Goal: Task Accomplishment & Management: Manage account settings

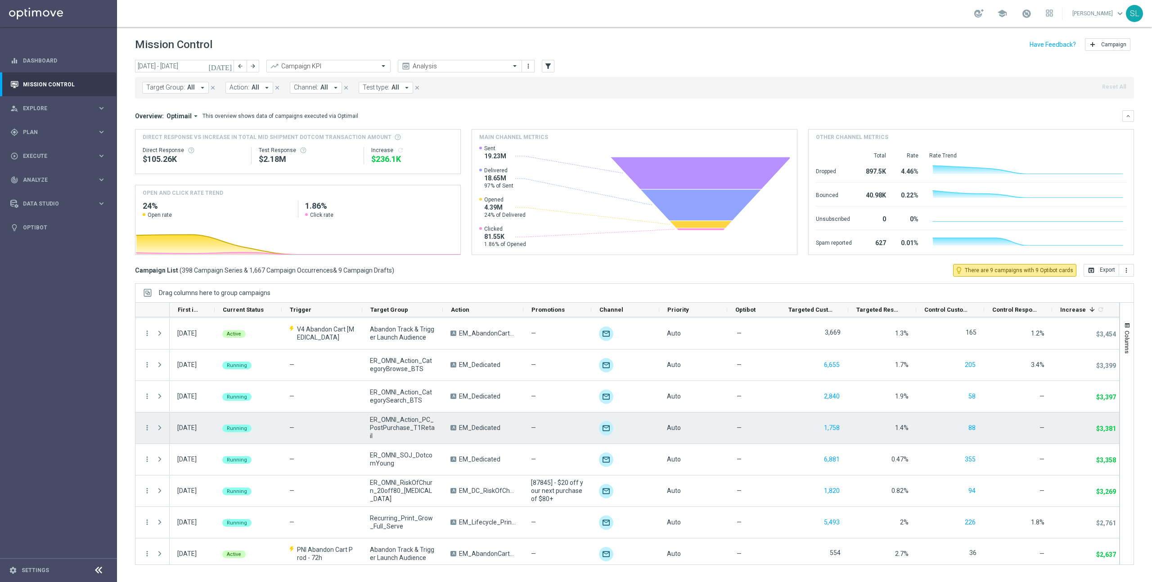
scroll to position [757, 0]
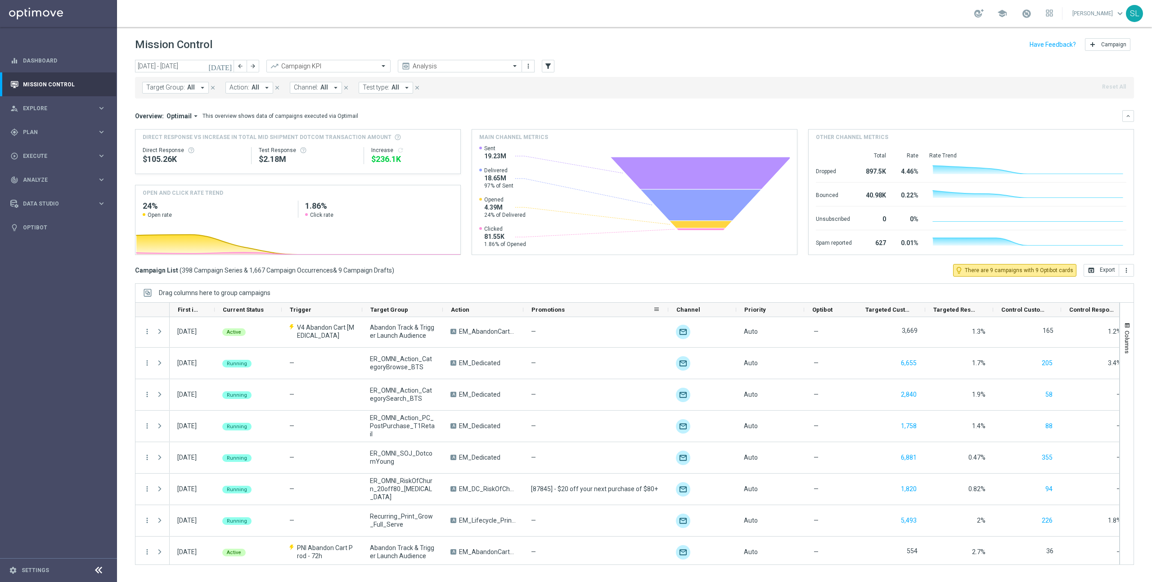
drag, startPoint x: 590, startPoint y: 310, endPoint x: 667, endPoint y: 315, distance: 77.1
click at [667, 315] on div at bounding box center [668, 310] width 4 height 14
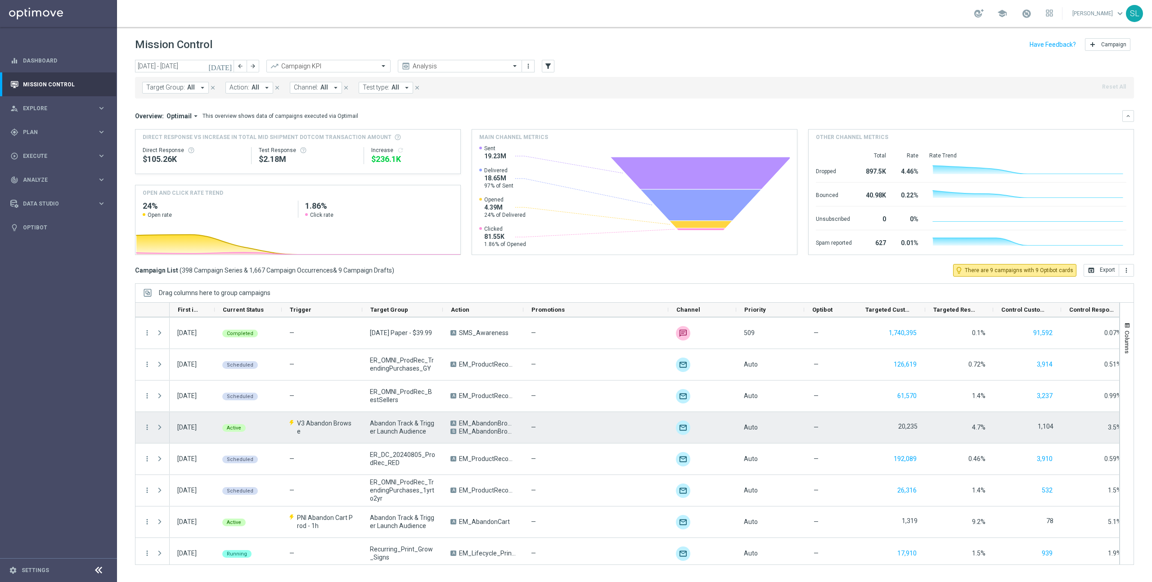
scroll to position [0, 0]
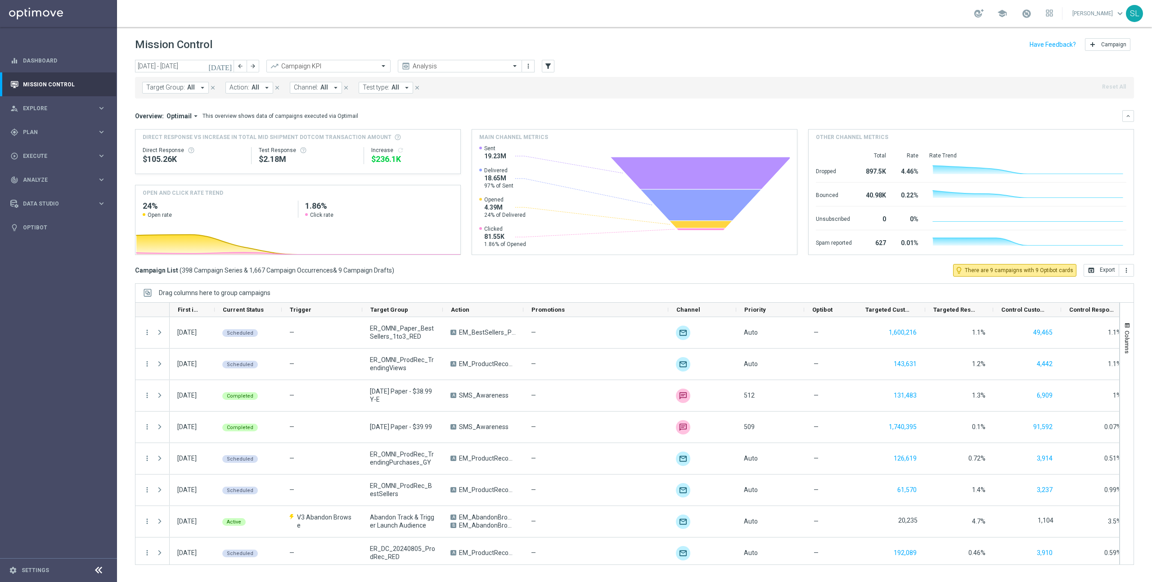
click at [163, 88] on span "Target Group:" at bounding box center [165, 88] width 39 height 8
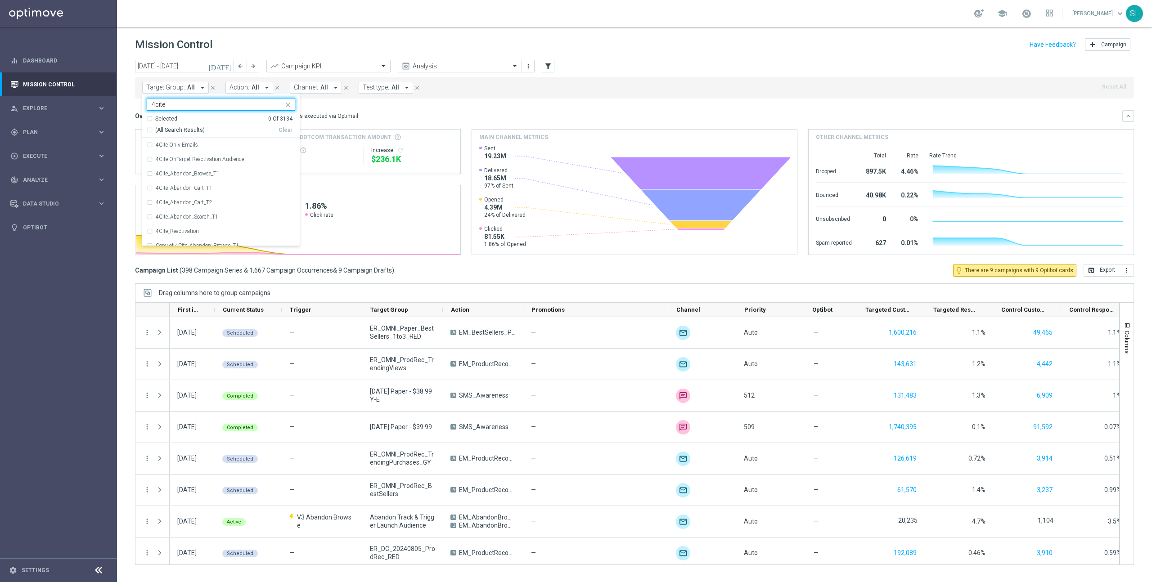
drag, startPoint x: 167, startPoint y: 132, endPoint x: 217, endPoint y: 131, distance: 50.4
click at [167, 132] on span "(All Search Results)" at bounding box center [179, 130] width 49 height 8
type input "4cite"
click at [798, 112] on div "Overview: Optimail arrow_drop_down This overview shows data of campaigns execut…" at bounding box center [628, 116] width 987 height 8
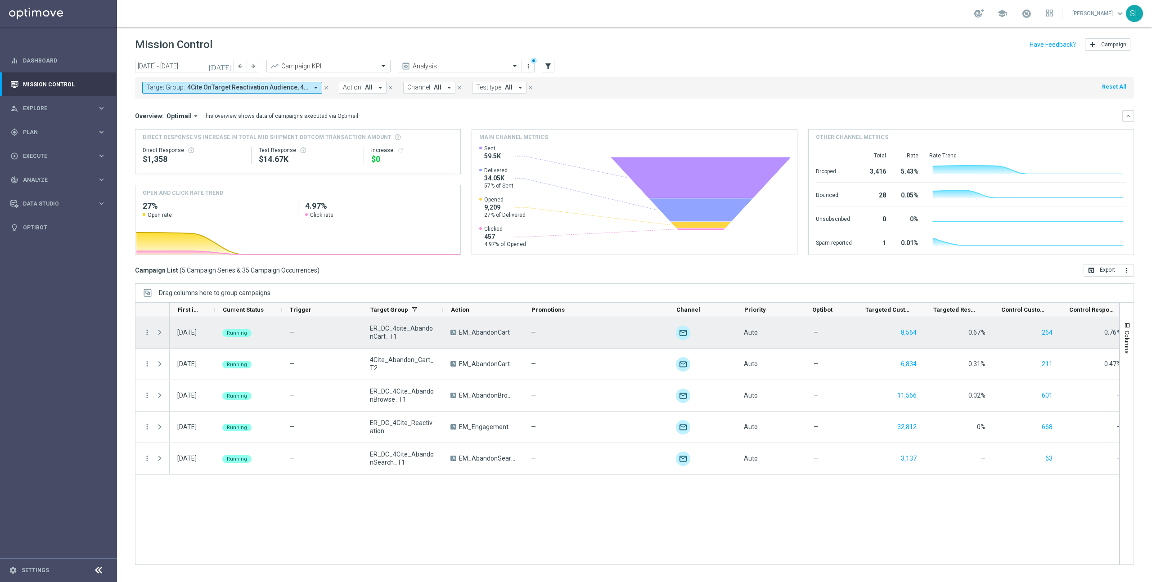
drag, startPoint x: 465, startPoint y: 321, endPoint x: 451, endPoint y: 318, distance: 13.7
click at [464, 320] on div "A EM_AbandonCart" at bounding box center [483, 332] width 81 height 31
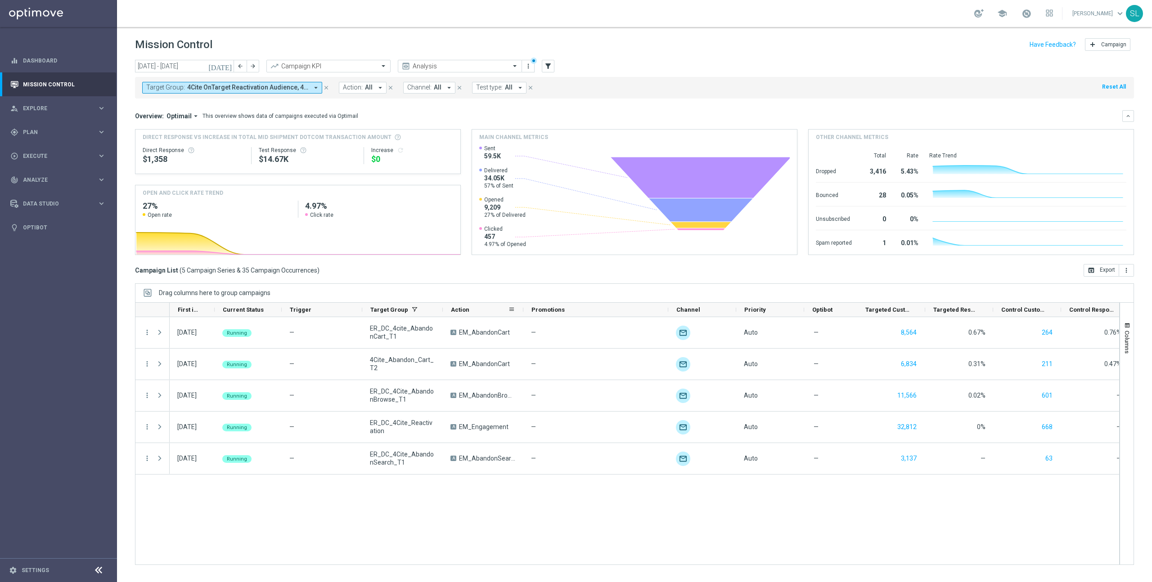
click at [444, 311] on div "Action" at bounding box center [483, 310] width 81 height 14
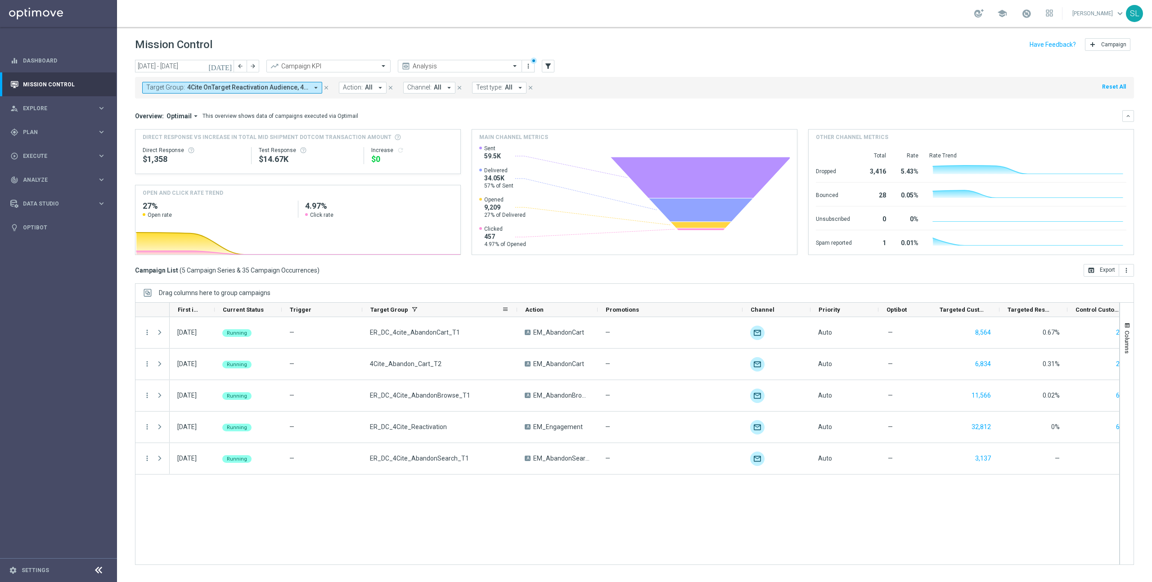
drag, startPoint x: 441, startPoint y: 311, endPoint x: 507, endPoint y: 314, distance: 65.7
click at [515, 314] on div at bounding box center [517, 310] width 4 height 14
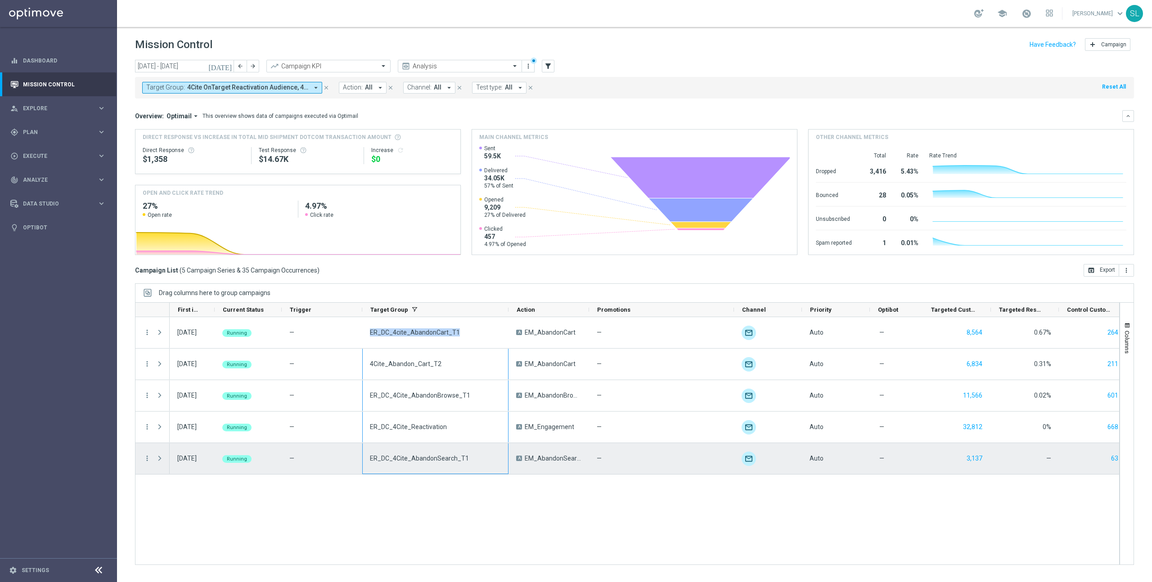
drag, startPoint x: 405, startPoint y: 332, endPoint x: 467, endPoint y: 460, distance: 141.6
click at [467, 460] on div "[DATE] Running — ER_DC_4cite_AbandonCart_T1 A EM_AbandonCart — unfold_more Auto…" at bounding box center [716, 395] width 1093 height 157
click at [459, 459] on span "ER_DC_4Cite_AbandonSearch_T1" at bounding box center [419, 458] width 99 height 8
click at [440, 465] on div "ER_DC_4Cite_AbandonSearch_T1" at bounding box center [435, 458] width 146 height 31
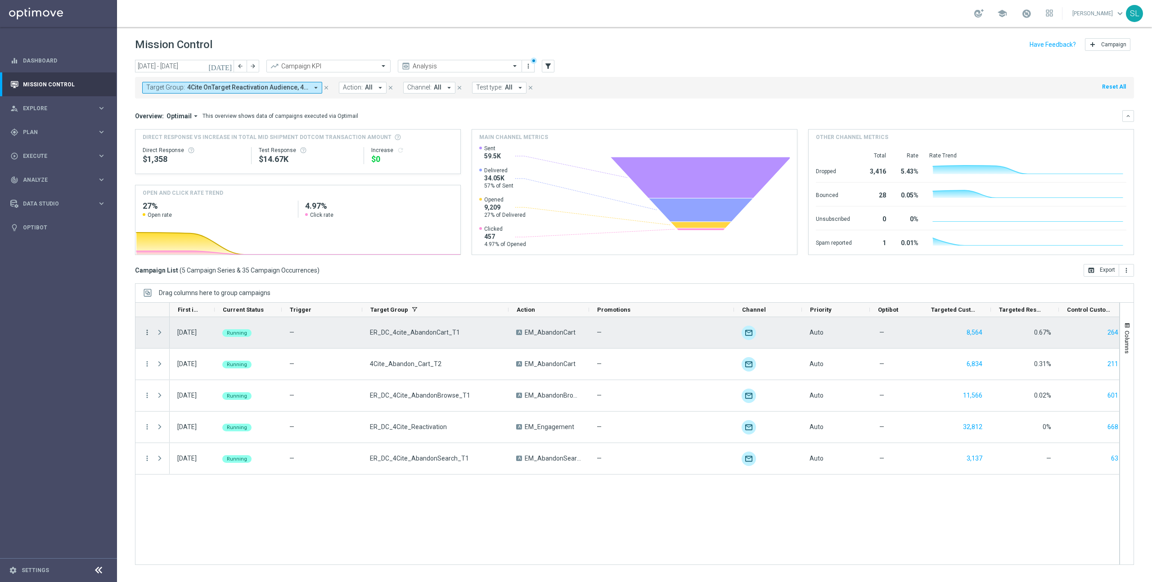
click at [145, 331] on icon "more_vert" at bounding box center [147, 332] width 8 height 8
click at [175, 332] on div "list Campaign Details" at bounding box center [201, 338] width 101 height 13
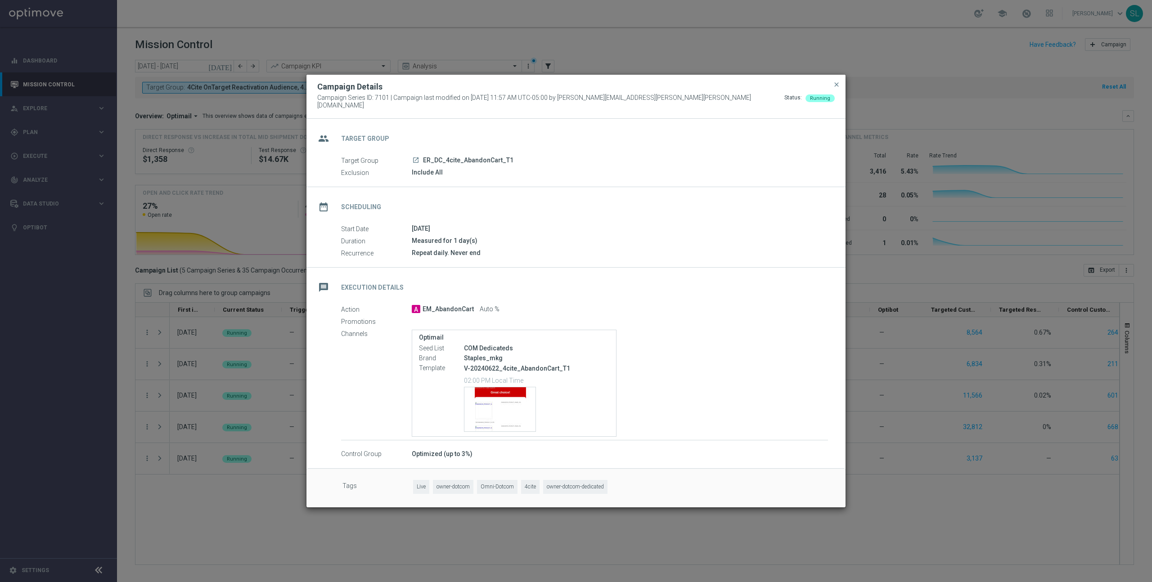
click at [416, 157] on icon "launch" at bounding box center [415, 160] width 7 height 7
click at [839, 88] on span "close" at bounding box center [836, 84] width 7 height 7
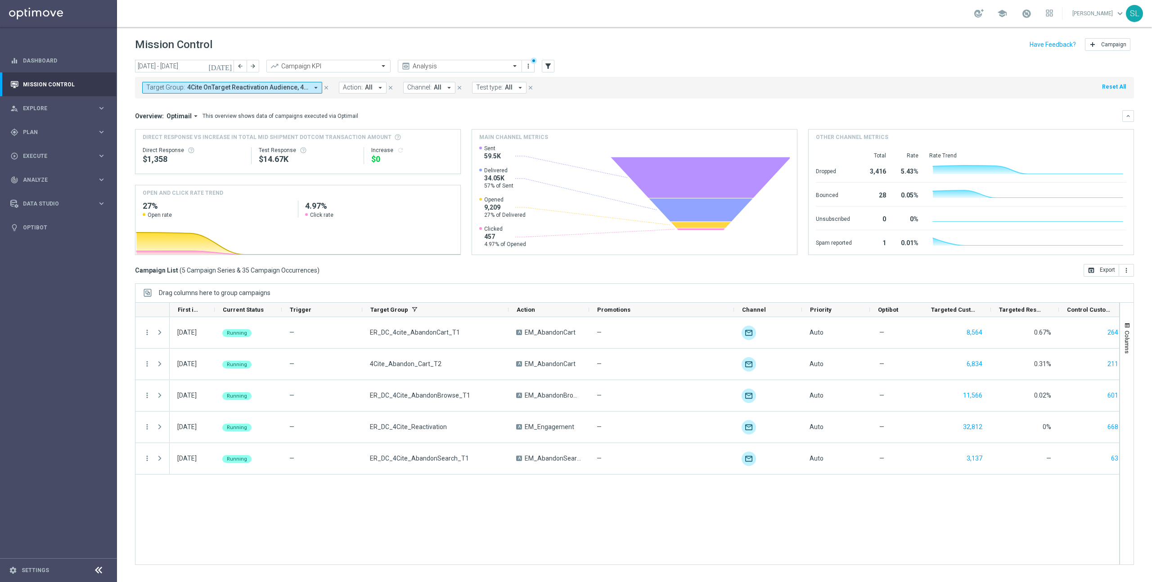
click at [279, 82] on button "Target Group: 4Cite OnTarget Reactivation Audience, 4Cite Only Emails, 4Cite_Ab…" at bounding box center [232, 88] width 180 height 12
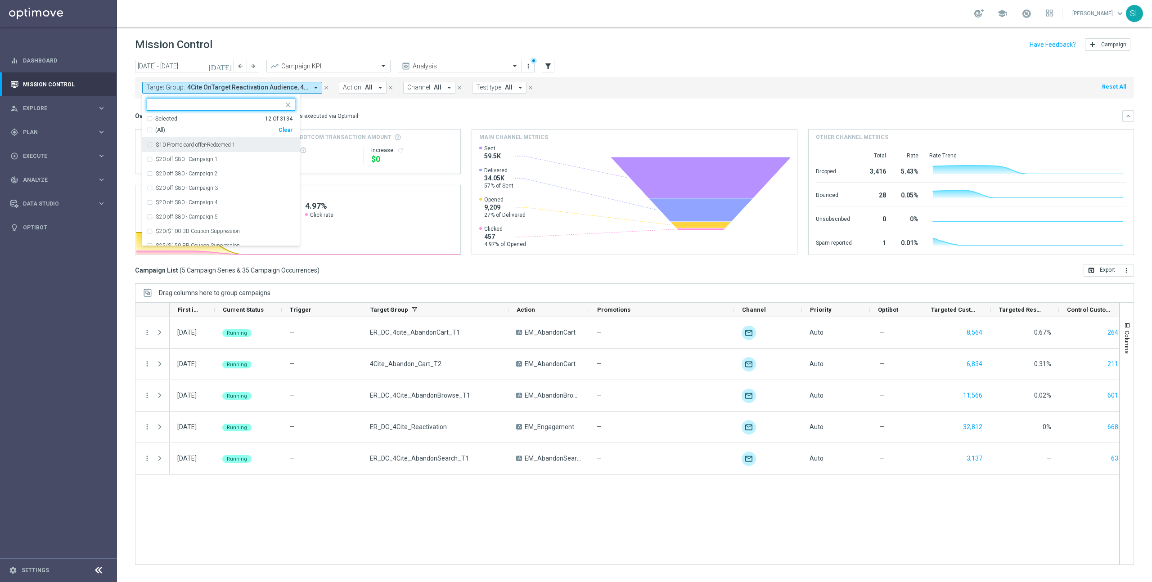
drag, startPoint x: 284, startPoint y: 128, endPoint x: 296, endPoint y: 120, distance: 14.5
click at [287, 126] on div "(All) Clear" at bounding box center [220, 128] width 146 height 11
click at [554, 67] on button "filter_alt" at bounding box center [548, 66] width 13 height 13
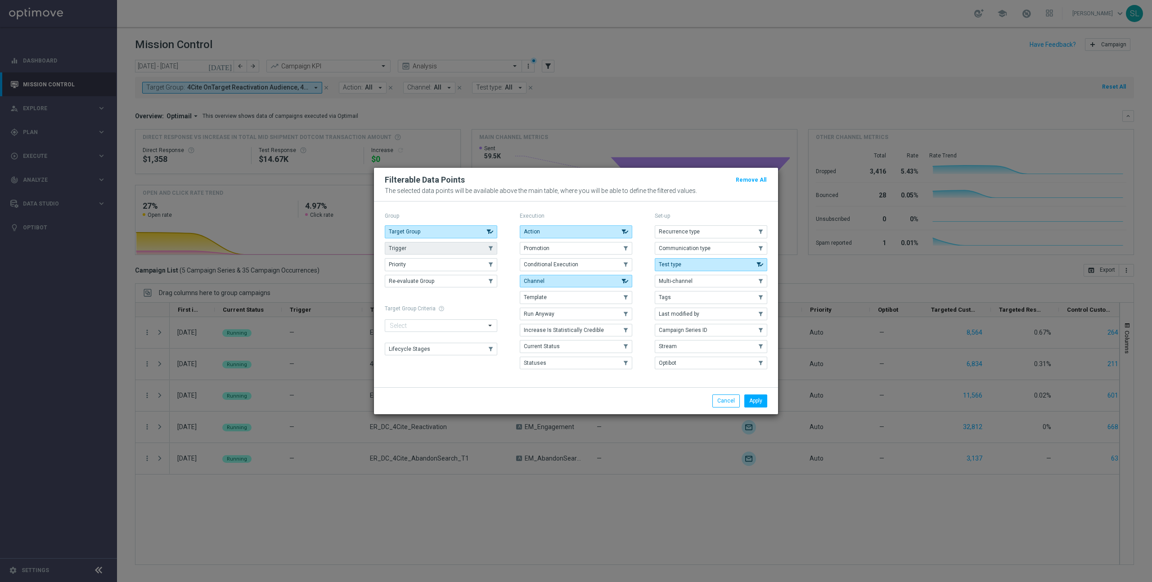
drag, startPoint x: 455, startPoint y: 252, endPoint x: 442, endPoint y: 244, distance: 15.4
click at [455, 252] on button "Trigger" at bounding box center [441, 248] width 112 height 13
drag, startPoint x: 761, startPoint y: 403, endPoint x: 761, endPoint y: 410, distance: 7.7
click at [761, 403] on button "Apply" at bounding box center [755, 401] width 23 height 13
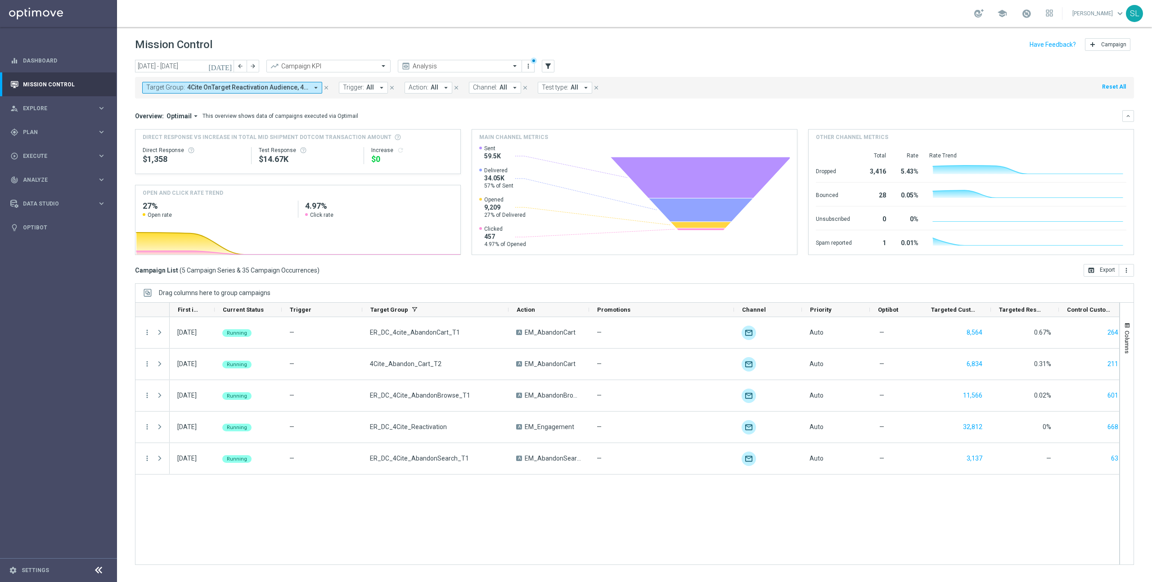
click at [300, 88] on span "4Cite OnTarget Reactivation Audience, 4Cite Only Emails, 4Cite_Abandon_Browse_T…" at bounding box center [247, 88] width 121 height 8
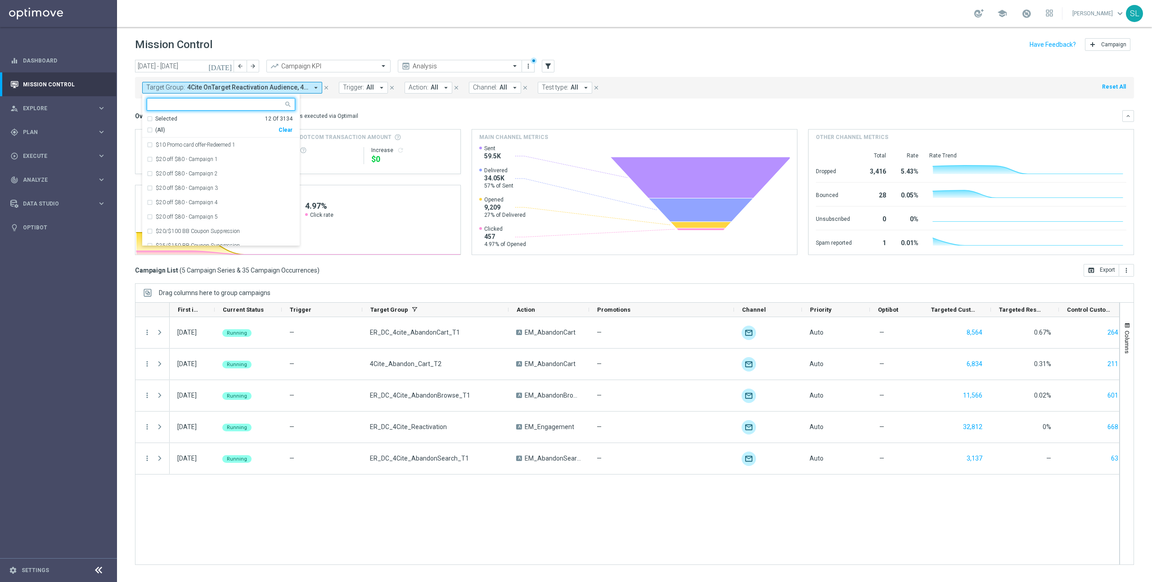
drag, startPoint x: 286, startPoint y: 130, endPoint x: 303, endPoint y: 116, distance: 22.0
click at [0, 0] on div "Clear" at bounding box center [0, 0] width 0 height 0
click at [359, 86] on span "Trigger:" at bounding box center [353, 88] width 21 height 8
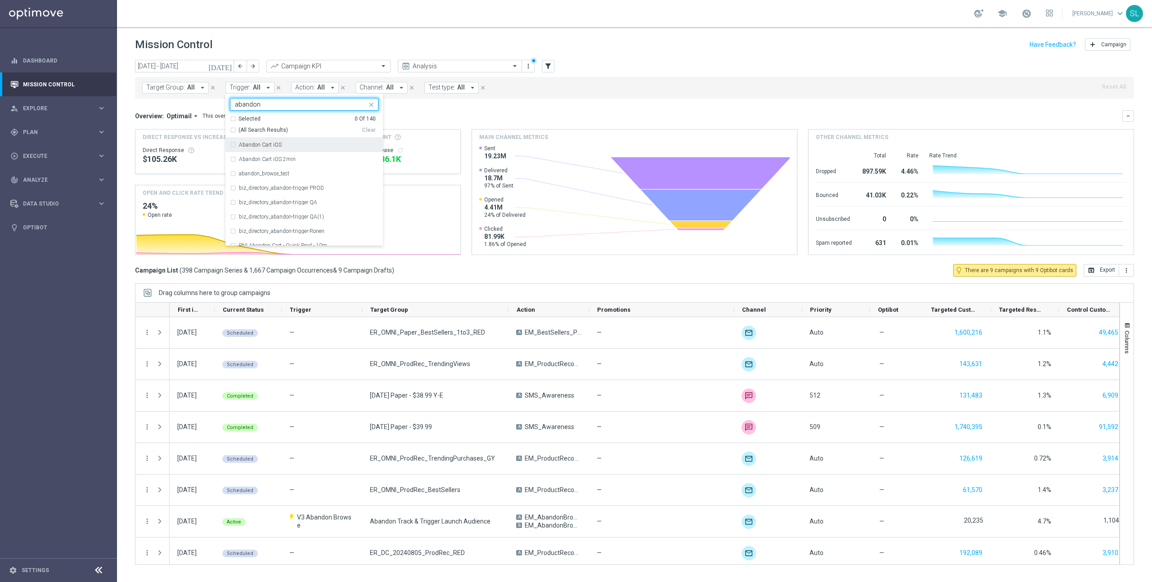
drag, startPoint x: 259, startPoint y: 130, endPoint x: 400, endPoint y: 115, distance: 142.5
click at [259, 130] on span "(All Search Results)" at bounding box center [262, 130] width 49 height 8
type input "abandon"
click at [718, 90] on div "Target Group: All arrow_drop_down close Trigger: All arrow_drop_down Selected 3…" at bounding box center [634, 88] width 999 height 22
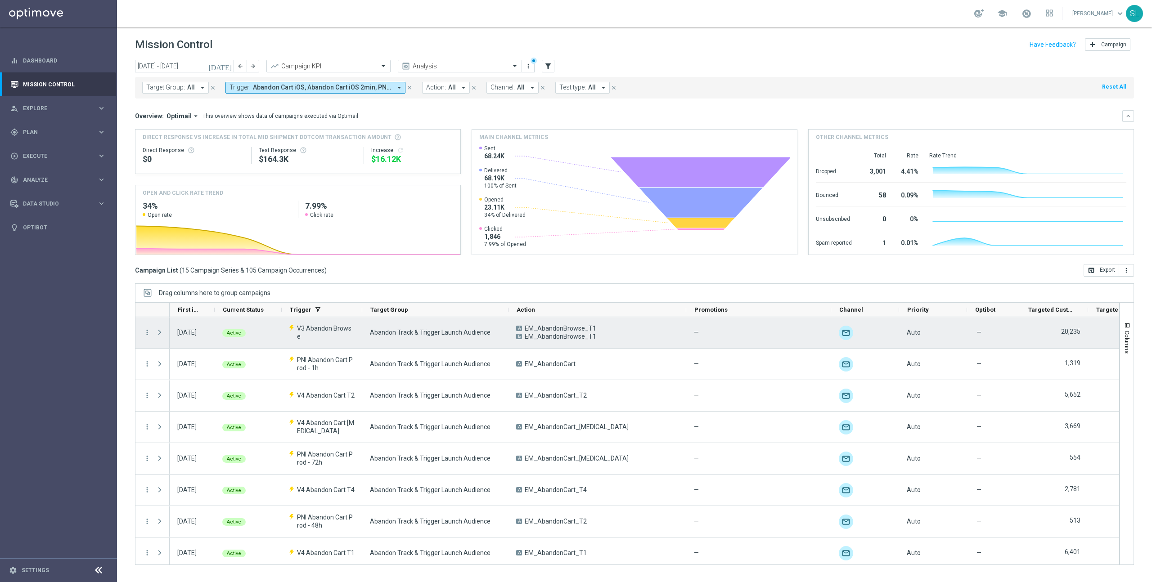
drag, startPoint x: 587, startPoint y: 312, endPoint x: 685, endPoint y: 317, distance: 97.3
click at [685, 317] on div at bounding box center [627, 433] width 984 height 263
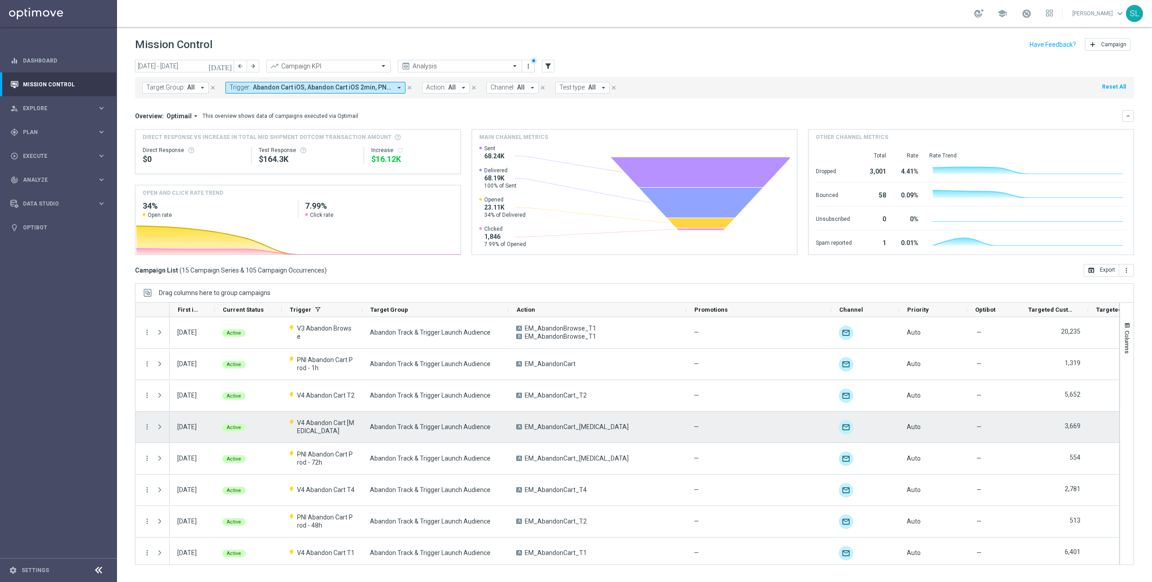
scroll to position [143, 0]
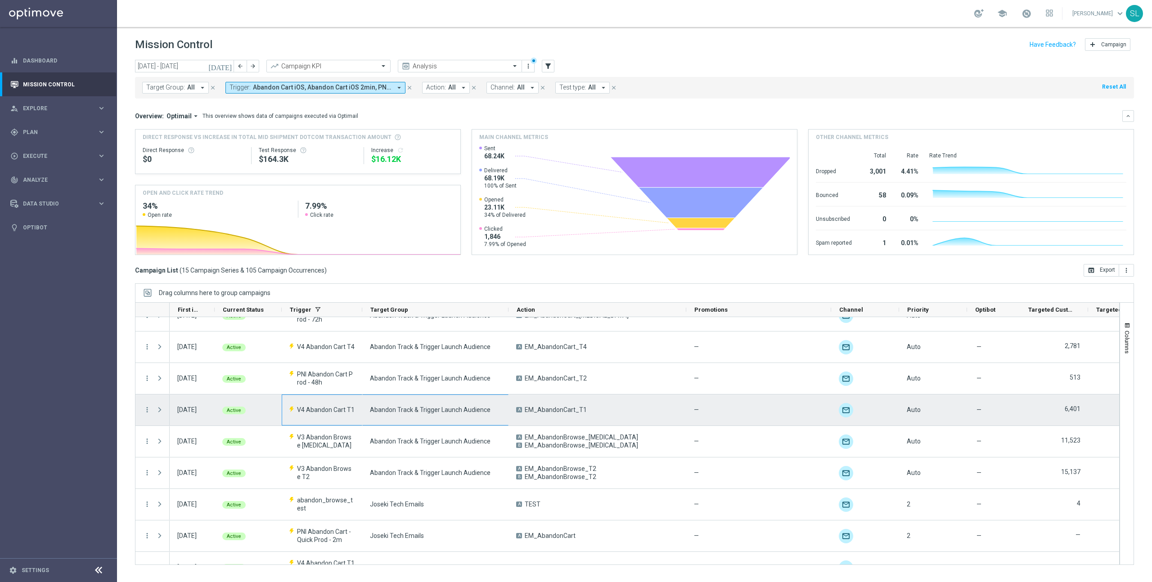
drag, startPoint x: 592, startPoint y: 409, endPoint x: 285, endPoint y: 401, distance: 307.8
click at [285, 401] on div "[DATE] Active V4 Abandon Cart T1 Abandon Track & Trigger Launch Audience A EM_A…" at bounding box center [765, 410] width 1190 height 31
click at [573, 408] on span "EM_AbandonCart_T1" at bounding box center [556, 410] width 62 height 8
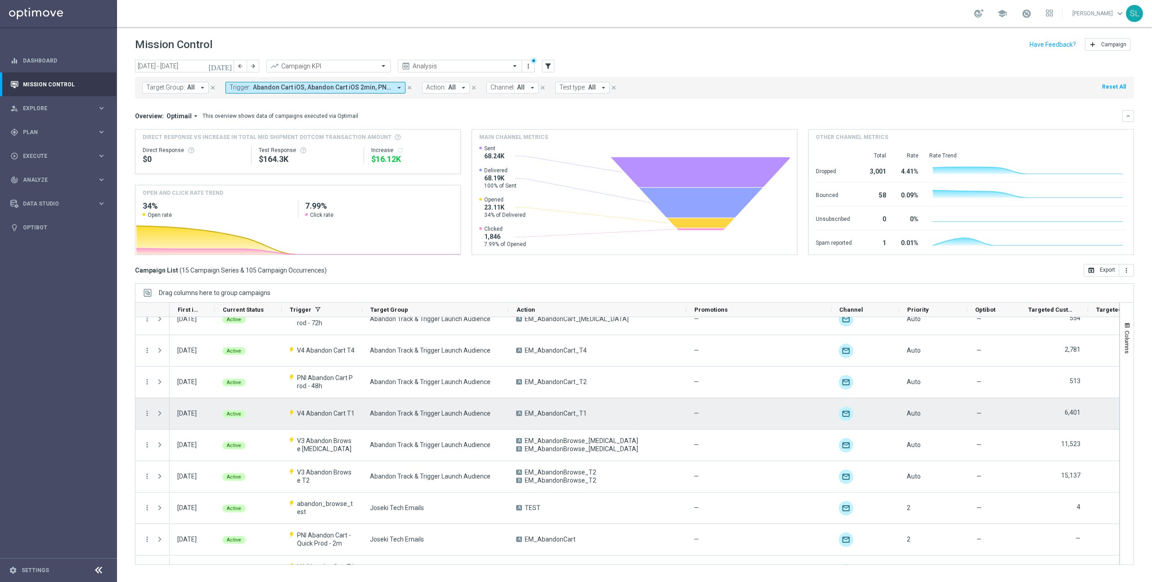
scroll to position [140, 0]
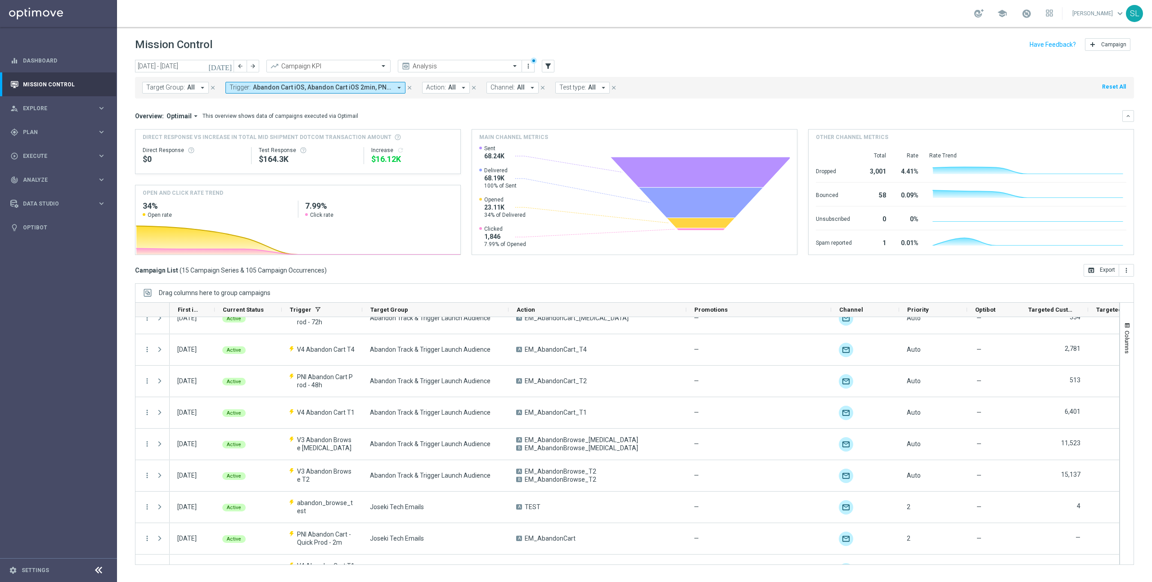
click at [303, 85] on span "Abandon Cart iOS, Abandon Cart iOS 2min, PNI Abandon Cart - Quick Prod - 10m, P…" at bounding box center [322, 88] width 139 height 8
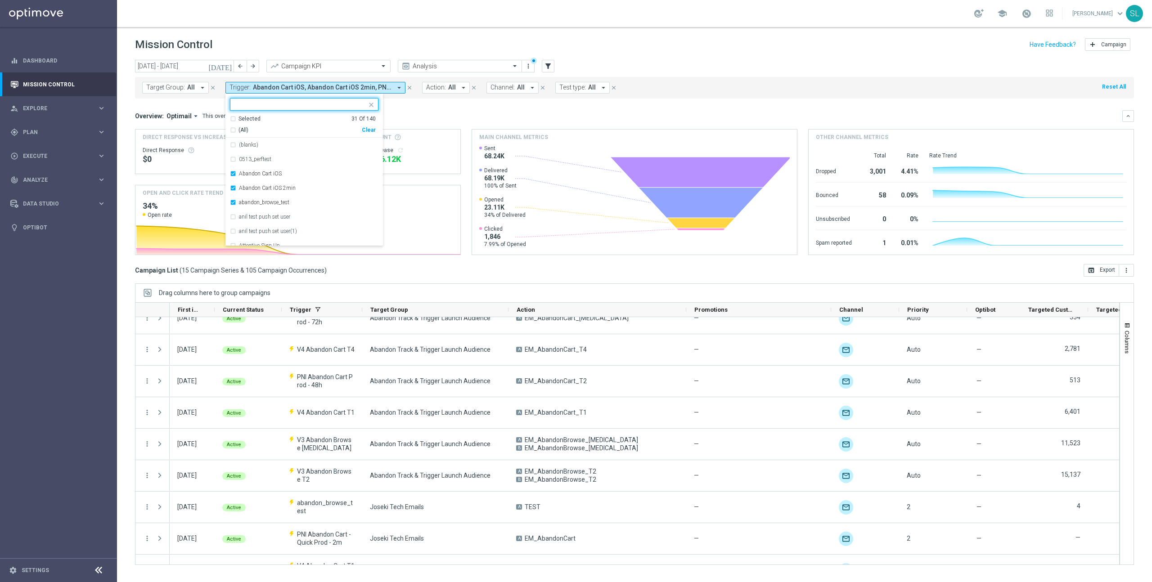
drag, startPoint x: 368, startPoint y: 128, endPoint x: 234, endPoint y: 87, distance: 140.6
click at [0, 0] on div "Clear" at bounding box center [0, 0] width 0 height 0
click at [168, 85] on span "Target Group:" at bounding box center [165, 88] width 39 height 8
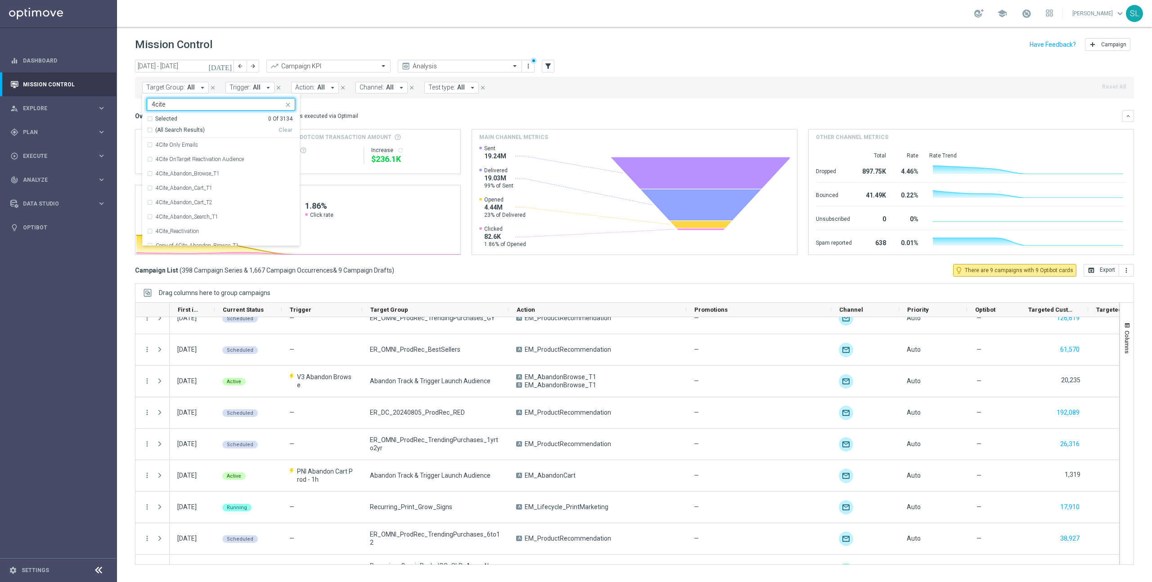
click at [181, 130] on span "(All Search Results)" at bounding box center [179, 130] width 49 height 8
type input "4cite"
click at [708, 69] on div "[DATE] [DATE] - [DATE] arrow_back arrow_forward Campaign KPI trending_up Analys…" at bounding box center [634, 66] width 999 height 13
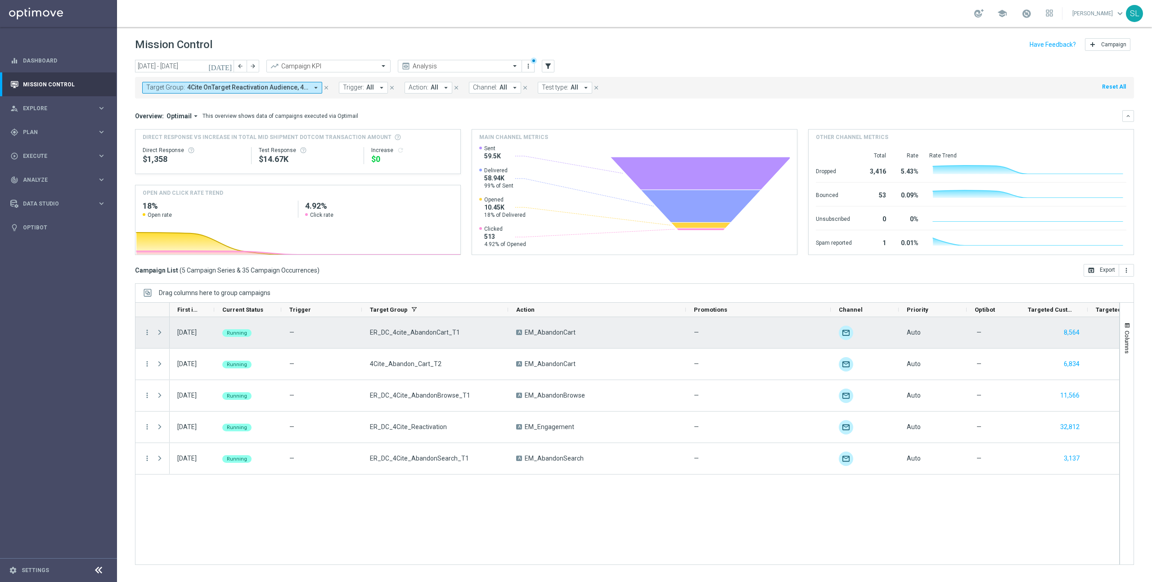
scroll to position [0, 0]
drag, startPoint x: 368, startPoint y: 332, endPoint x: 469, endPoint y: 331, distance: 101.7
click at [469, 331] on div "ER_DC_4cite_AbandonCart_T1" at bounding box center [435, 332] width 146 height 31
click at [415, 336] on span "ER_DC_4cite_AbandonCart_T1" at bounding box center [414, 332] width 90 height 8
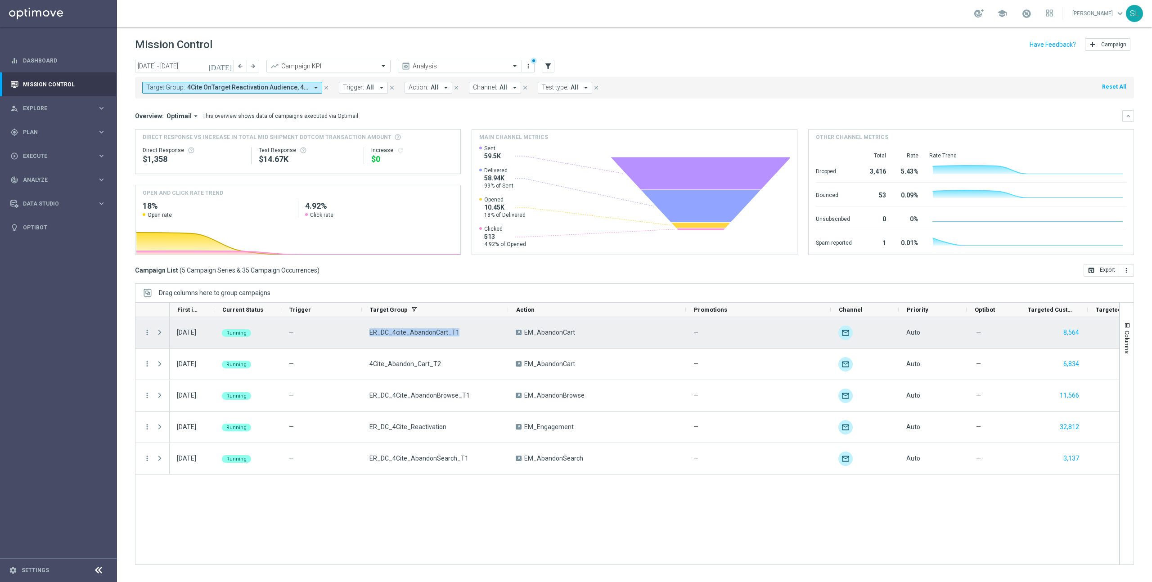
click at [415, 336] on span "ER_DC_4cite_AbandonCart_T1" at bounding box center [414, 332] width 90 height 8
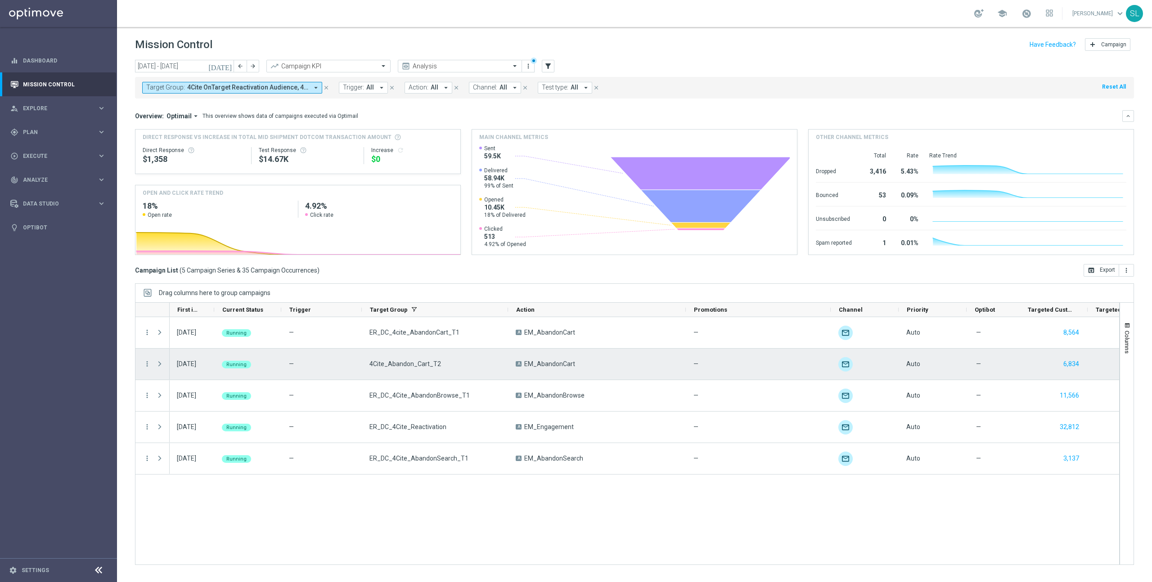
click at [405, 366] on span "4Cite_Abandon_Cart_T2" at bounding box center [405, 364] width 72 height 8
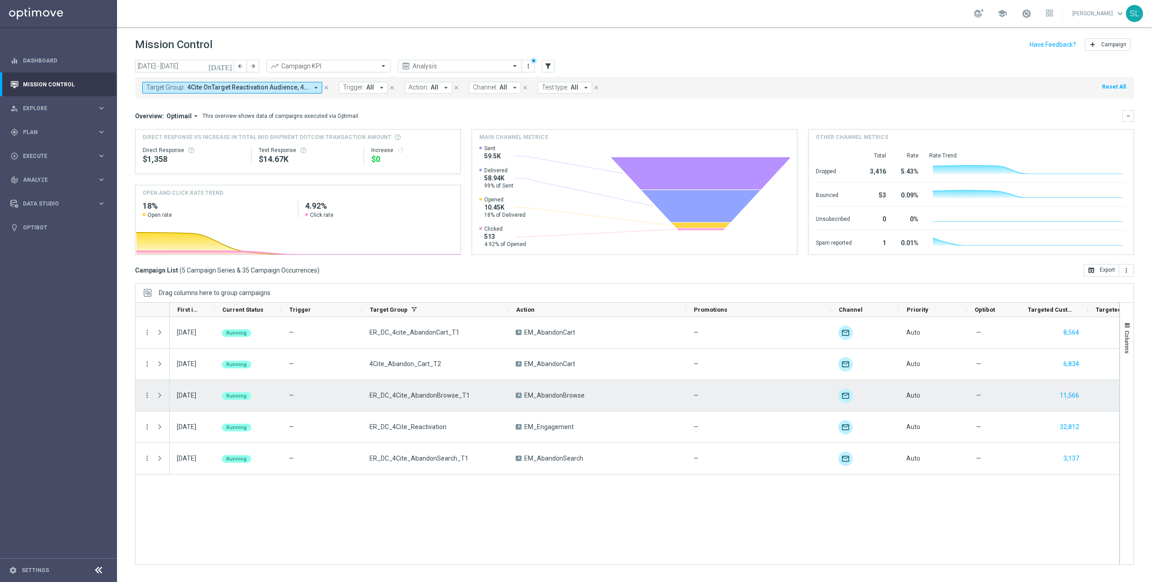
click at [408, 397] on span "ER_DC_4Cite_AbandonBrowse_T1" at bounding box center [419, 395] width 100 height 8
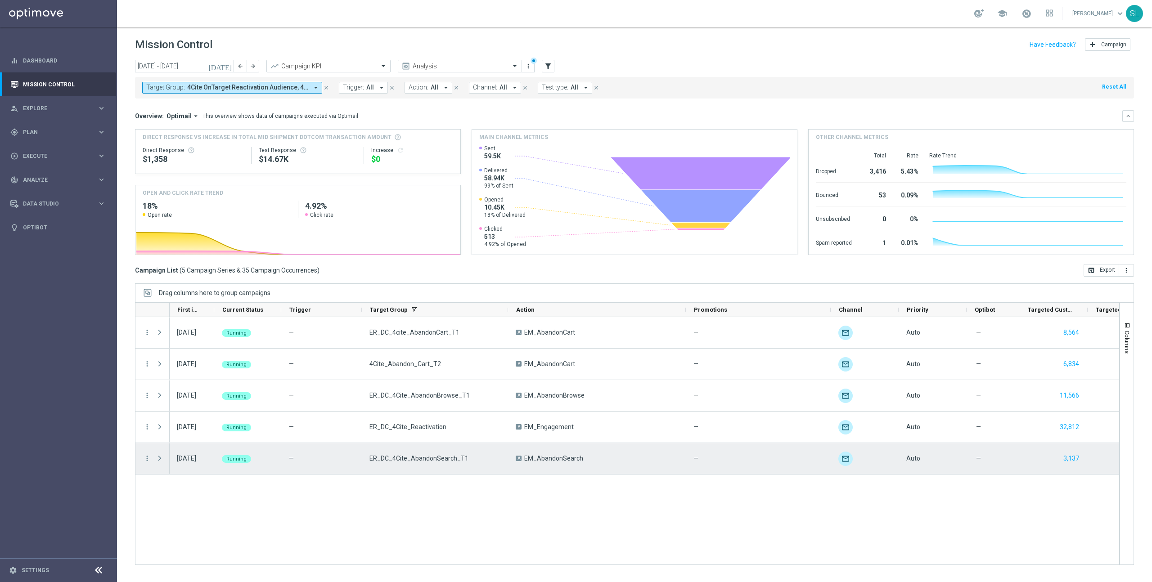
click at [430, 462] on div "ER_DC_4Cite_AbandonSearch_T1" at bounding box center [435, 458] width 146 height 31
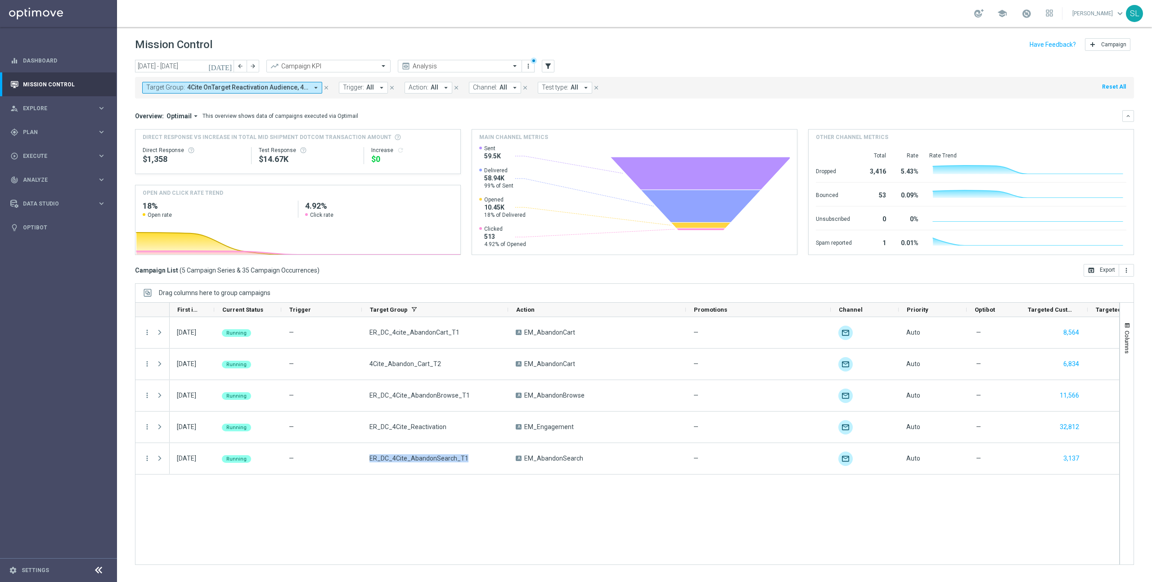
click at [1118, 84] on button "Reset All" at bounding box center [1114, 87] width 26 height 10
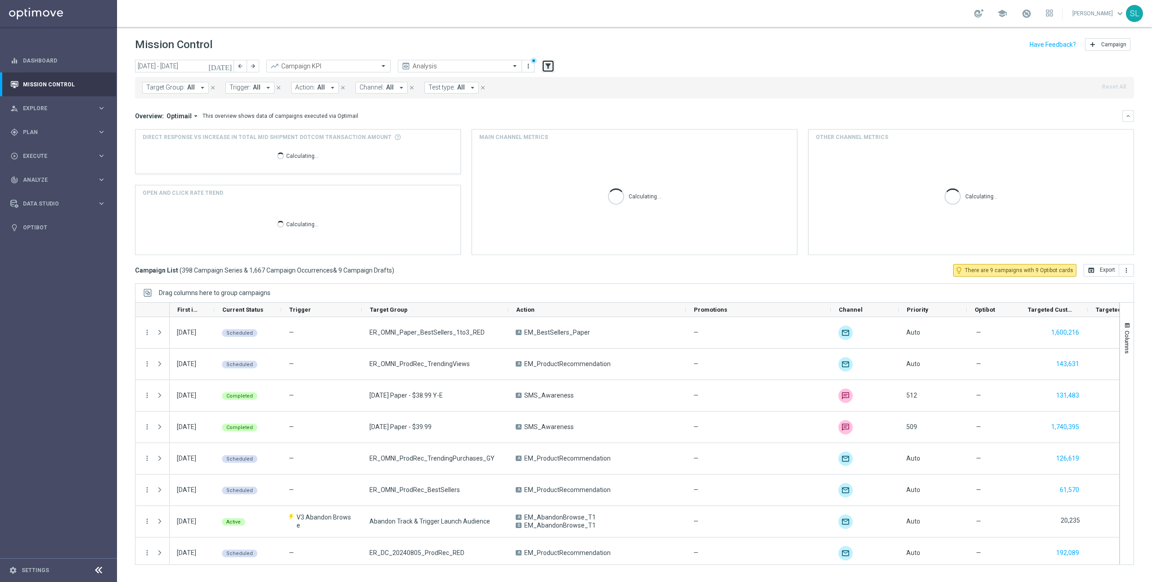
click at [548, 72] on button "filter_alt" at bounding box center [548, 66] width 13 height 13
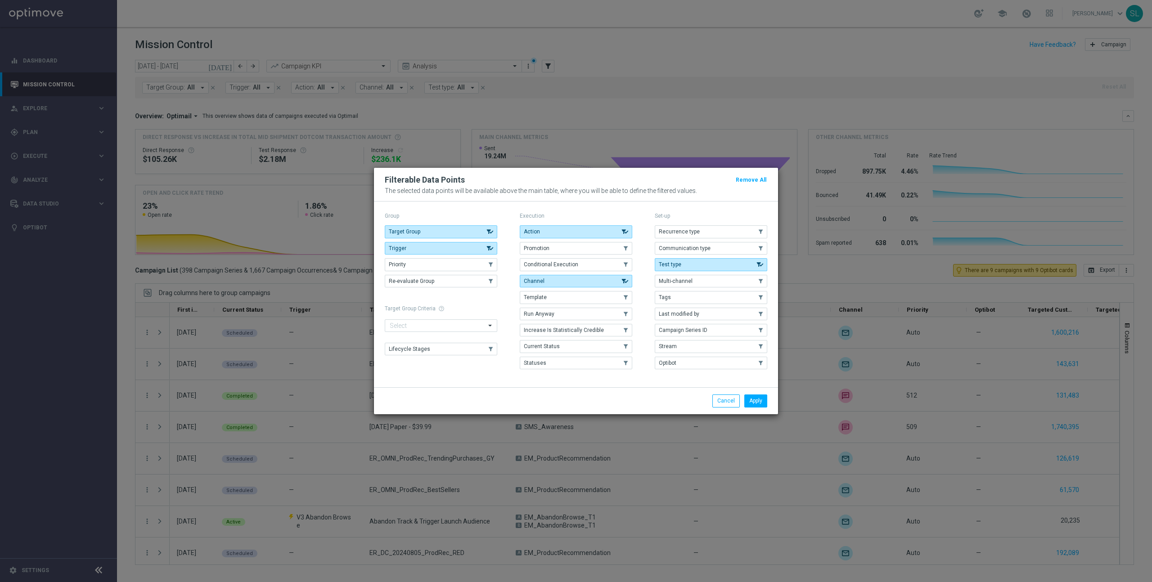
click at [572, 387] on div "Group Target Group .cls-1{fill:none;} .cls-1{fill:none;} Trigger .cls-1{fill:no…" at bounding box center [576, 295] width 404 height 186
click at [676, 332] on span "Campaign Series ID" at bounding box center [683, 330] width 49 height 6
click at [753, 401] on button "Apply" at bounding box center [755, 401] width 23 height 13
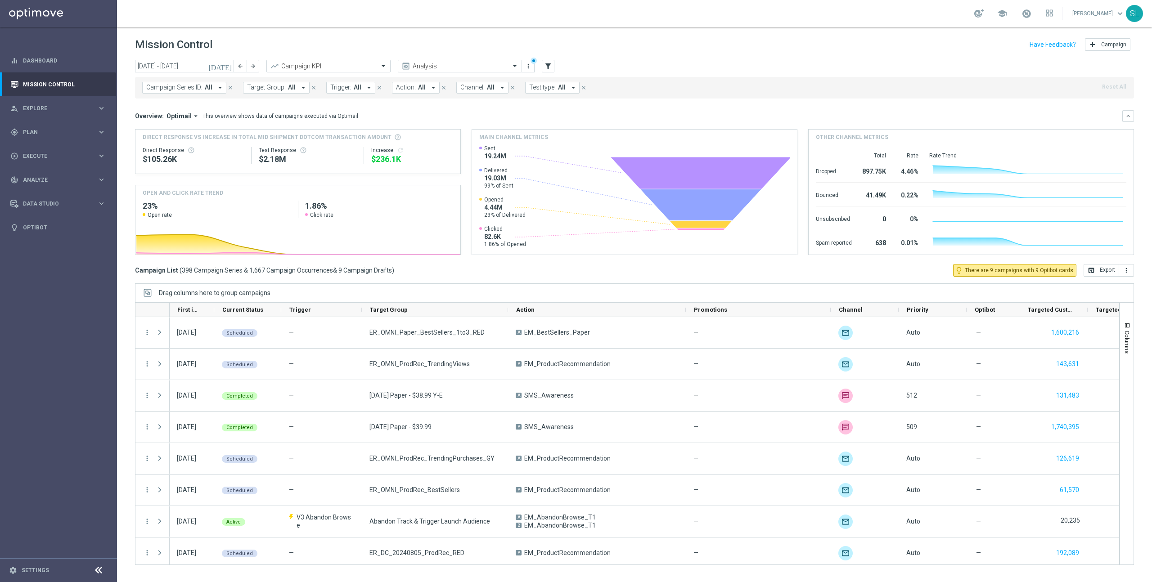
click at [197, 87] on span "Campaign Series ID:" at bounding box center [174, 88] width 56 height 8
type input "33007"
click at [49, 177] on span "Analyze" at bounding box center [60, 179] width 74 height 5
click at [43, 201] on link "Customer 360" at bounding box center [58, 198] width 70 height 7
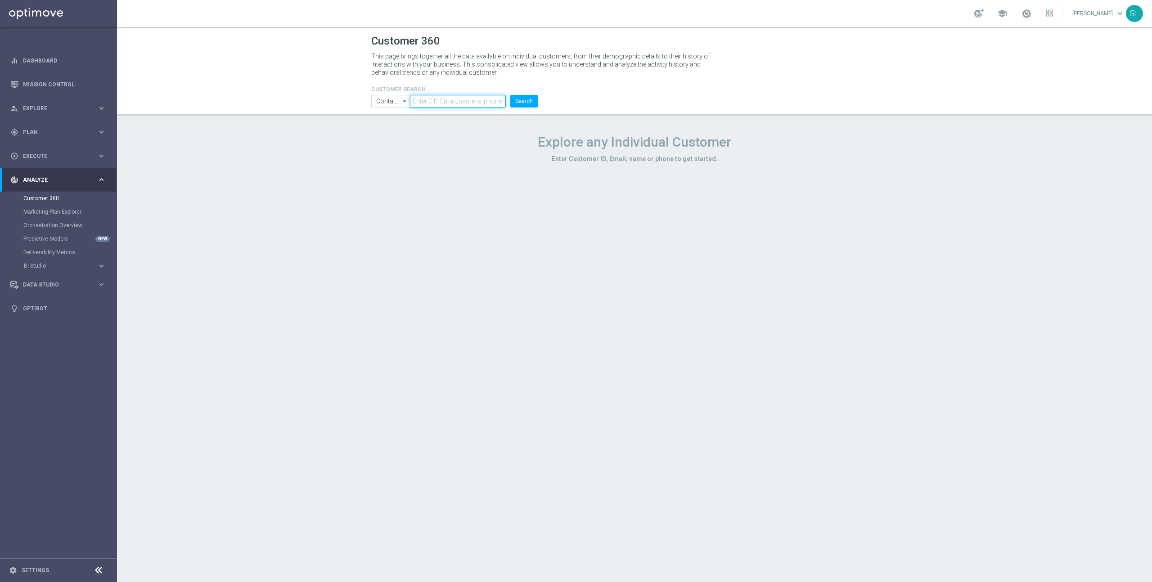
click at [444, 99] on input "text" at bounding box center [458, 101] width 96 height 13
type input "[EMAIL_ADDRESS][DOMAIN_NAME]"
click at [510, 95] on button "Search" at bounding box center [523, 101] width 27 height 13
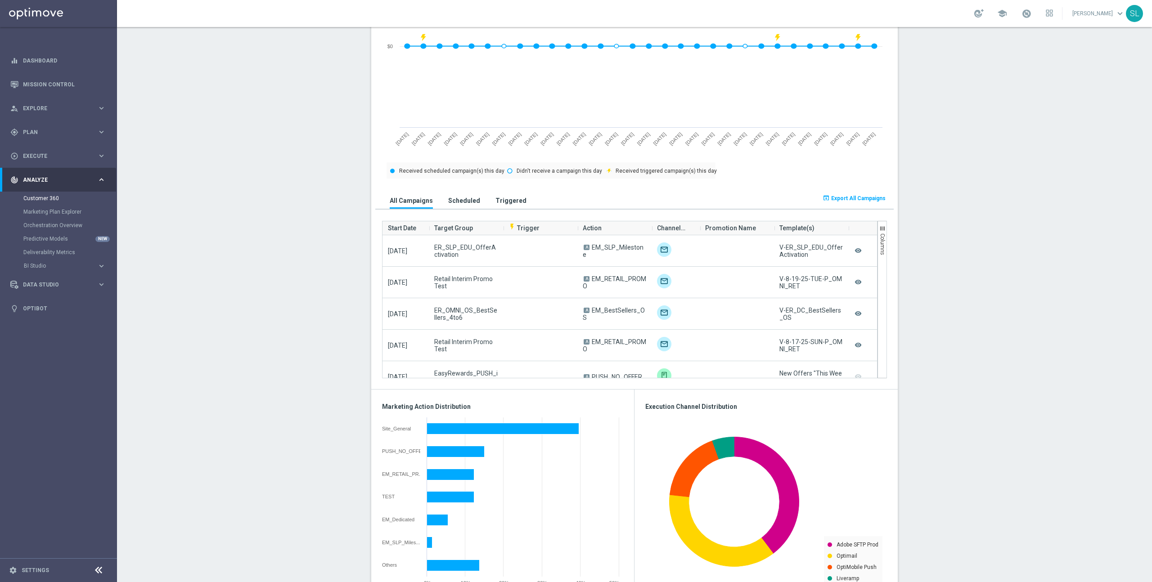
scroll to position [448, 0]
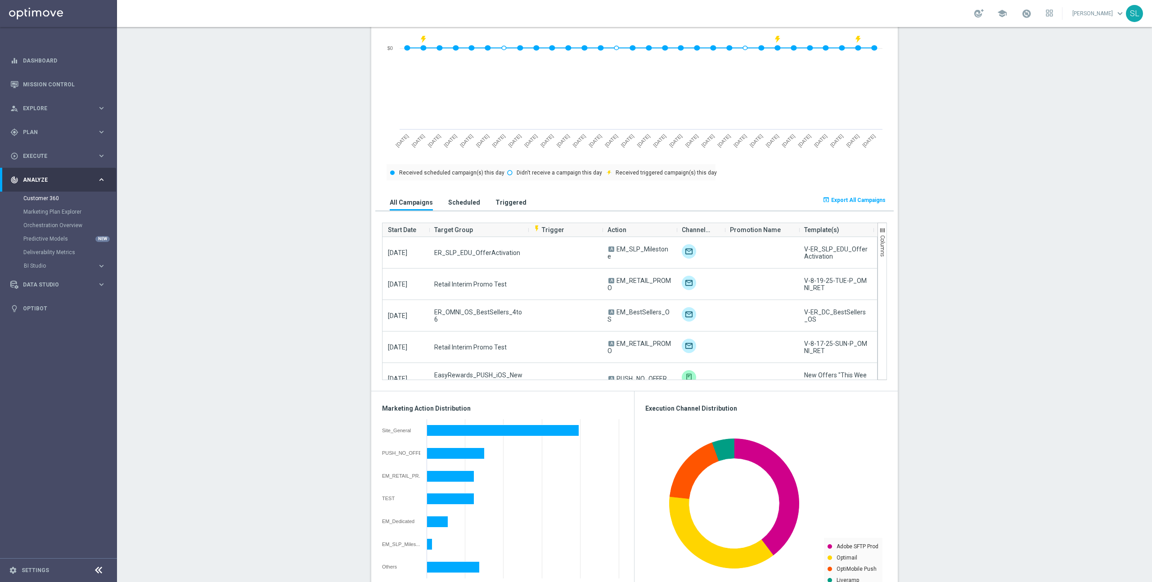
drag, startPoint x: 503, startPoint y: 229, endPoint x: 501, endPoint y: 244, distance: 14.6
click at [528, 229] on div at bounding box center [528, 229] width 0 height 13
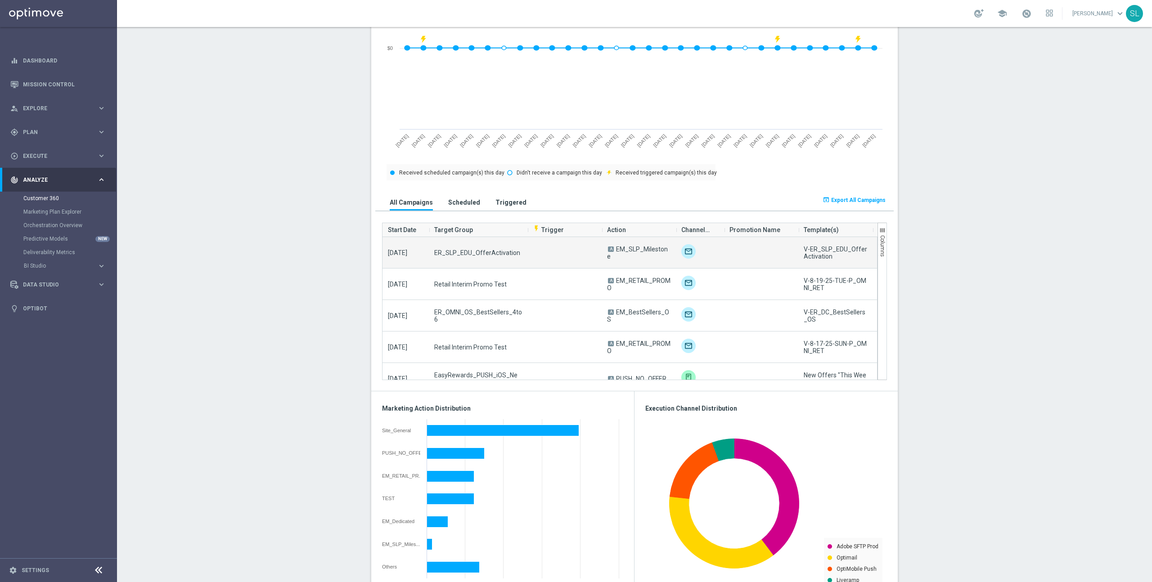
click at [482, 251] on span "ER_SLP_EDU_OfferActivation" at bounding box center [477, 252] width 86 height 7
copy span "ER_SLP_EDU_OfferActivation"
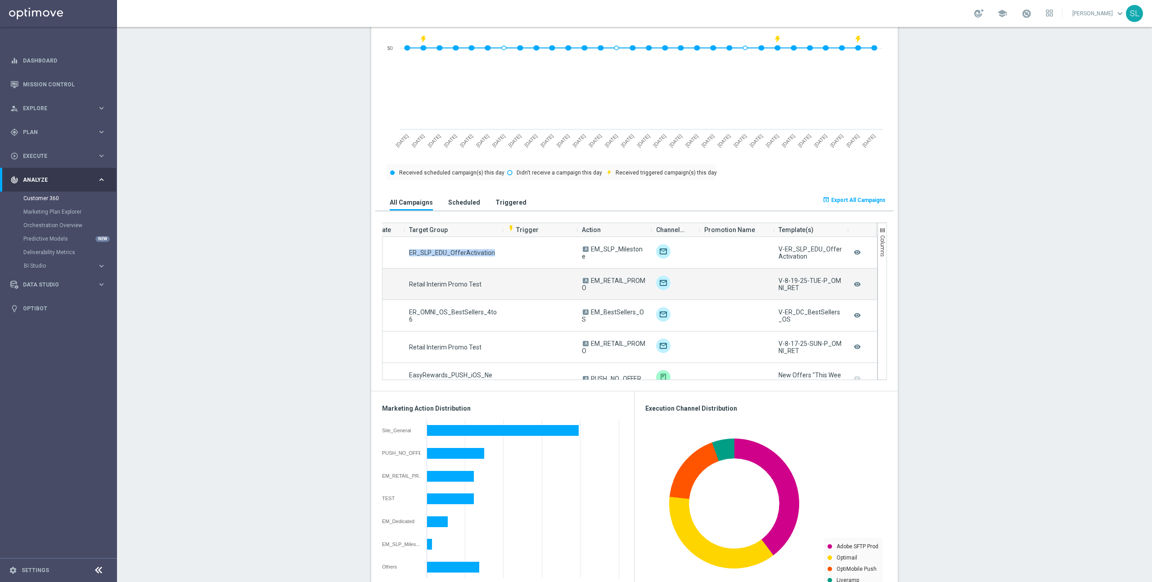
scroll to position [0, 0]
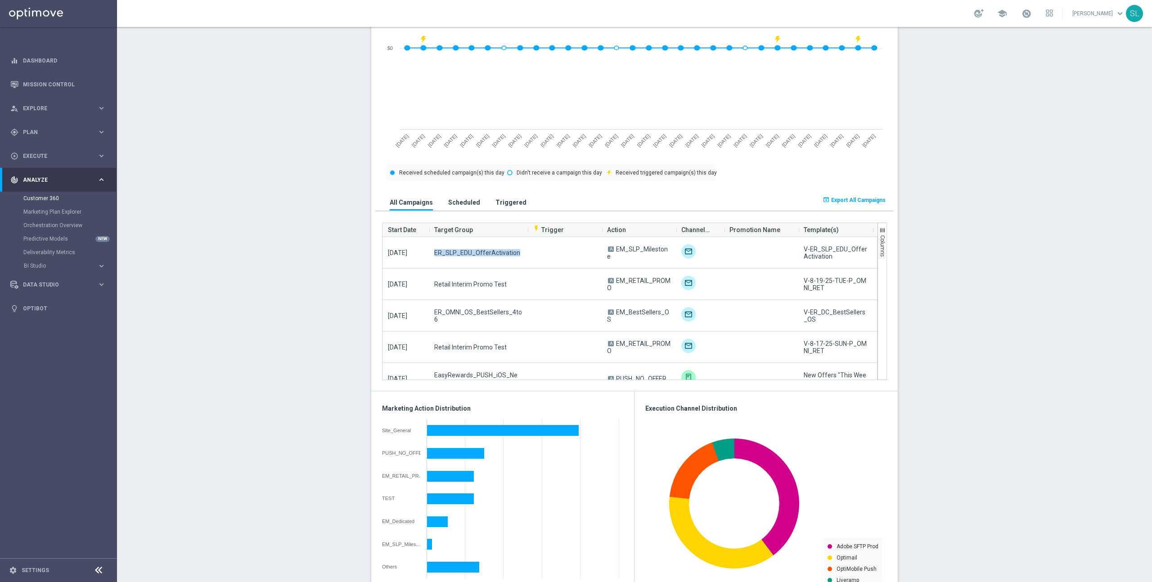
click at [547, 229] on span "flash_on Trigger" at bounding box center [548, 229] width 31 height 7
click at [554, 228] on span "flash_on Trigger" at bounding box center [548, 229] width 31 height 7
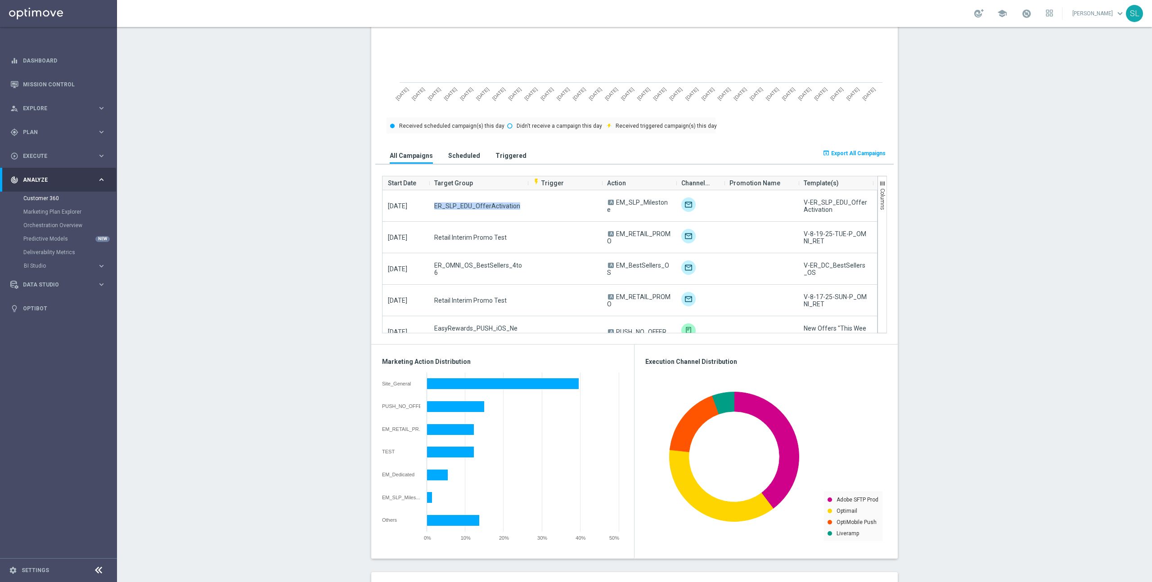
scroll to position [341, 0]
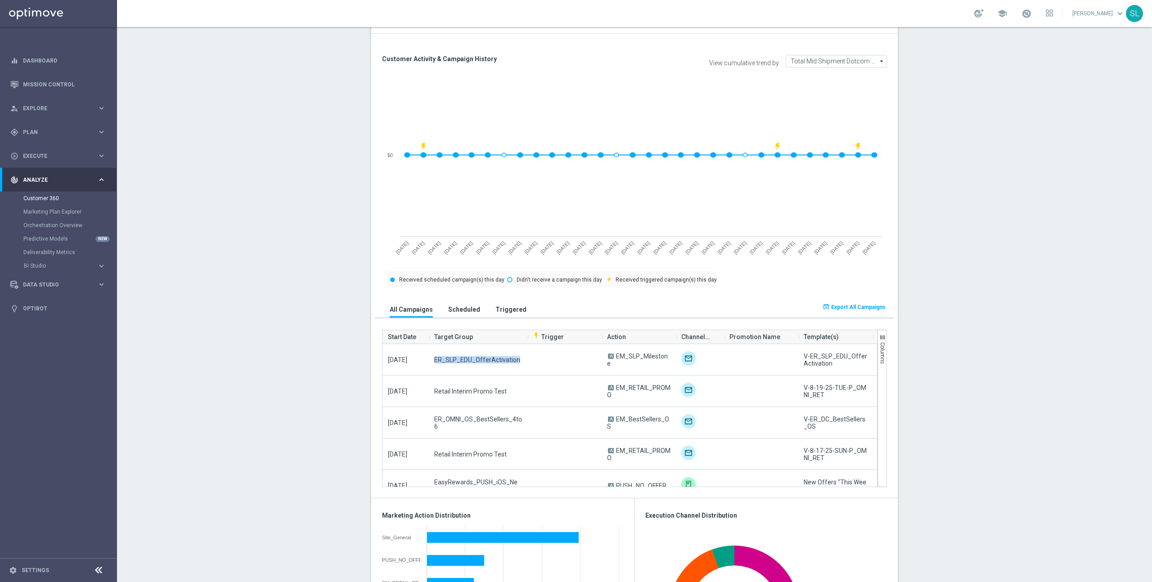
click at [404, 333] on span "Start Date" at bounding box center [402, 337] width 28 height 18
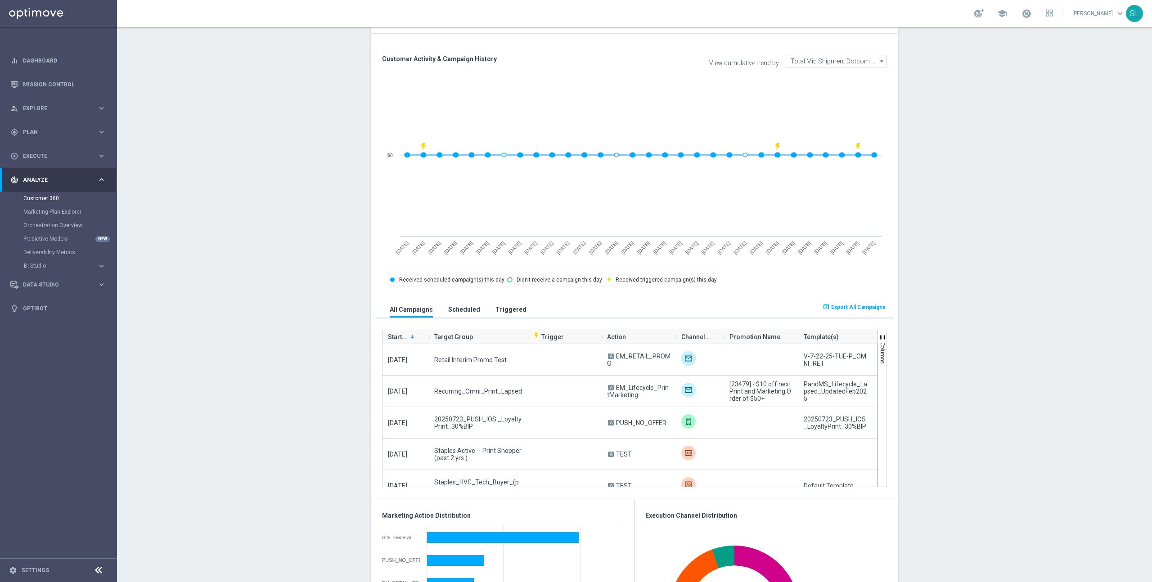
click at [396, 336] on span "Start Date" at bounding box center [397, 337] width 19 height 18
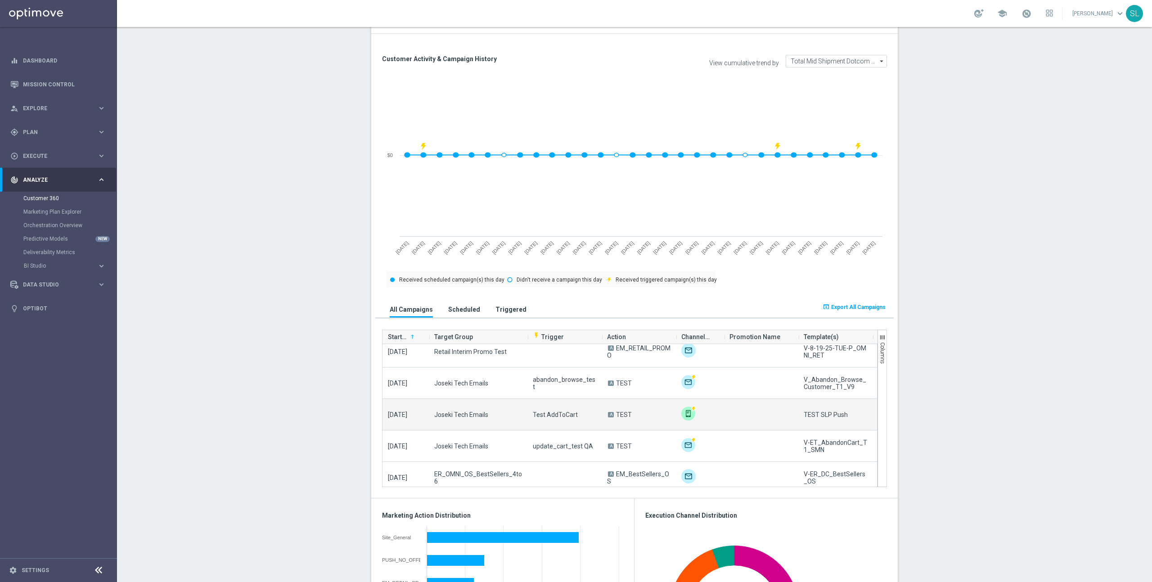
scroll to position [0, 0]
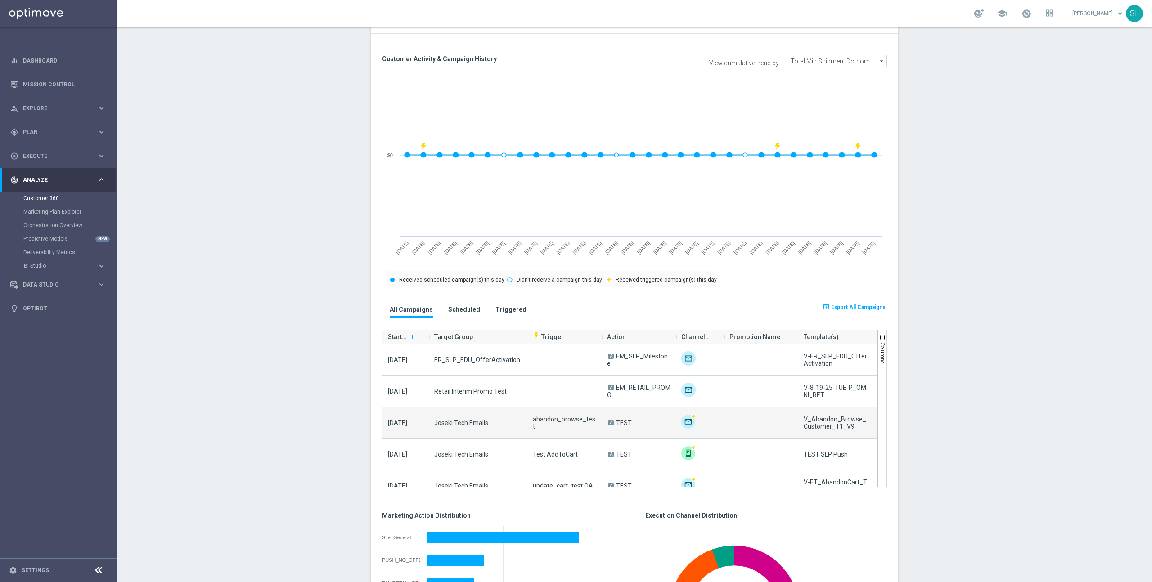
click at [547, 422] on span "abandon_browse_test" at bounding box center [564, 423] width 63 height 14
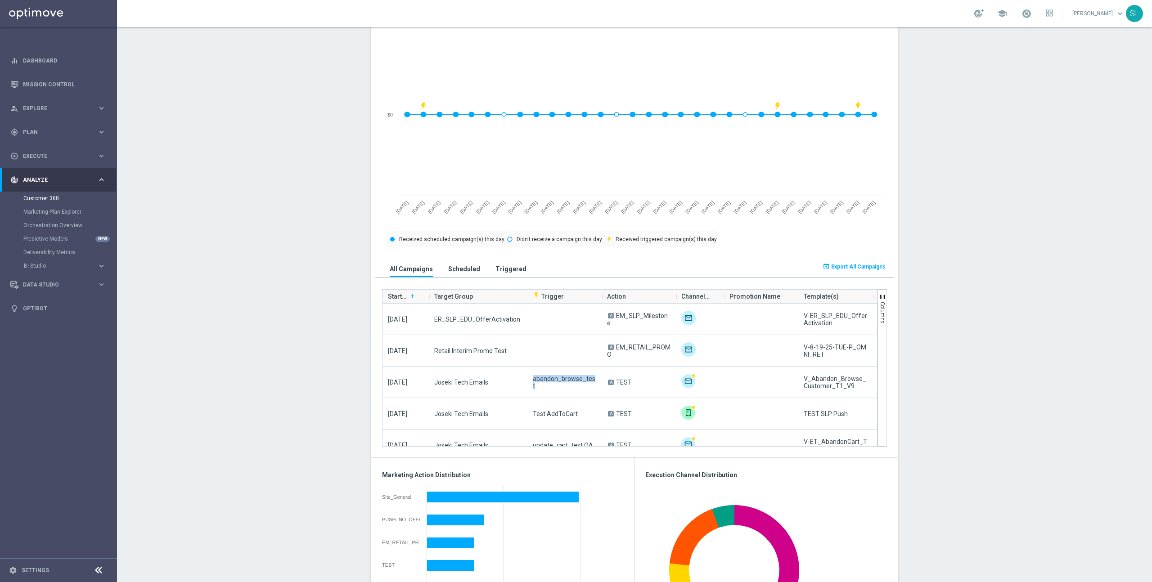
scroll to position [399, 0]
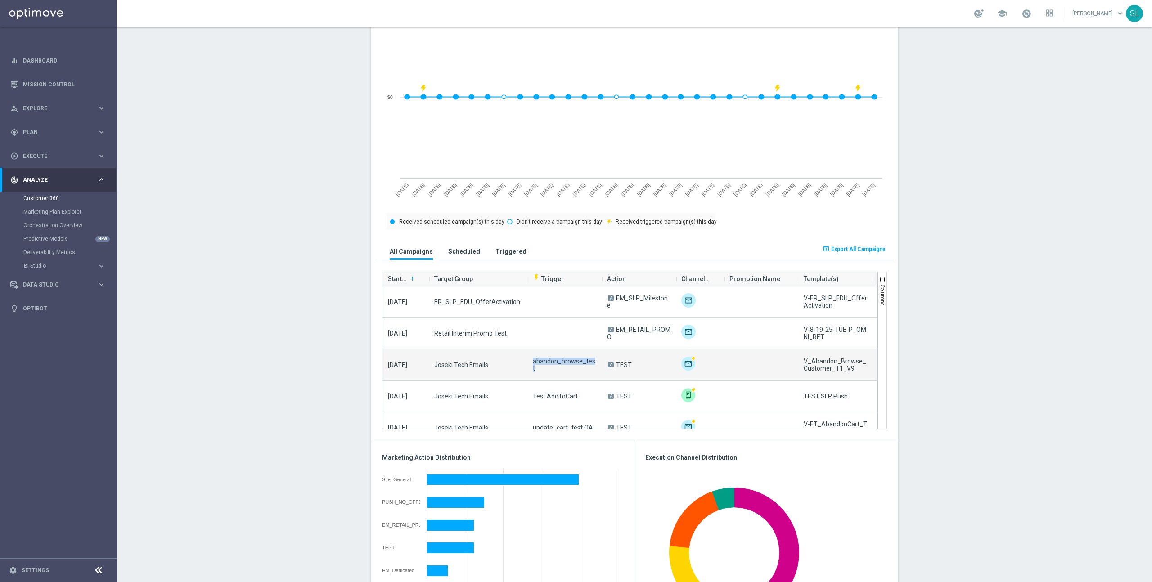
click at [564, 360] on div "abandon_browse_test" at bounding box center [564, 364] width 74 height 31
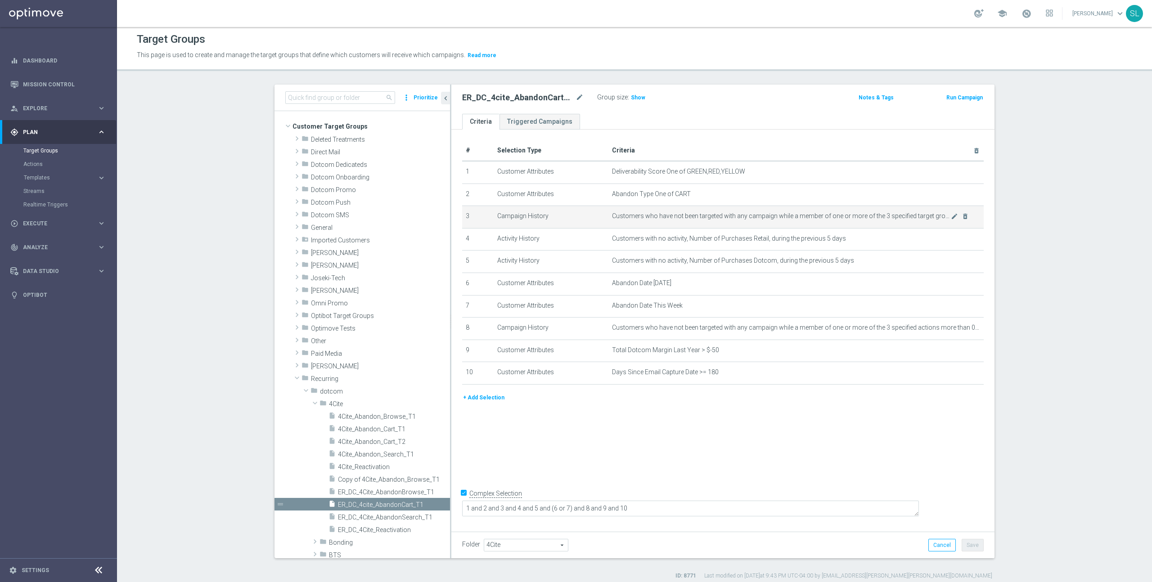
scroll to position [3, 0]
click at [0, 0] on icon "mode_edit" at bounding box center [0, 0] width 0 height 0
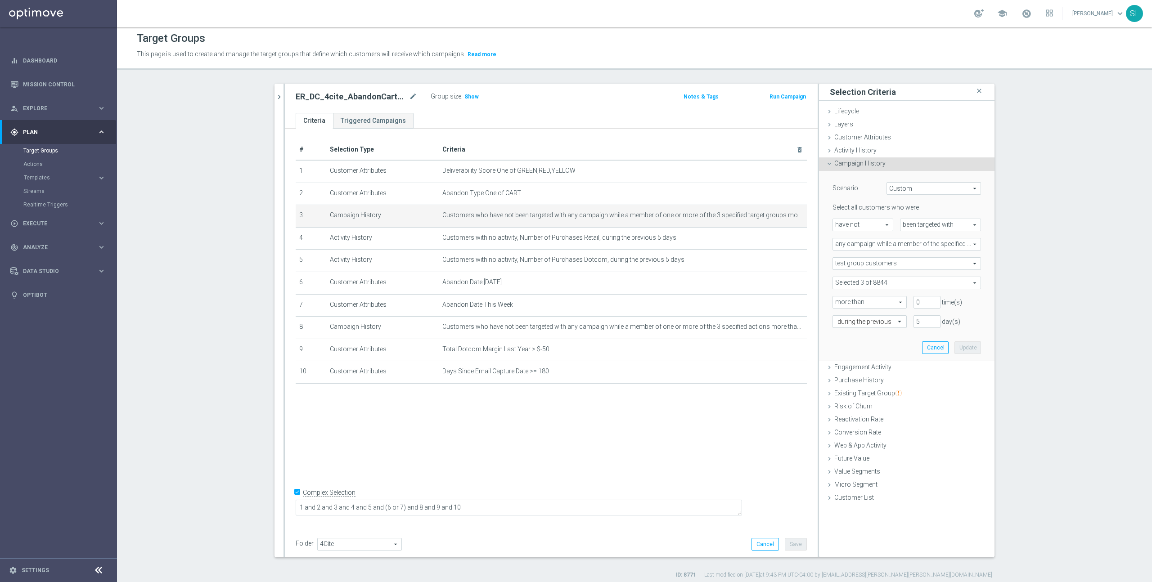
click at [918, 221] on span "been targeted with" at bounding box center [940, 225] width 80 height 12
click at [1054, 226] on section "search more_vert Prioritize Customer Target Groups library_add create_new_folder" at bounding box center [634, 331] width 1035 height 495
click at [934, 288] on span at bounding box center [907, 283] width 148 height 12
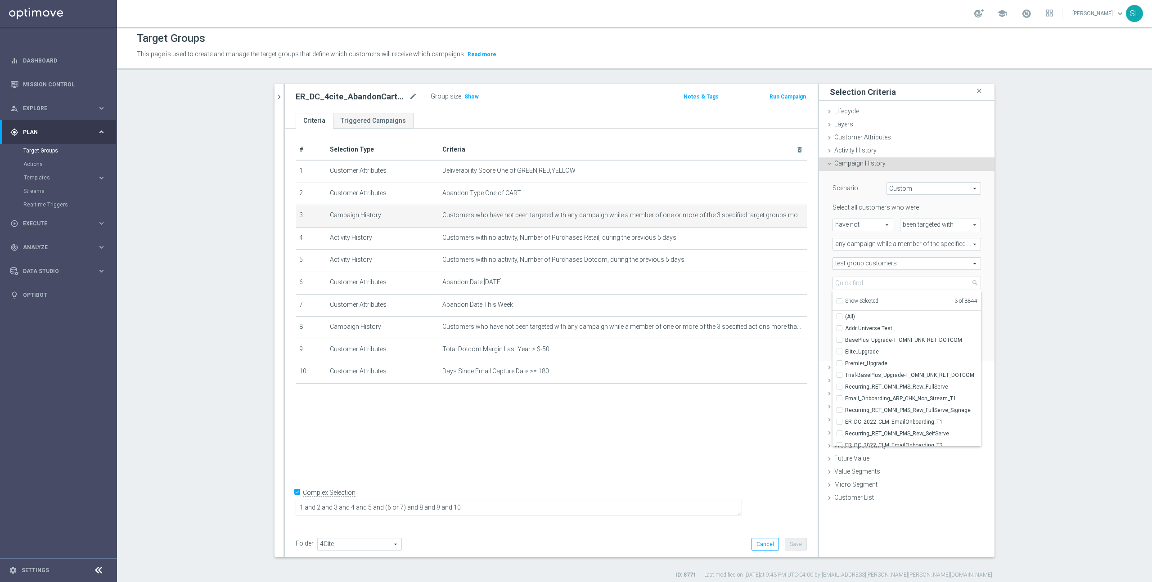
click at [858, 300] on span "Show Selected" at bounding box center [861, 301] width 33 height 6
click at [842, 300] on input "Show Selected" at bounding box center [839, 303] width 6 height 6
checkbox input "true"
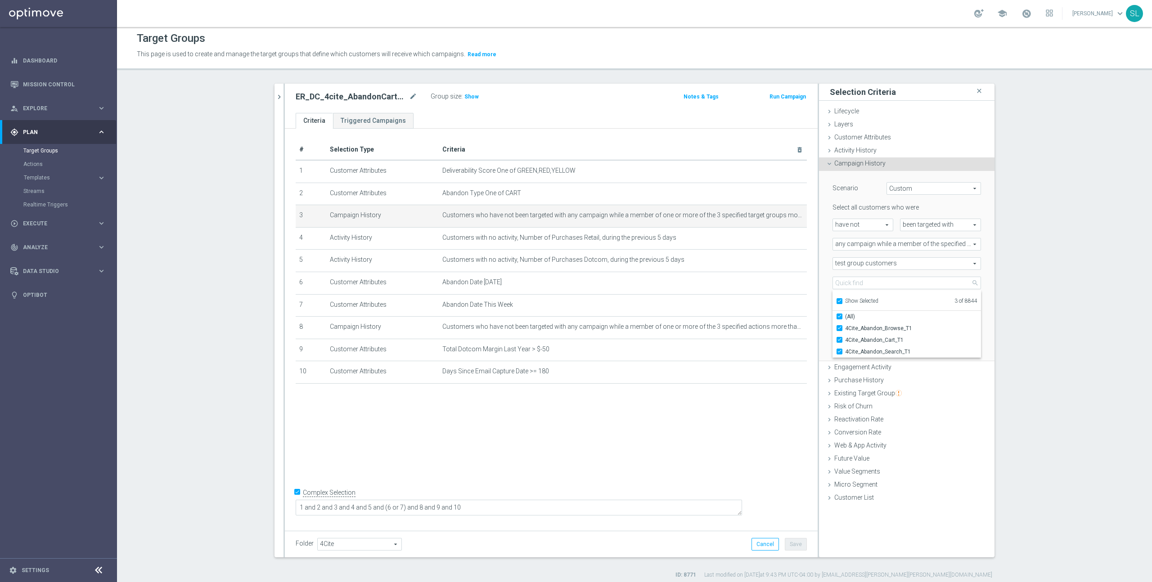
click at [1009, 282] on div "search more_vert Prioritize Customer Target Groups library_add create_new_folder" at bounding box center [634, 331] width 756 height 495
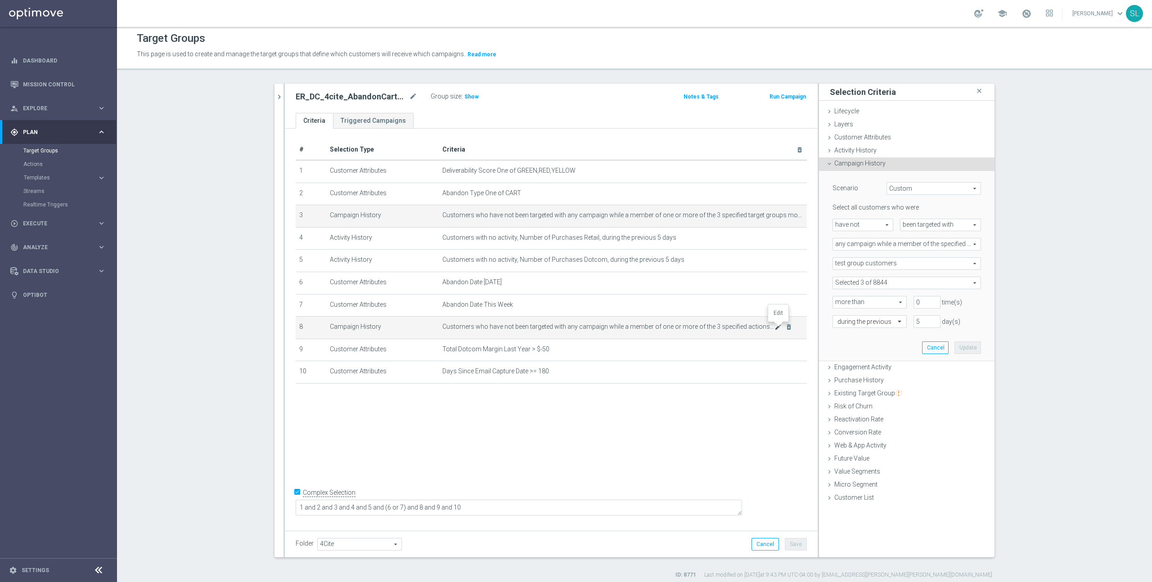
click at [774, 327] on icon "mode_edit" at bounding box center [777, 326] width 7 height 7
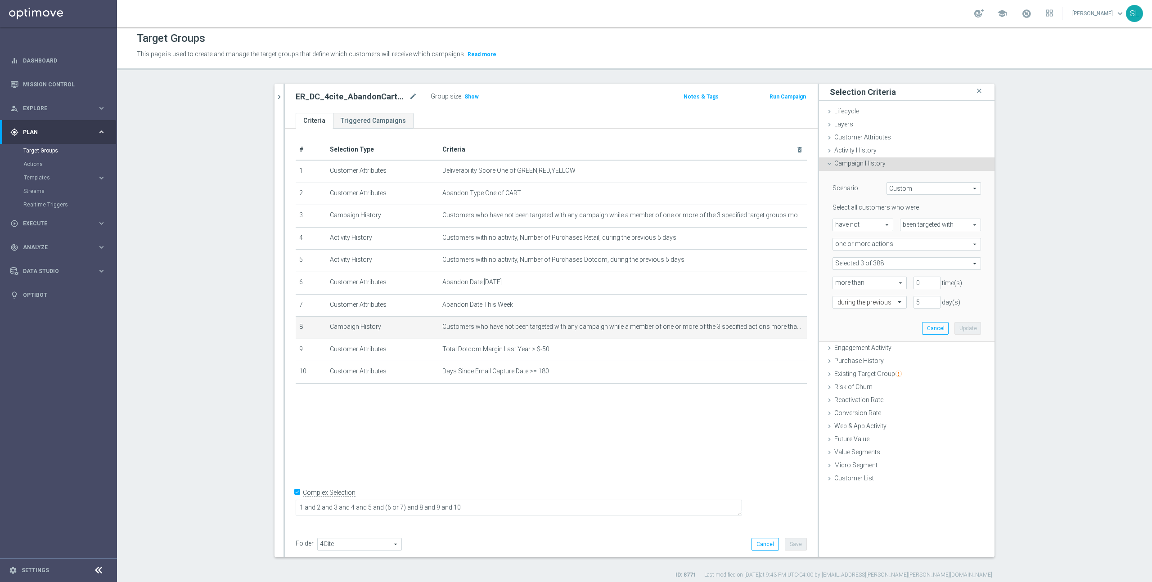
click at [972, 262] on span at bounding box center [907, 264] width 148 height 12
click at [863, 279] on span "Show Selected" at bounding box center [861, 281] width 33 height 6
click at [842, 280] on input "Show Selected" at bounding box center [839, 283] width 6 height 6
checkbox input "true"
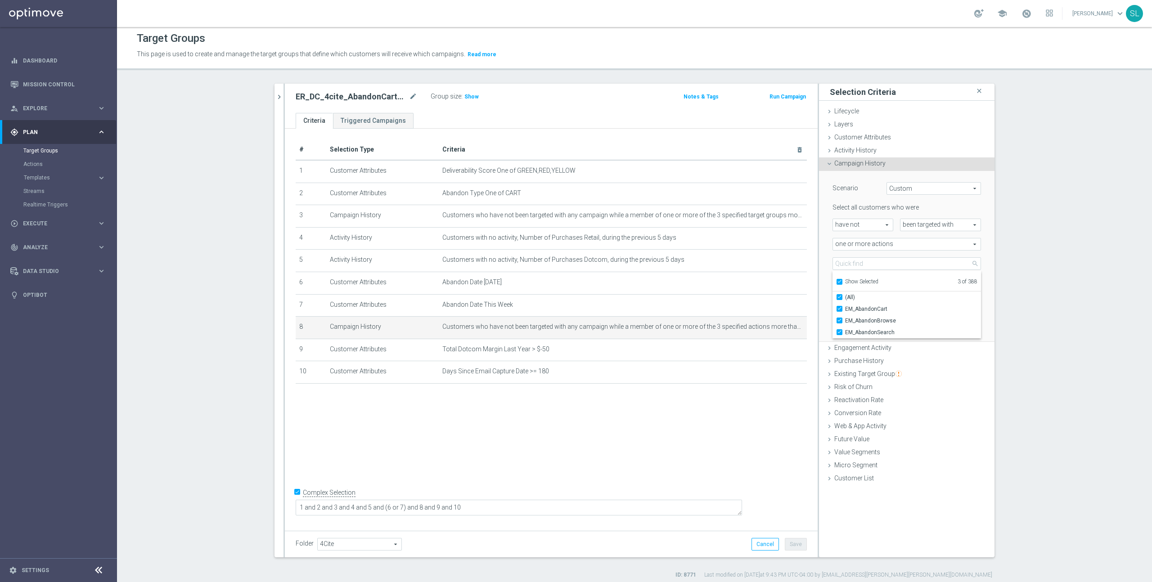
click at [1013, 347] on section "search more_vert Prioritize Customer Target Groups library_add create_new_folder" at bounding box center [634, 331] width 1035 height 495
click at [971, 265] on span at bounding box center [907, 264] width 148 height 12
click at [864, 258] on input "search" at bounding box center [906, 264] width 148 height 13
type input "abandon"
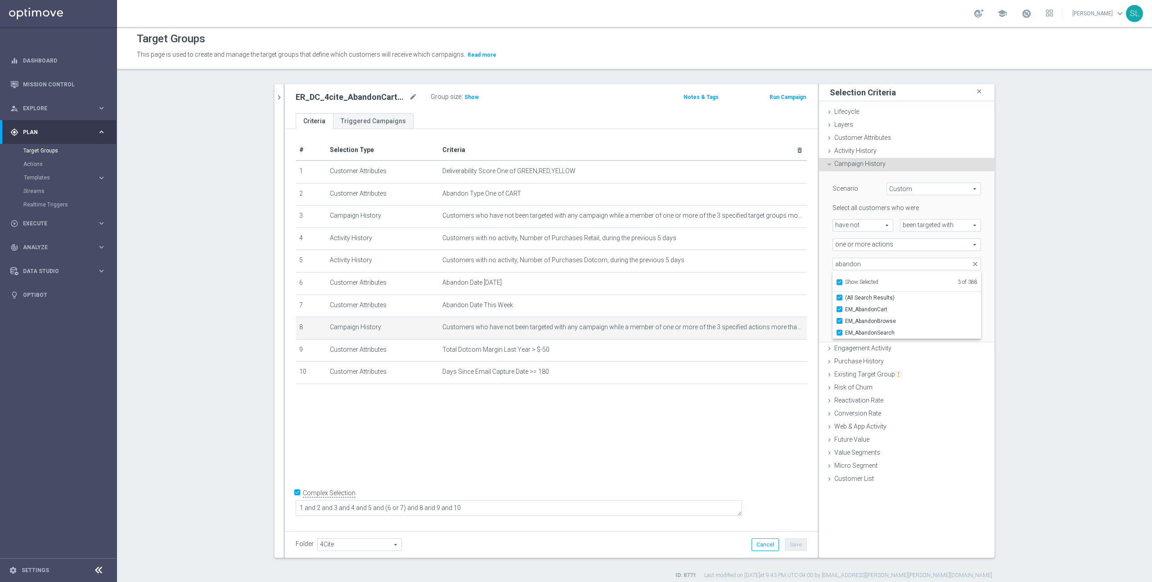
click at [858, 280] on span "Show Selected" at bounding box center [861, 282] width 33 height 6
click at [842, 281] on input "Show Selected" at bounding box center [839, 284] width 6 height 6
checkbox input "false"
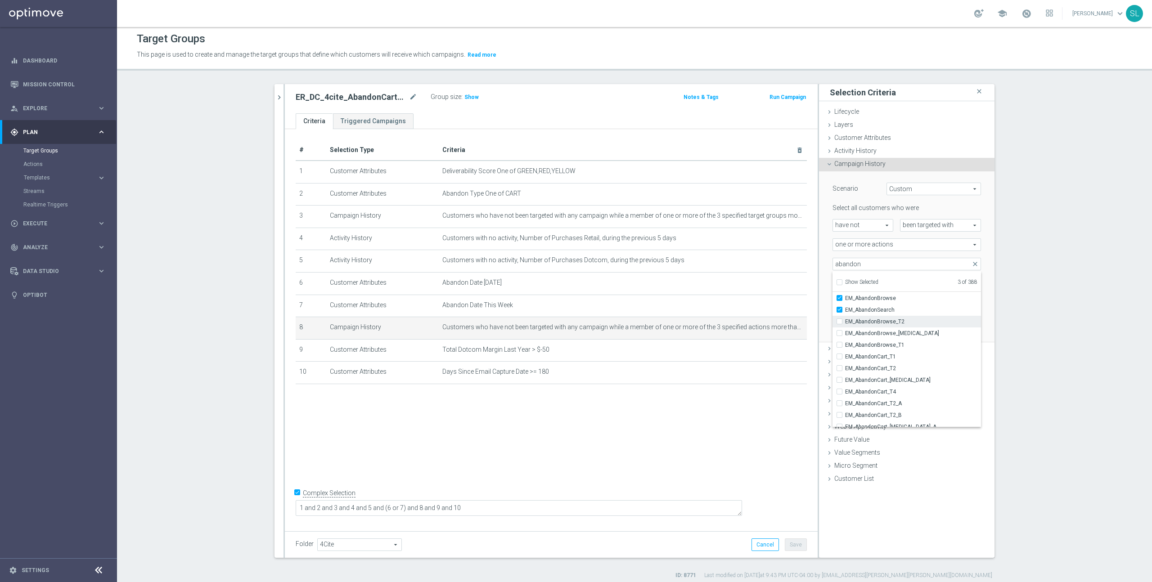
click at [895, 319] on span "EM_AbandonBrowse_T2" at bounding box center [913, 321] width 136 height 7
click at [845, 319] on input "EM_AbandonBrowse_T2" at bounding box center [842, 321] width 6 height 6
checkbox input "true"
type input "Selected 4 of 388"
drag, startPoint x: 896, startPoint y: 331, endPoint x: 897, endPoint y: 343, distance: 11.7
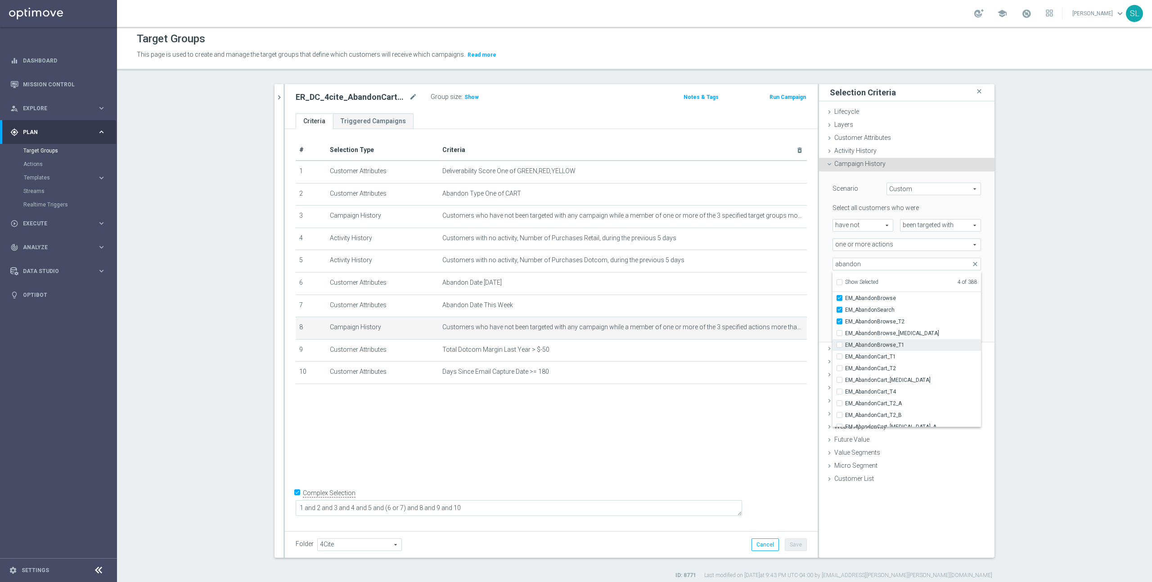
click at [896, 332] on span "EM_AbandonBrowse_[MEDICAL_DATA]" at bounding box center [913, 333] width 136 height 7
click at [845, 332] on input "EM_AbandonBrowse_[MEDICAL_DATA]" at bounding box center [842, 333] width 6 height 6
checkbox input "true"
type input "Selected 5 of 388"
drag, startPoint x: 897, startPoint y: 346, endPoint x: 891, endPoint y: 355, distance: 10.6
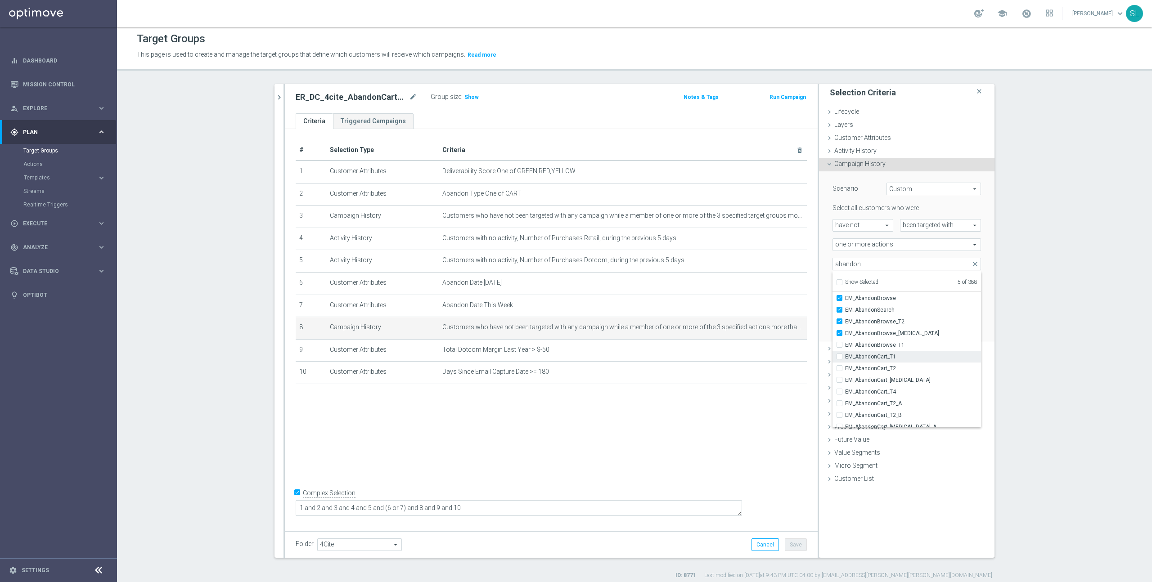
click at [897, 348] on span "EM_AbandonBrowse_T1" at bounding box center [913, 344] width 136 height 7
click at [845, 348] on input "EM_AbandonBrowse_T1" at bounding box center [842, 345] width 6 height 6
checkbox input "true"
type input "Selected 6 of 388"
drag, startPoint x: 892, startPoint y: 353, endPoint x: 892, endPoint y: 367, distance: 14.4
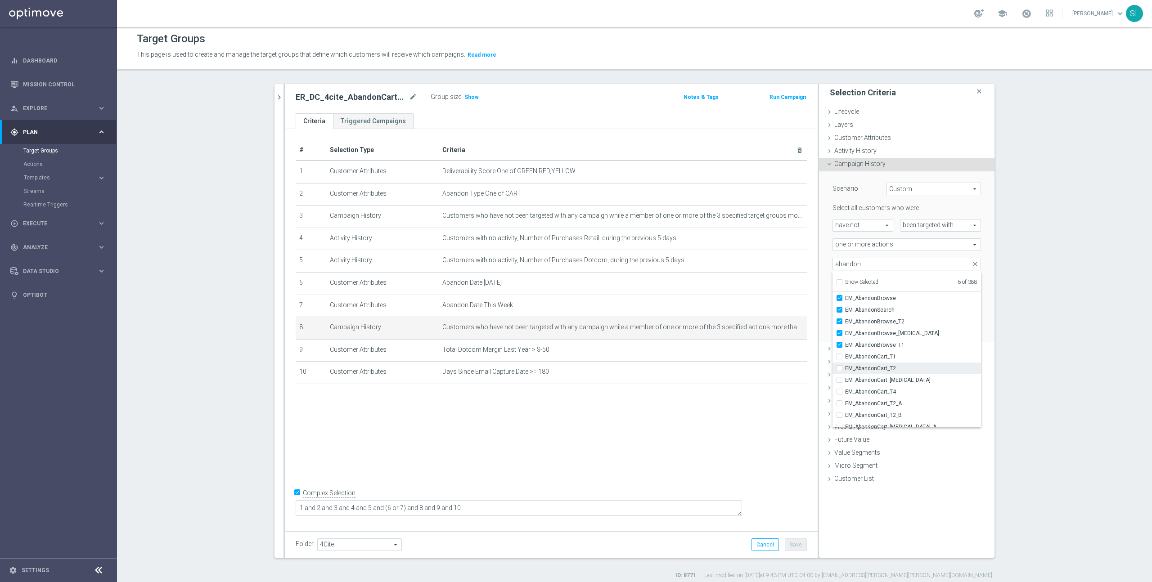
click at [892, 353] on span "EM_AbandonCart_T1" at bounding box center [913, 356] width 136 height 7
click at [845, 354] on input "EM_AbandonCart_T1" at bounding box center [842, 357] width 6 height 6
checkbox input "true"
type input "Selected 7 of 388"
click at [891, 372] on label "EM_AbandonCart_T2" at bounding box center [913, 369] width 136 height 12
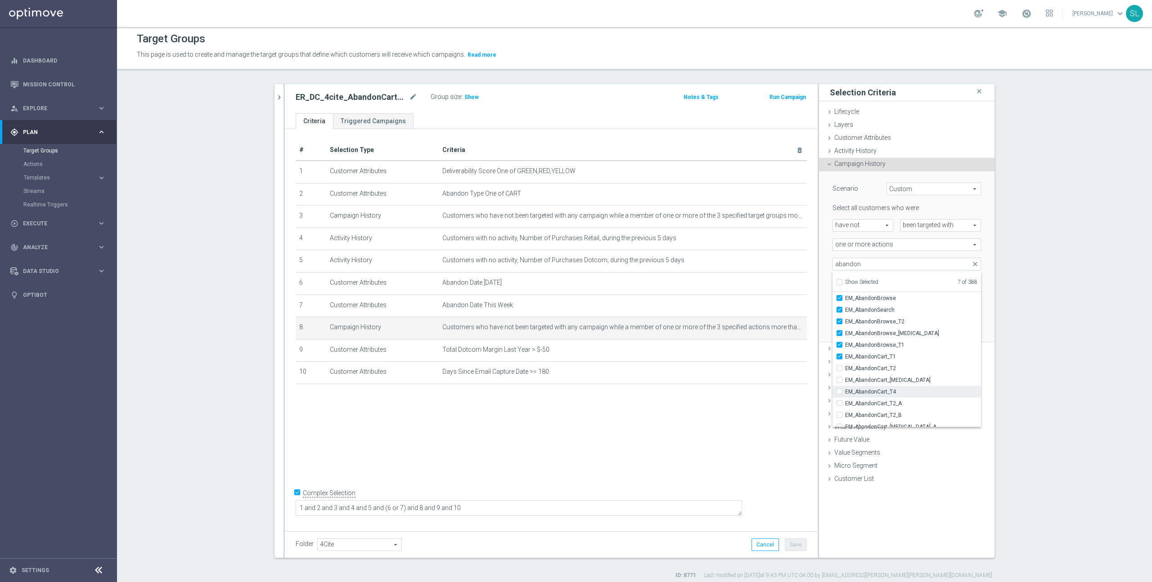
drag, startPoint x: 888, startPoint y: 378, endPoint x: 888, endPoint y: 388, distance: 10.4
click at [888, 380] on span "EM_AbandonCart_[MEDICAL_DATA]" at bounding box center [913, 380] width 136 height 7
click at [845, 380] on input "EM_AbandonCart_[MEDICAL_DATA]" at bounding box center [842, 380] width 6 height 6
checkbox input "true"
type input "Selected 8 of 388"
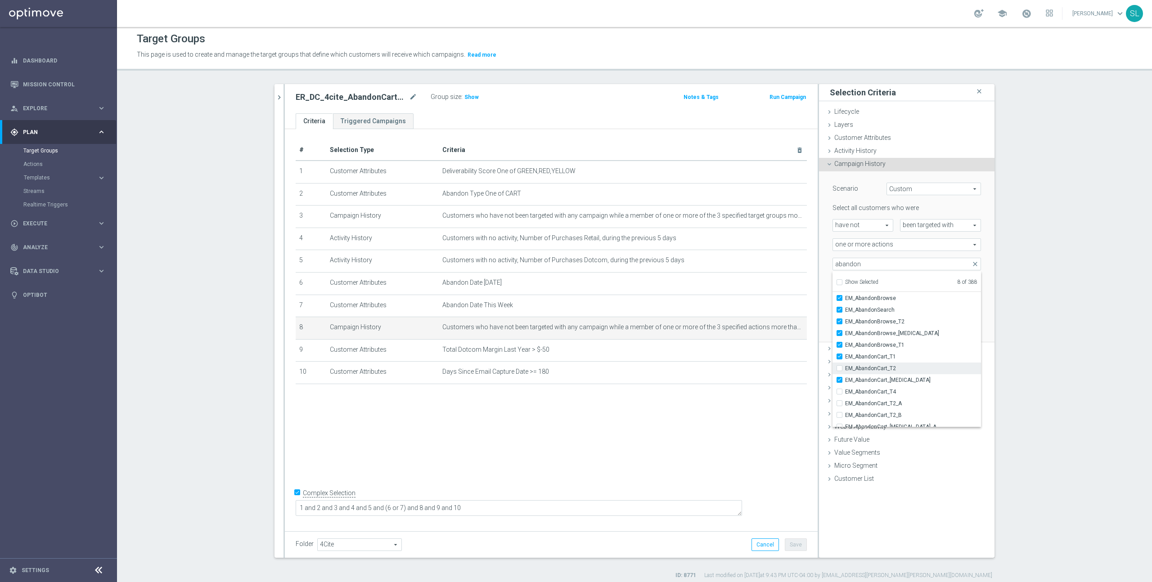
click at [874, 365] on span "EM_AbandonCart_T2" at bounding box center [913, 368] width 136 height 7
click at [845, 365] on input "EM_AbandonCart_T2" at bounding box center [842, 368] width 6 height 6
checkbox input "true"
type input "Selected 9 of 388"
click at [885, 388] on span "EM_AbandonCart_T4" at bounding box center [913, 391] width 136 height 7
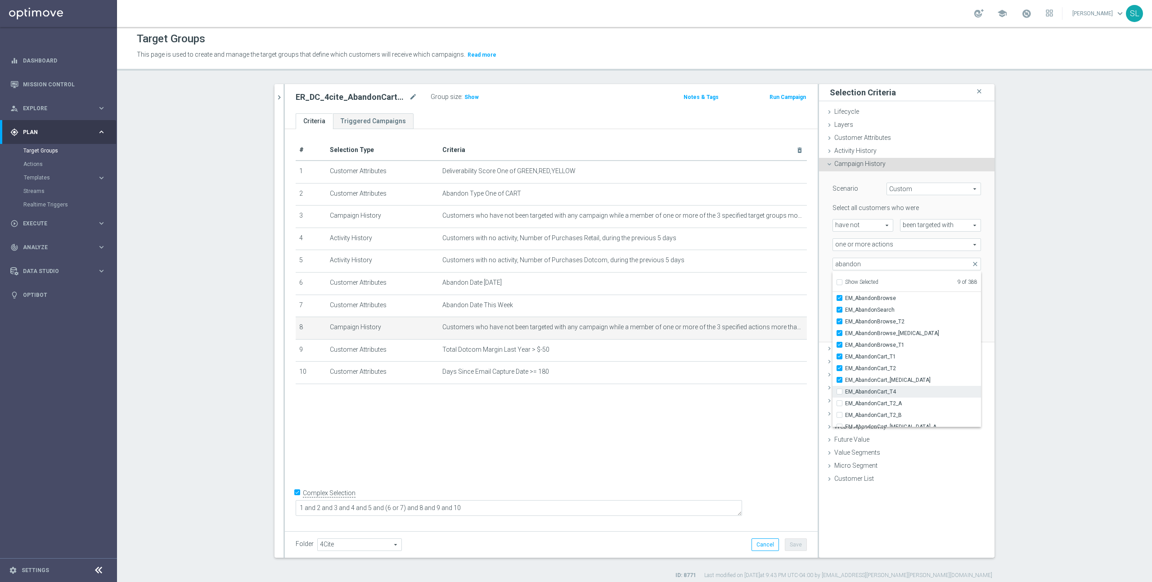
click at [845, 389] on input "EM_AbandonCart_T4" at bounding box center [842, 392] width 6 height 6
checkbox input "true"
type input "Selected 10 of 388"
click at [997, 315] on div "search more_vert Prioritize Customer Target Groups library_add create_new_folder" at bounding box center [634, 328] width 756 height 495
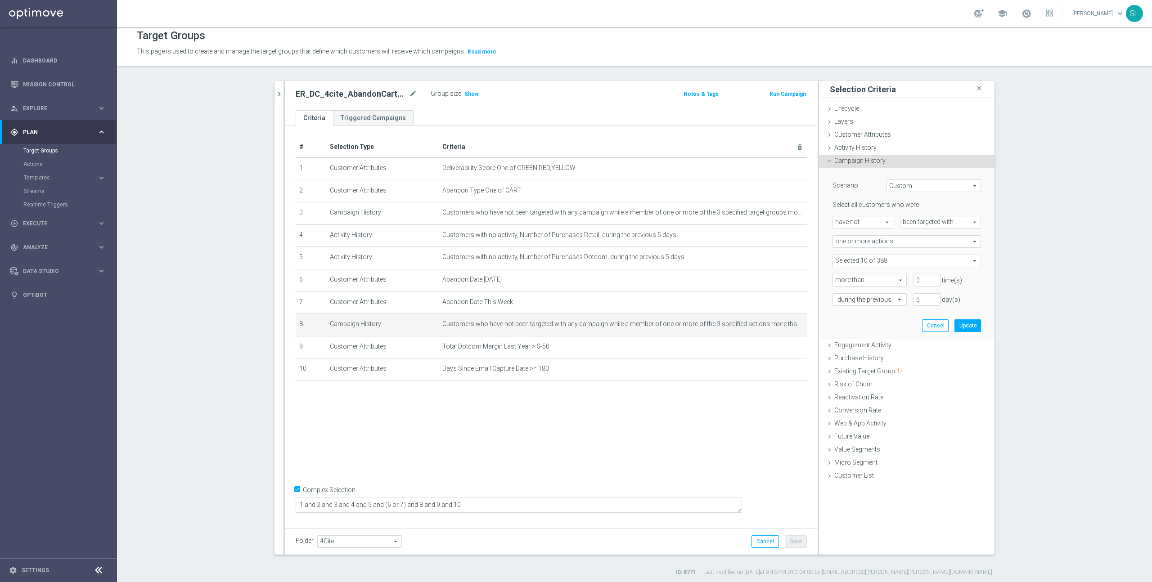
click at [897, 258] on span at bounding box center [907, 261] width 148 height 12
click at [885, 260] on input "search" at bounding box center [906, 261] width 148 height 13
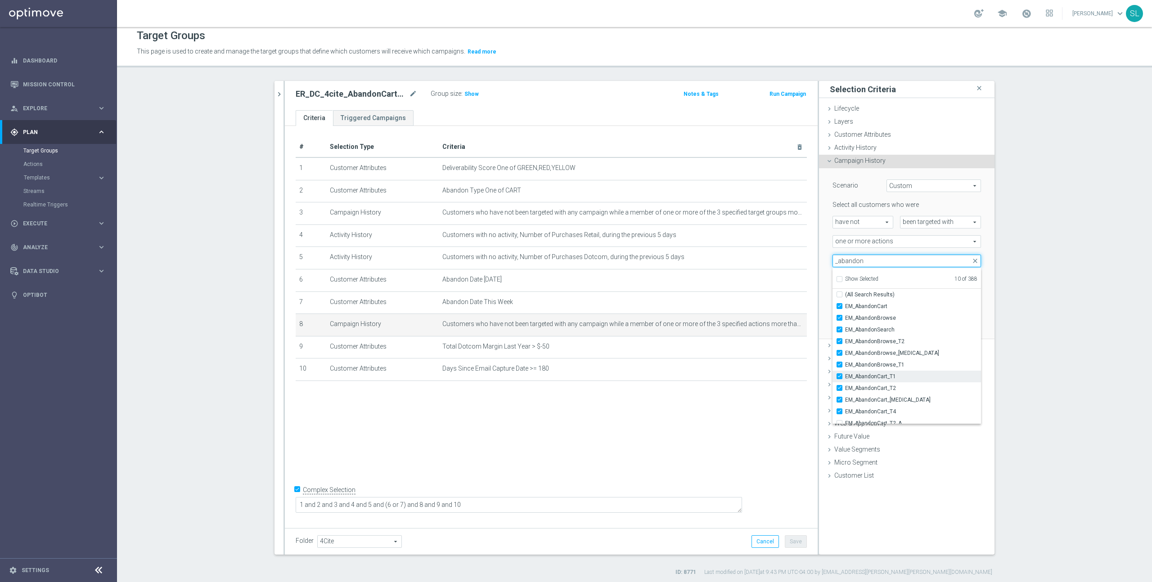
scroll to position [76, 0]
type input "_abandon"
click at [868, 347] on span "EM_AbandonCart_T2_A" at bounding box center [913, 347] width 136 height 7
click at [845, 347] on input "EM_AbandonCart_T2_A" at bounding box center [842, 348] width 6 height 6
checkbox input "true"
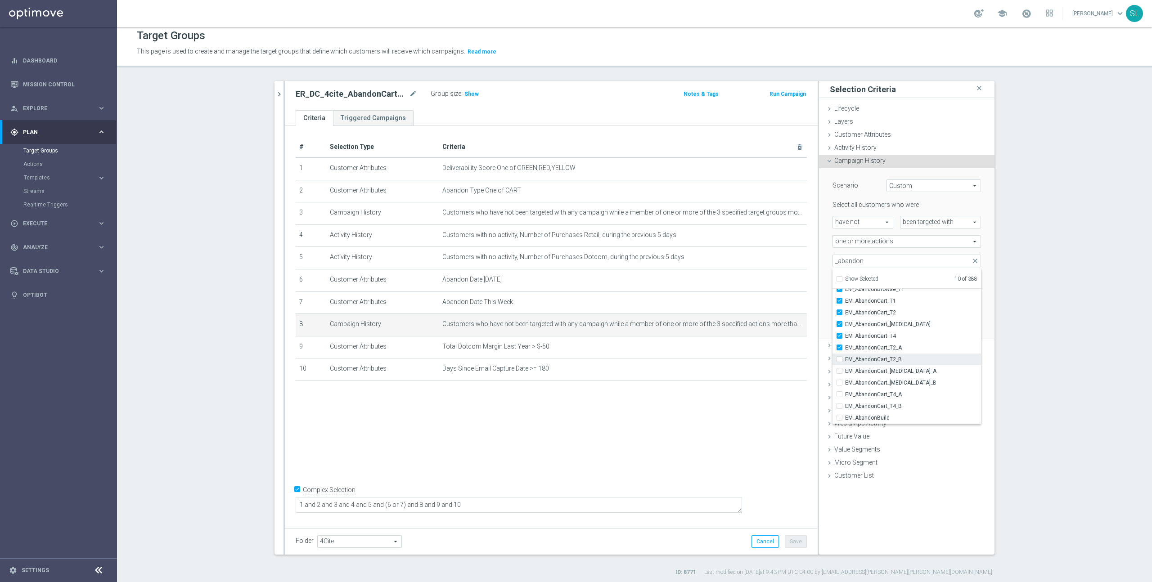
type input "Selected 11 of 388"
drag, startPoint x: 868, startPoint y: 356, endPoint x: 868, endPoint y: 361, distance: 4.9
click at [868, 357] on span "EM_AbandonCart_T2_B" at bounding box center [913, 359] width 136 height 7
click at [845, 357] on input "EM_AbandonCart_T2_B" at bounding box center [842, 359] width 6 height 6
checkbox input "true"
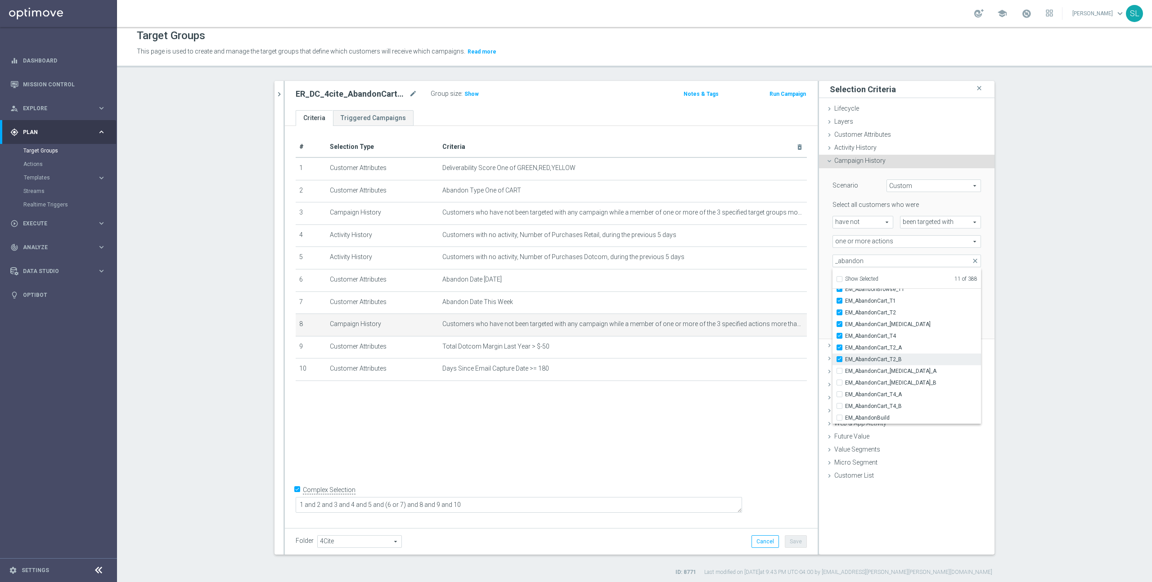
type input "Selected 12 of 388"
drag, startPoint x: 868, startPoint y: 367, endPoint x: 868, endPoint y: 376, distance: 9.0
click at [868, 368] on label "EM_AbandonCart_T3_A" at bounding box center [913, 371] width 136 height 12
click at [868, 380] on span "EM_AbandonCart_T3_B" at bounding box center [913, 382] width 136 height 7
click at [845, 380] on input "EM_AbandonCart_T3_B" at bounding box center [842, 383] width 6 height 6
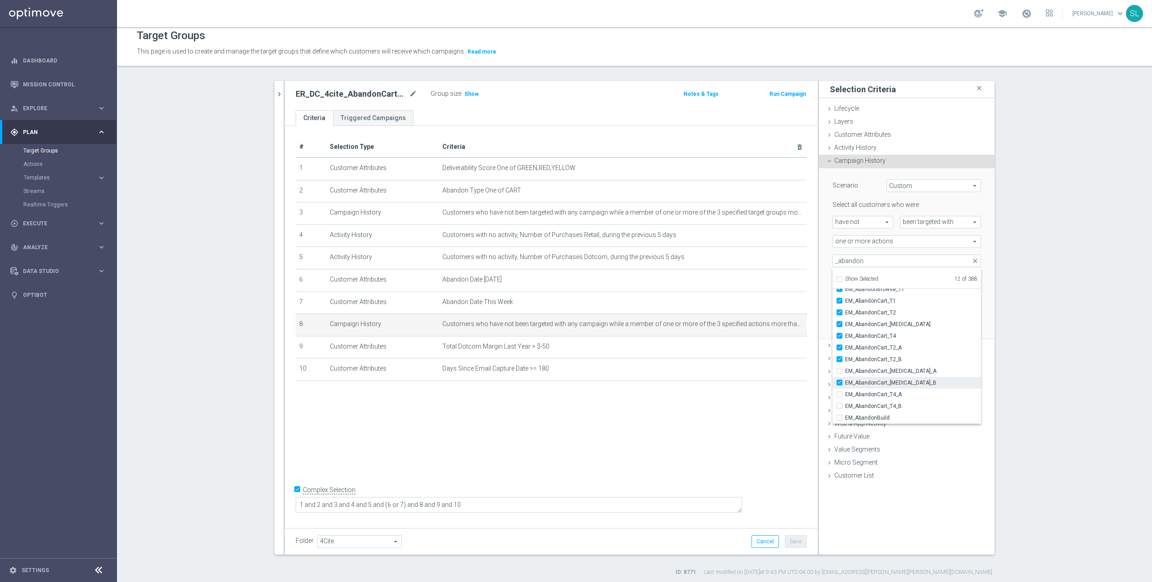
checkbox input "true"
type input "Selected 13 of 388"
drag, startPoint x: 866, startPoint y: 391, endPoint x: 863, endPoint y: 384, distance: 7.3
click at [866, 391] on span "EM_AbandonCart_T4_A" at bounding box center [913, 394] width 136 height 7
click at [845, 391] on input "EM_AbandonCart_T4_A" at bounding box center [842, 394] width 6 height 6
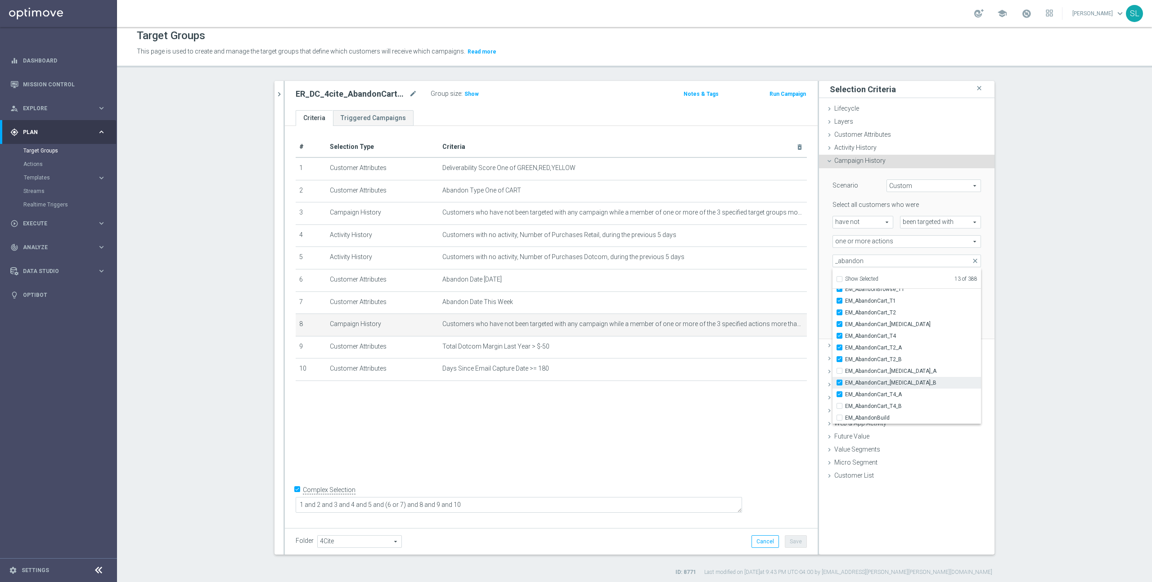
checkbox input "true"
type input "Selected 14 of 388"
drag, startPoint x: 862, startPoint y: 369, endPoint x: 861, endPoint y: 373, distance: 4.6
click at [862, 369] on span "EM_AbandonCart_T3_A" at bounding box center [913, 371] width 136 height 7
click at [845, 369] on input "EM_AbandonCart_T3_A" at bounding box center [842, 371] width 6 height 6
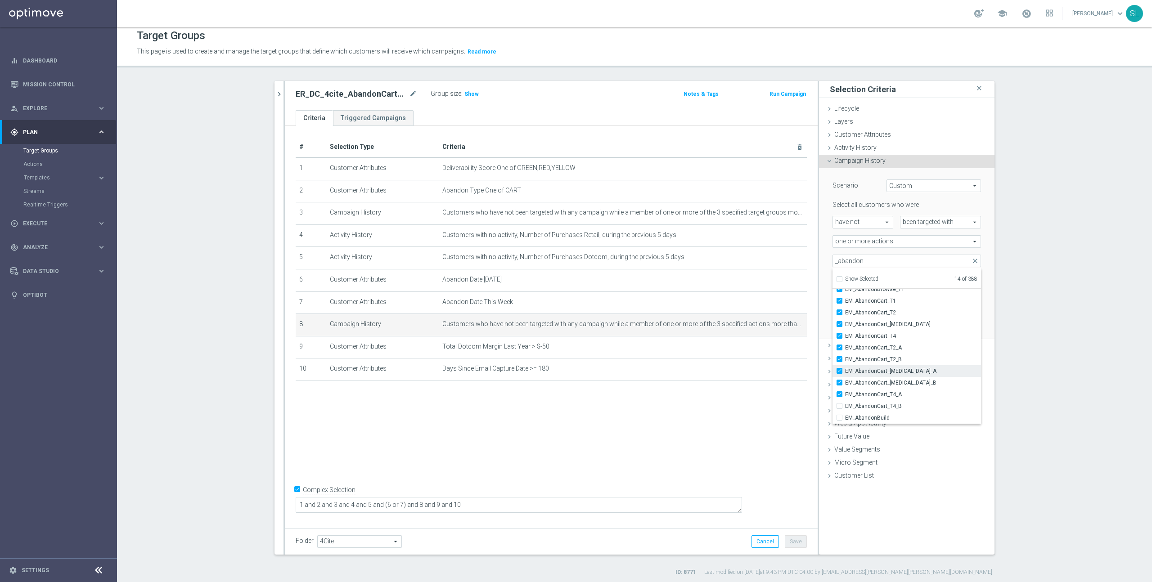
checkbox input "true"
type input "Selected 15 of 388"
drag, startPoint x: 879, startPoint y: 403, endPoint x: 879, endPoint y: 408, distance: 5.9
click at [879, 403] on span "EM_AbandonCart_T4_B" at bounding box center [913, 406] width 136 height 7
click at [845, 403] on input "EM_AbandonCart_T4_B" at bounding box center [842, 406] width 6 height 6
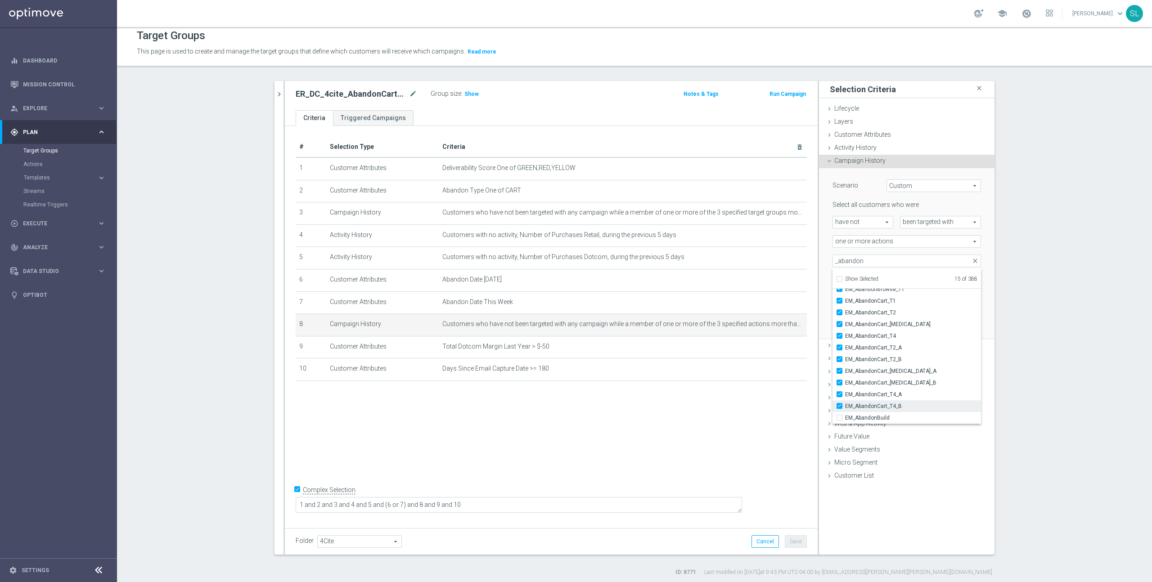
checkbox input "true"
type input "Selected 16 of 388"
click at [874, 419] on span "EM_AbandonBuild" at bounding box center [913, 417] width 136 height 7
click at [845, 419] on input "EM_AbandonBuild" at bounding box center [842, 418] width 6 height 6
checkbox input "true"
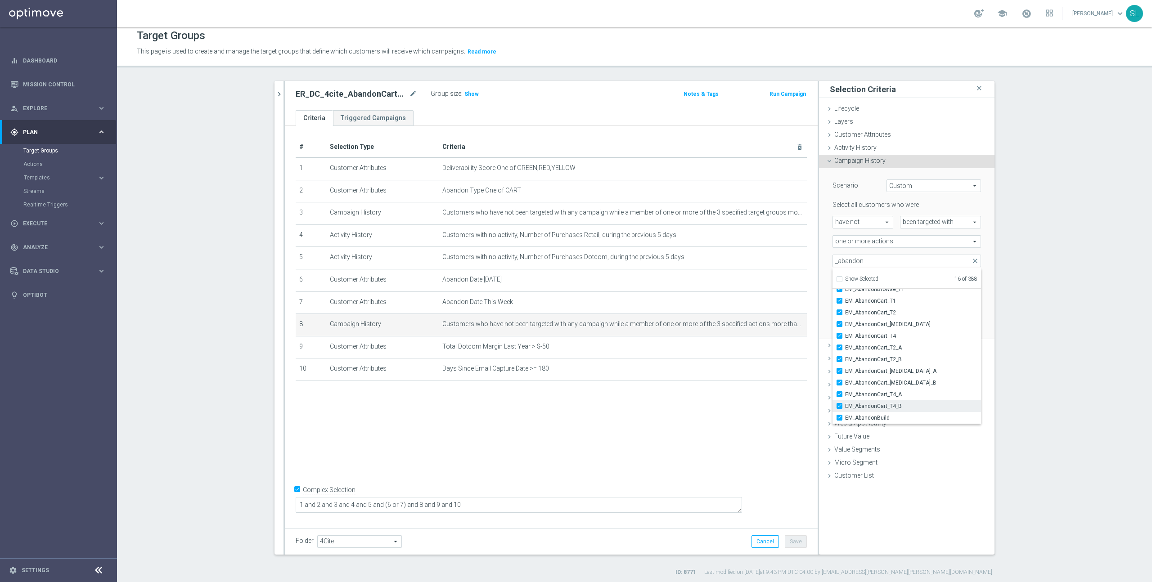
type input "Selected 17 of 388"
checkbox input "true"
click at [987, 298] on div "Scenario Custom Custom arrow_drop_down search Select all customers who were hav…" at bounding box center [906, 253] width 175 height 171
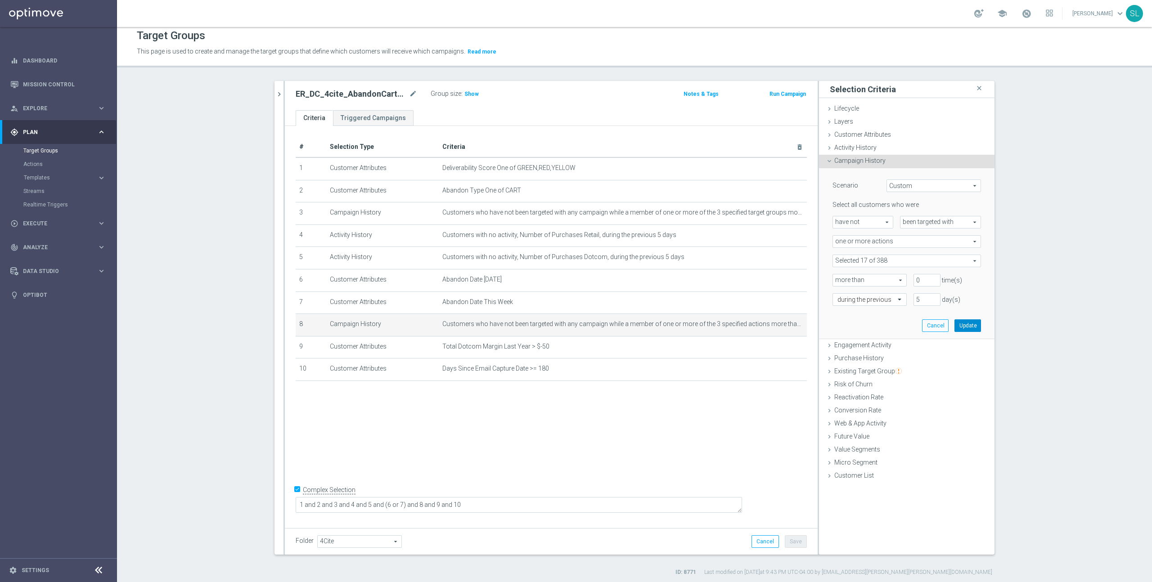
click at [962, 326] on button "Update" at bounding box center [967, 325] width 27 height 13
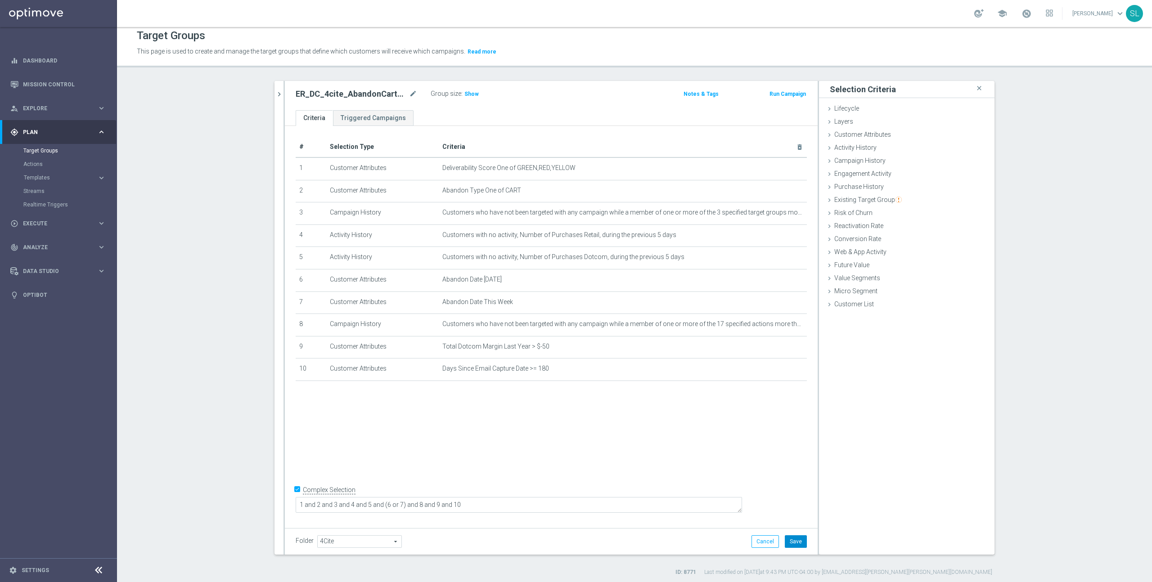
click at [790, 536] on button "Save" at bounding box center [796, 541] width 22 height 13
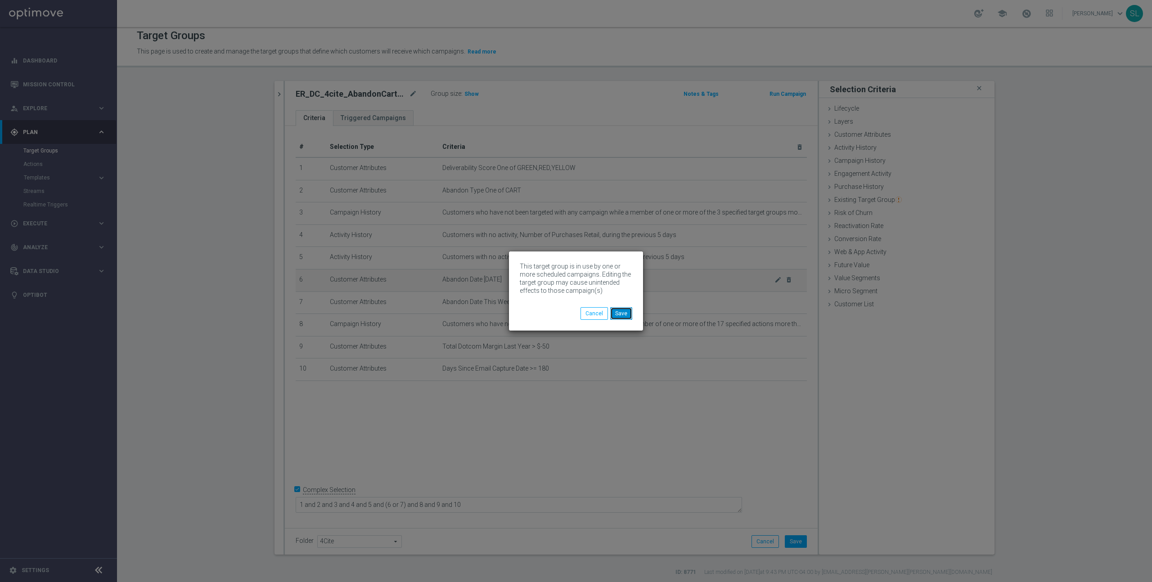
drag, startPoint x: 626, startPoint y: 313, endPoint x: 595, endPoint y: 289, distance: 39.4
click at [626, 314] on button "Save" at bounding box center [621, 313] width 22 height 13
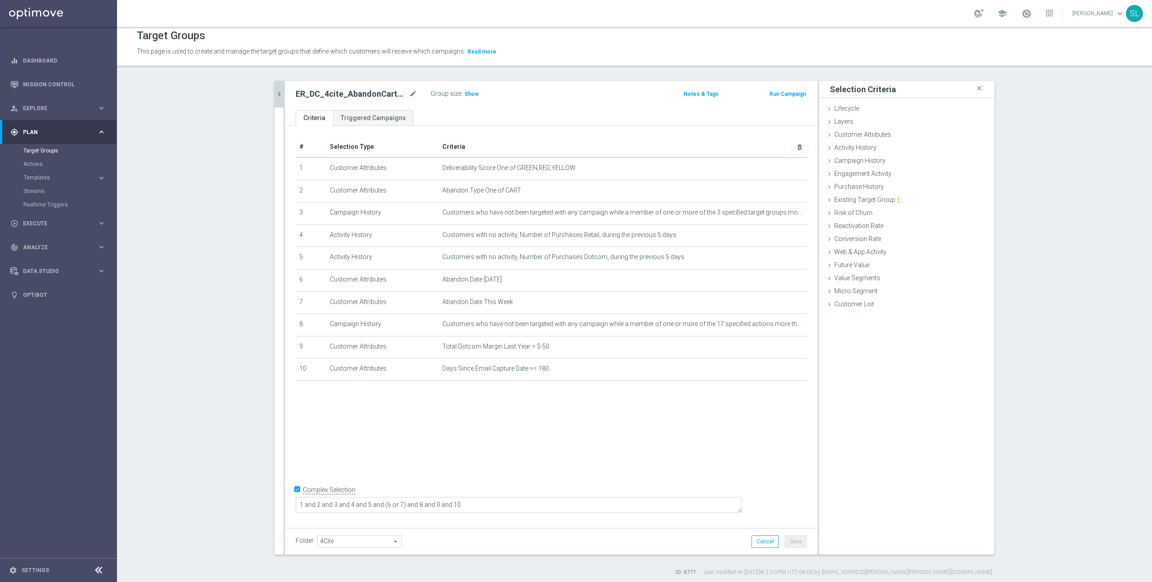
click at [281, 92] on icon "chevron_right" at bounding box center [279, 94] width 9 height 9
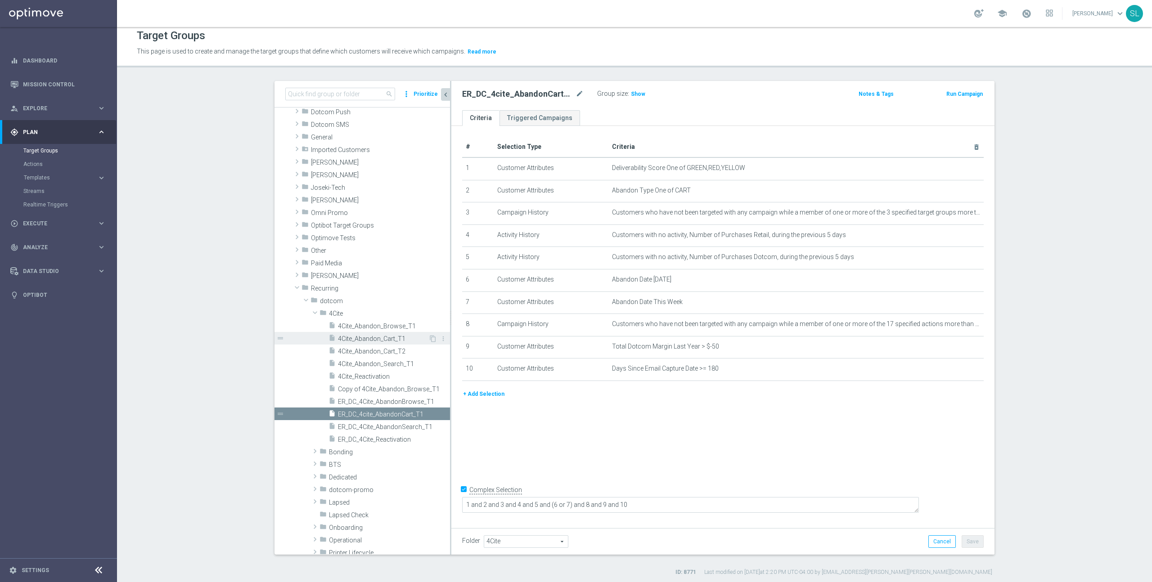
scroll to position [90, 0]
click at [333, 98] on input at bounding box center [340, 94] width 110 height 13
paste input "ER_DC_4Cite_AbandonBrowse_T1"
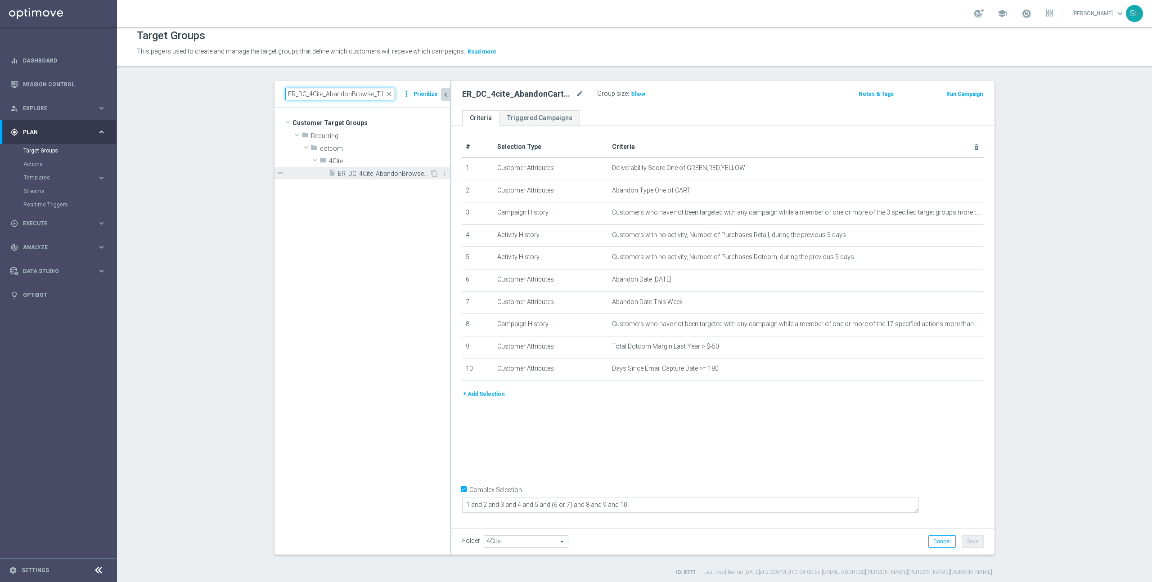
type input "ER_DC_4Cite_AbandonBrowse_T1"
click at [370, 175] on span "ER_DC_4Cite_AbandonBrowse_T1" at bounding box center [384, 174] width 92 height 8
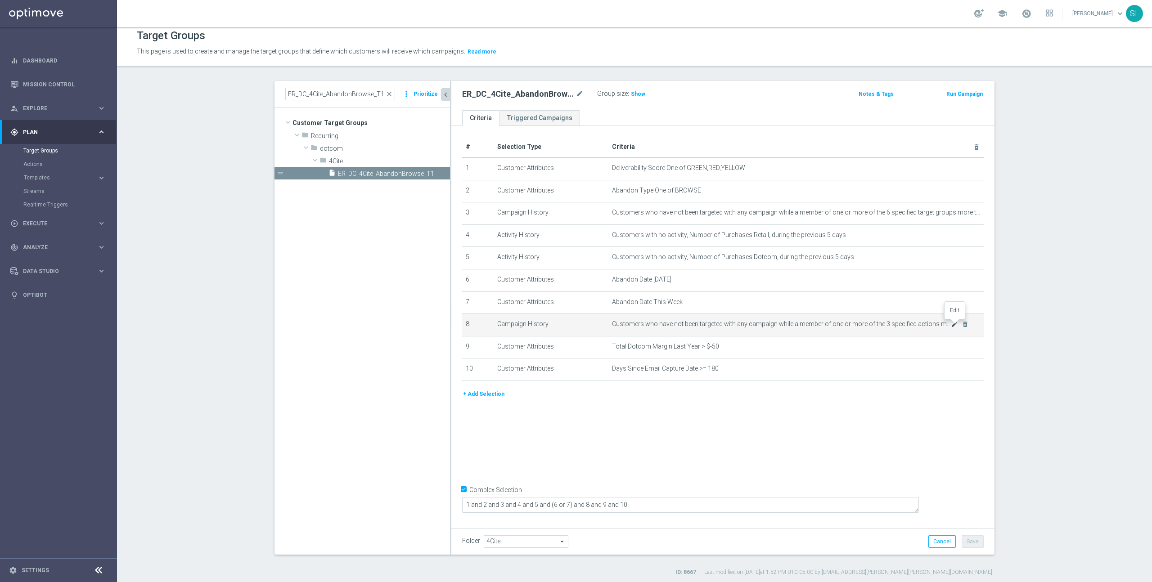
click at [954, 321] on icon "mode_edit" at bounding box center [953, 324] width 7 height 7
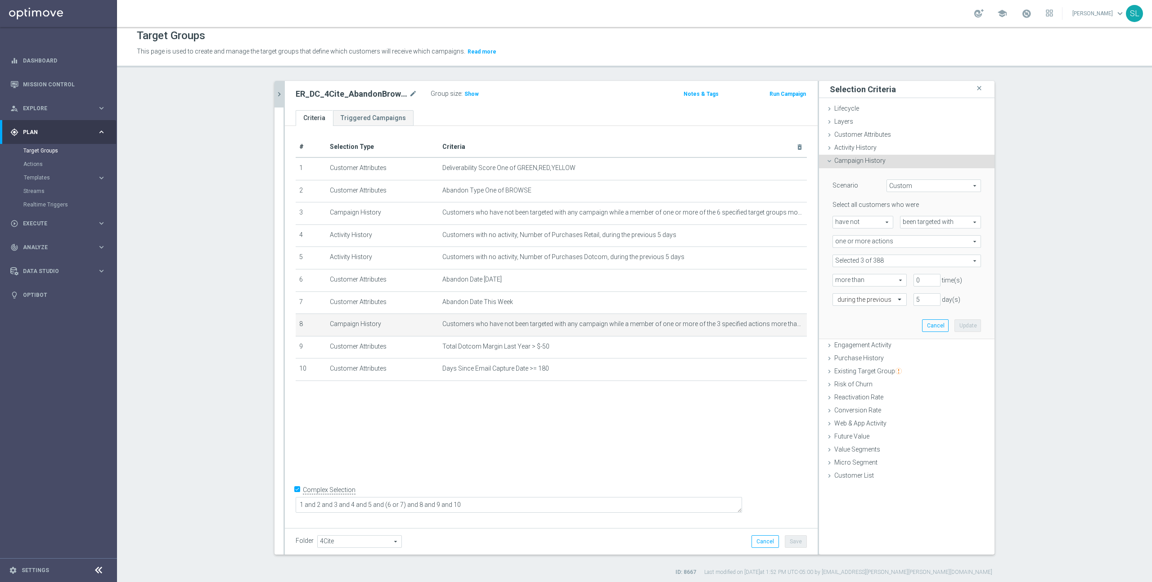
click at [937, 259] on span at bounding box center [907, 261] width 148 height 12
click at [929, 262] on input "search" at bounding box center [906, 261] width 148 height 13
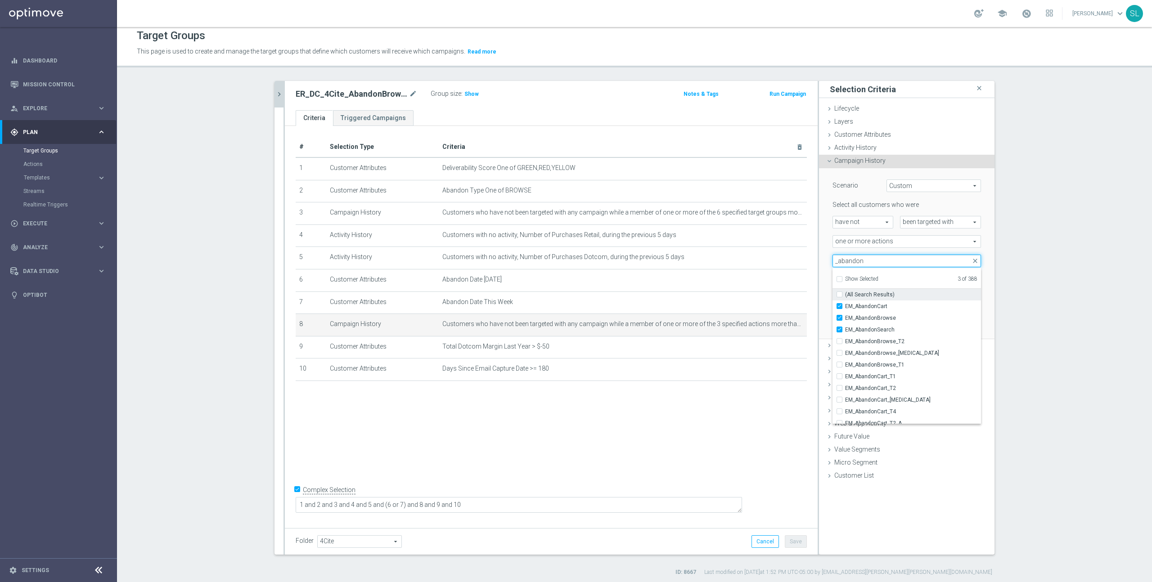
type input "_abandon"
click at [871, 292] on span "(All Search Results)" at bounding box center [869, 294] width 49 height 7
click at [845, 292] on input "(All Search Results)" at bounding box center [842, 294] width 6 height 6
checkbox input "true"
type input "Selected 17 of 388"
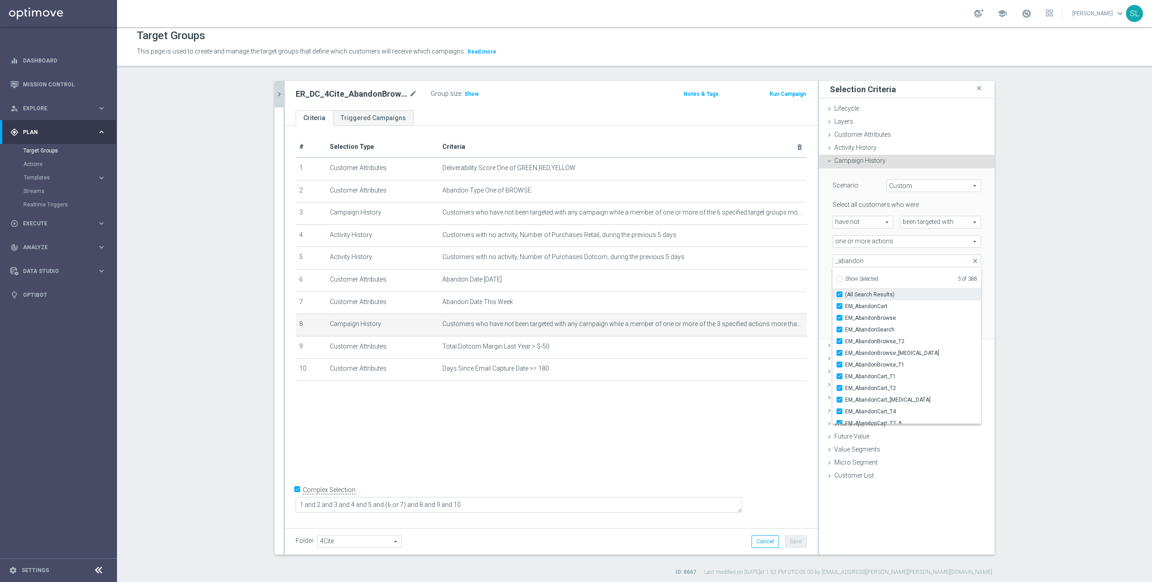
checkbox input "true"
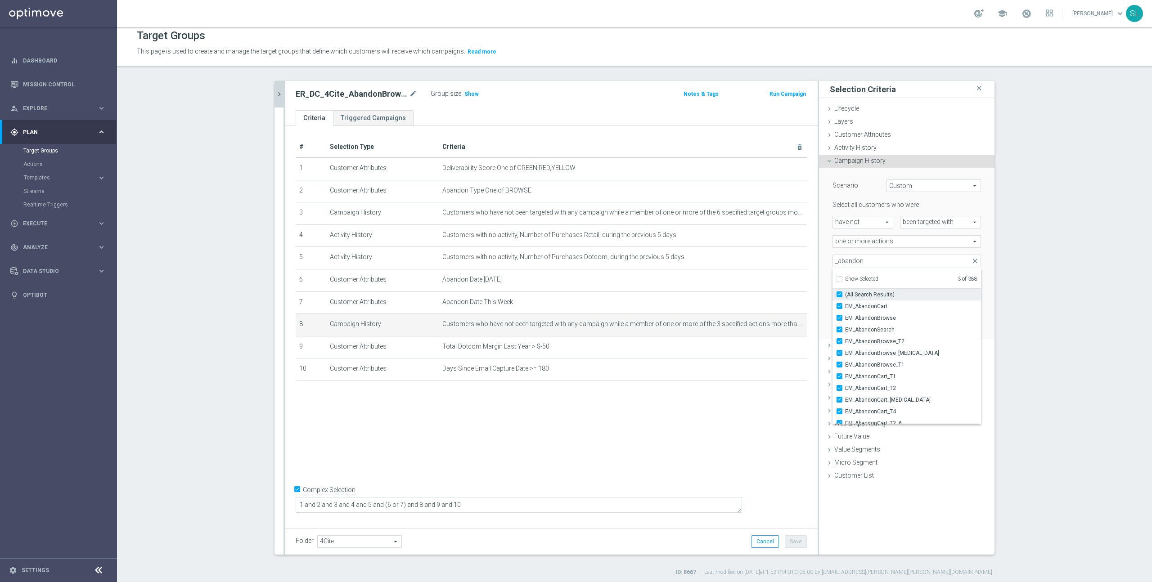
checkbox input "true"
click at [1017, 318] on section "ER_DC_4Cite_AbandonBrowse_T1 close more_vert Prioritize Customer Target Groups …" at bounding box center [634, 328] width 1035 height 495
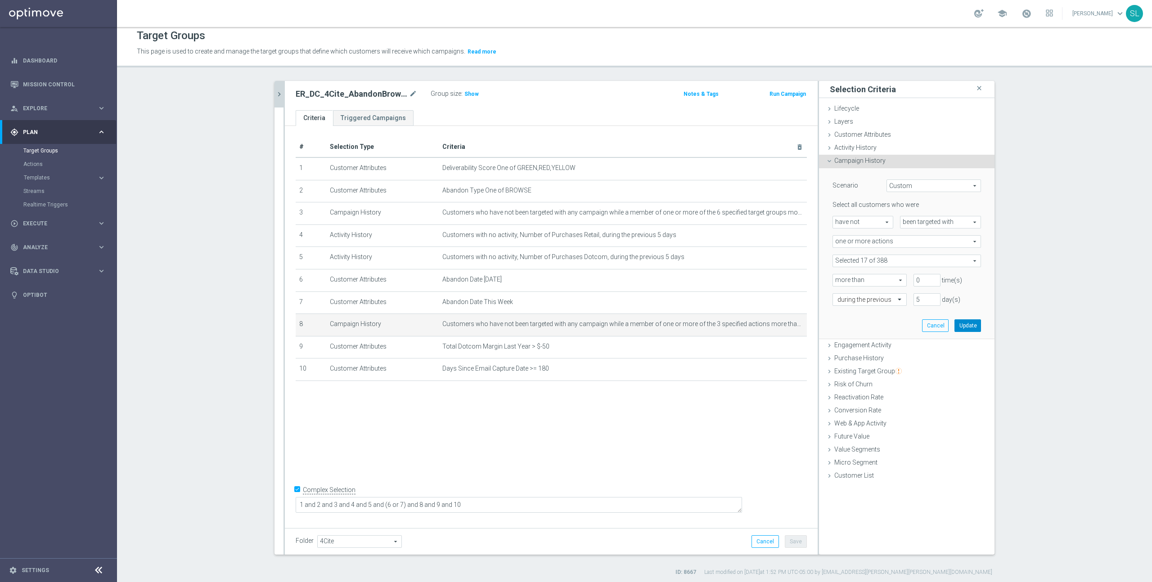
click at [959, 326] on button "Update" at bounding box center [967, 325] width 27 height 13
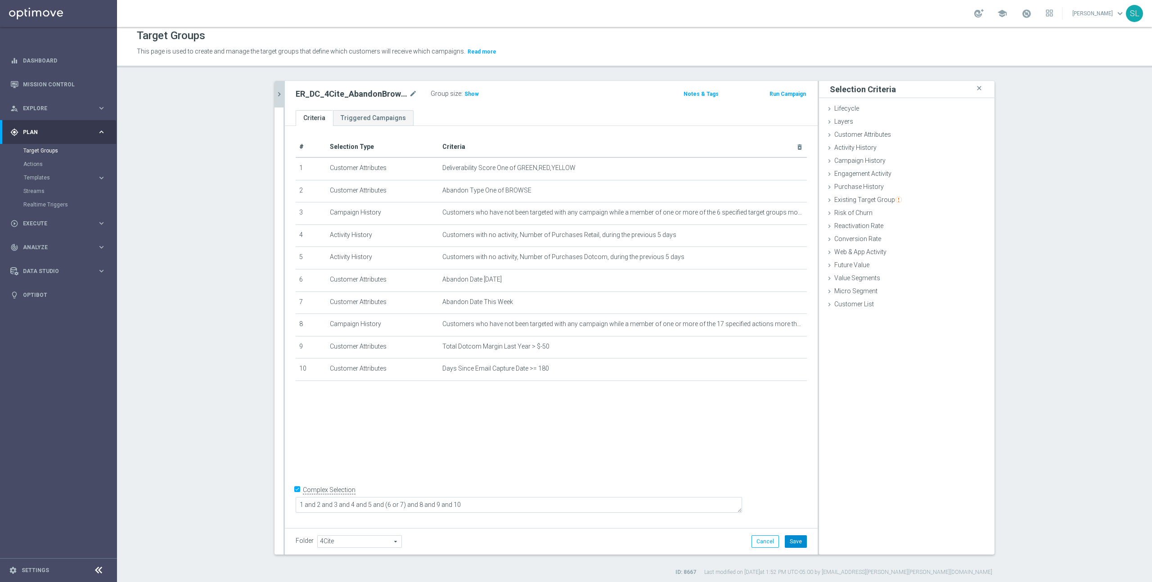
click at [791, 544] on button "Save" at bounding box center [796, 541] width 22 height 13
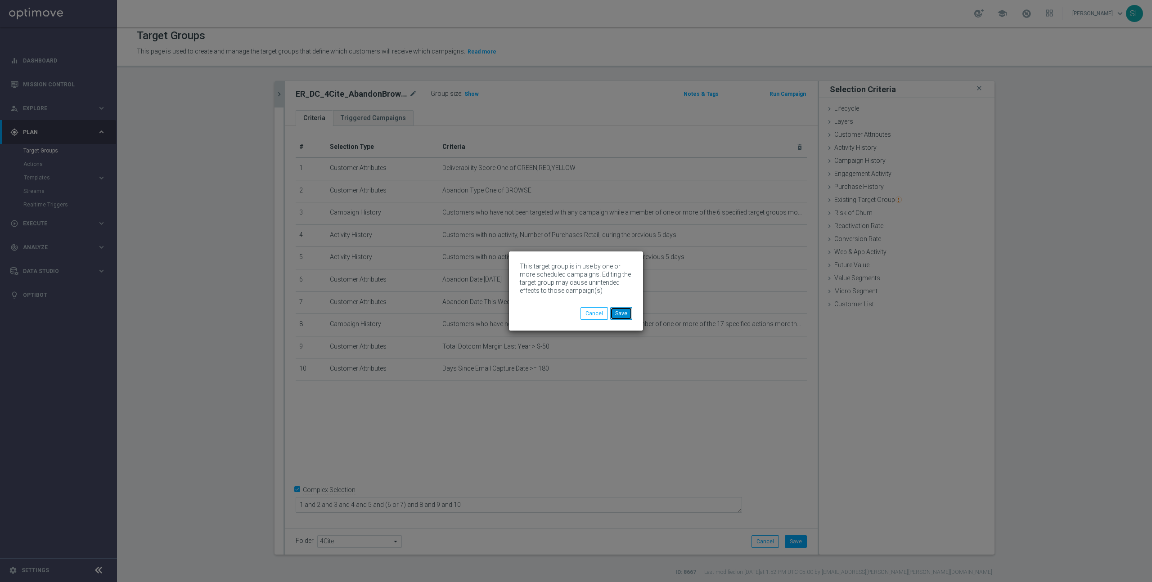
click at [623, 317] on button "Save" at bounding box center [621, 313] width 22 height 13
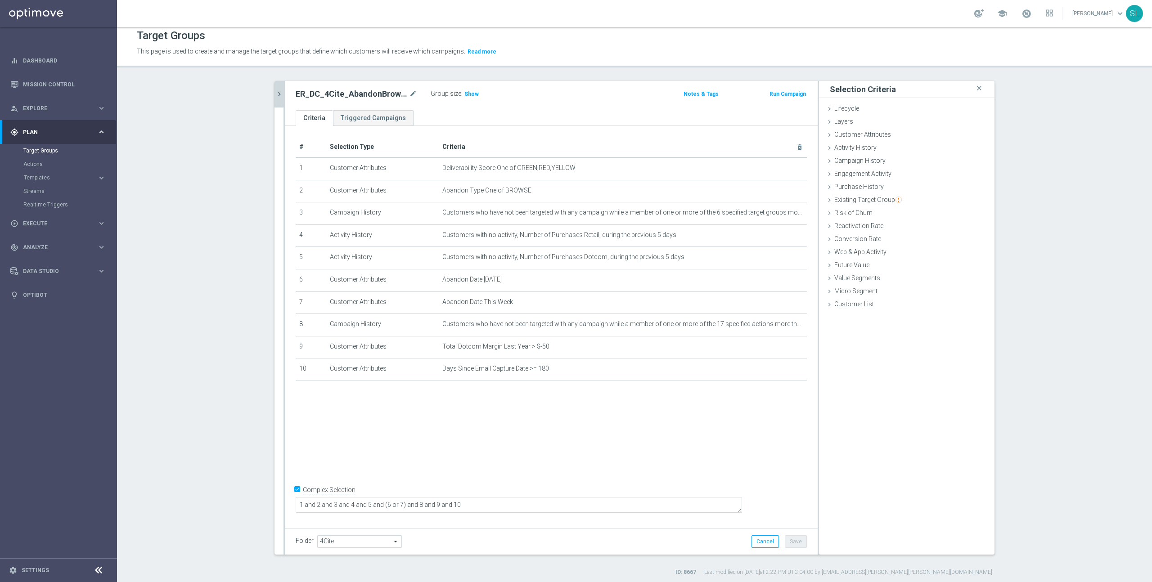
click at [279, 92] on icon "chevron_right" at bounding box center [279, 94] width 9 height 9
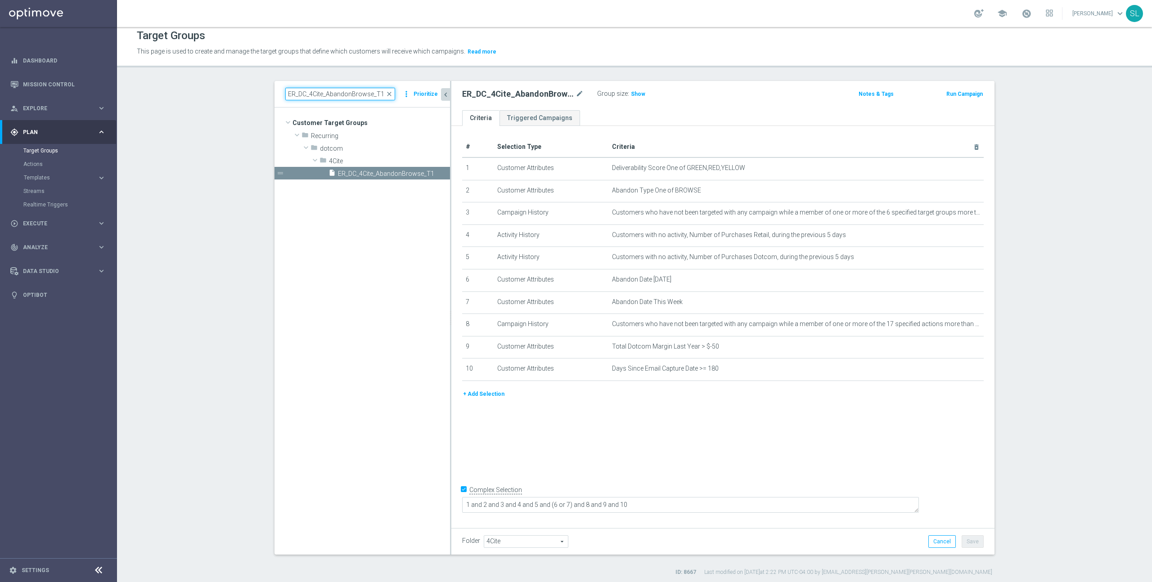
click at [323, 93] on input "ER_DC_4Cite_AbandonBrowse_T1" at bounding box center [340, 94] width 110 height 13
paste input "Search"
type input "ER_DC_4Cite_AbandonSearch_T1"
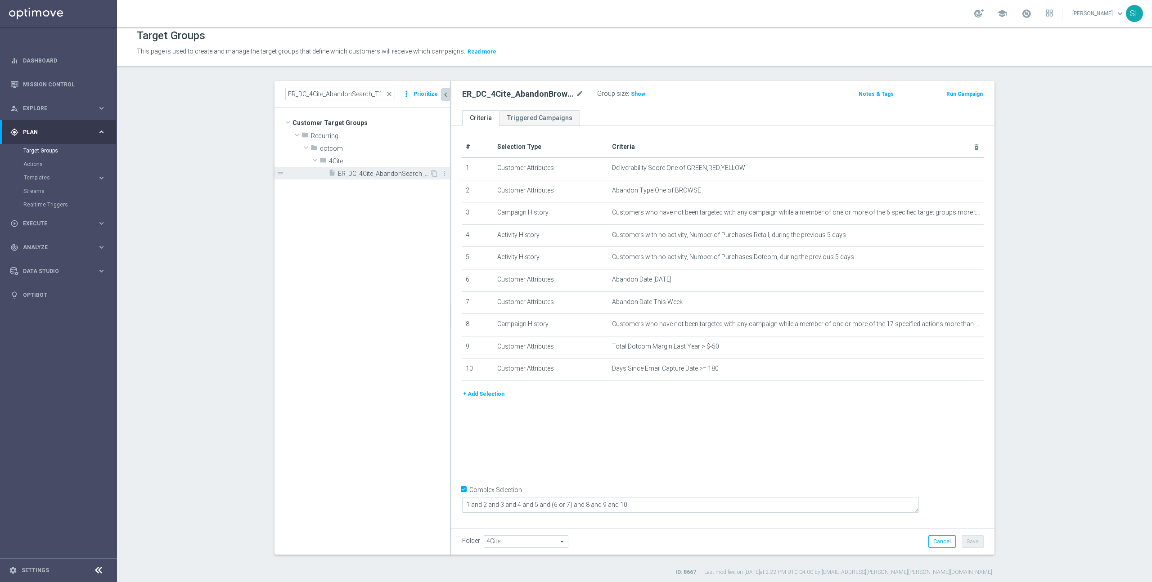
drag, startPoint x: 396, startPoint y: 174, endPoint x: 390, endPoint y: 176, distance: 6.5
click at [396, 175] on span "ER_DC_4Cite_AbandonSearch_T1" at bounding box center [384, 174] width 92 height 8
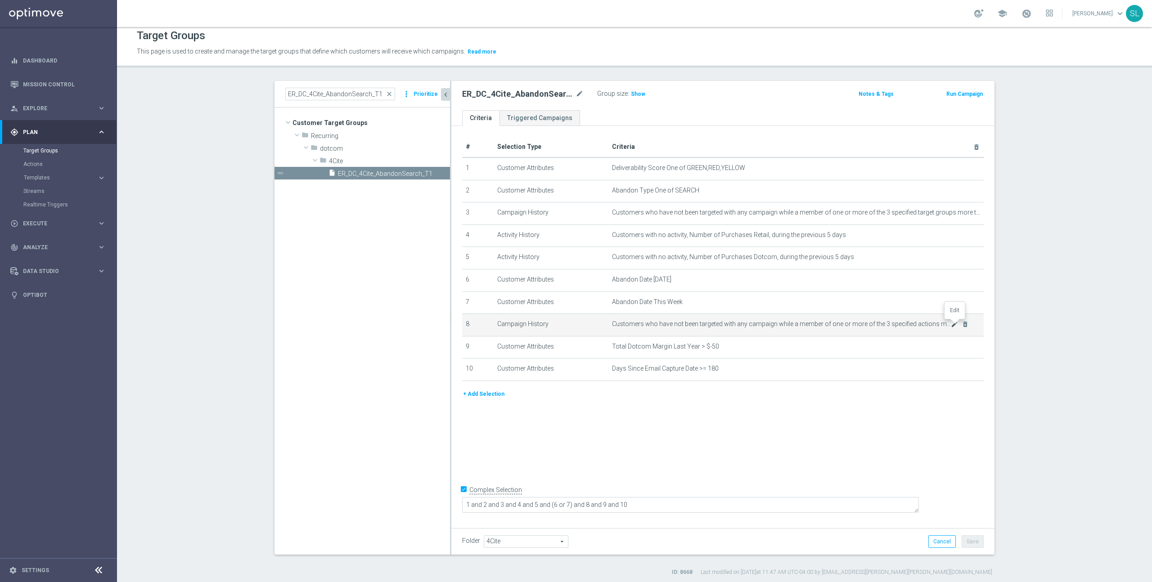
click at [952, 325] on icon "mode_edit" at bounding box center [953, 324] width 7 height 7
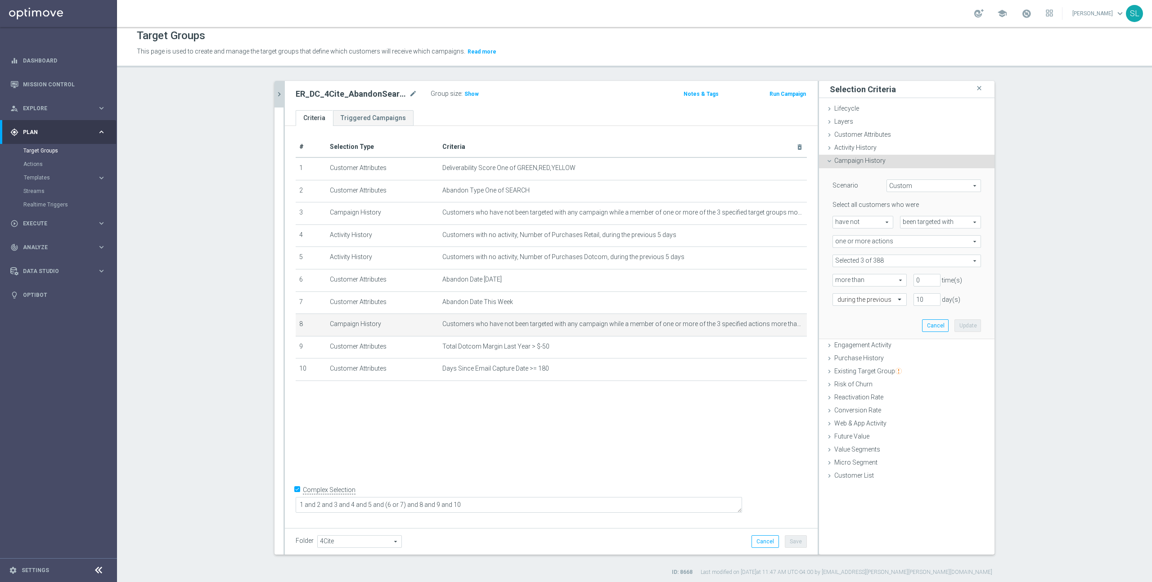
click at [880, 261] on span at bounding box center [907, 261] width 148 height 12
click at [870, 262] on input "search" at bounding box center [906, 261] width 148 height 13
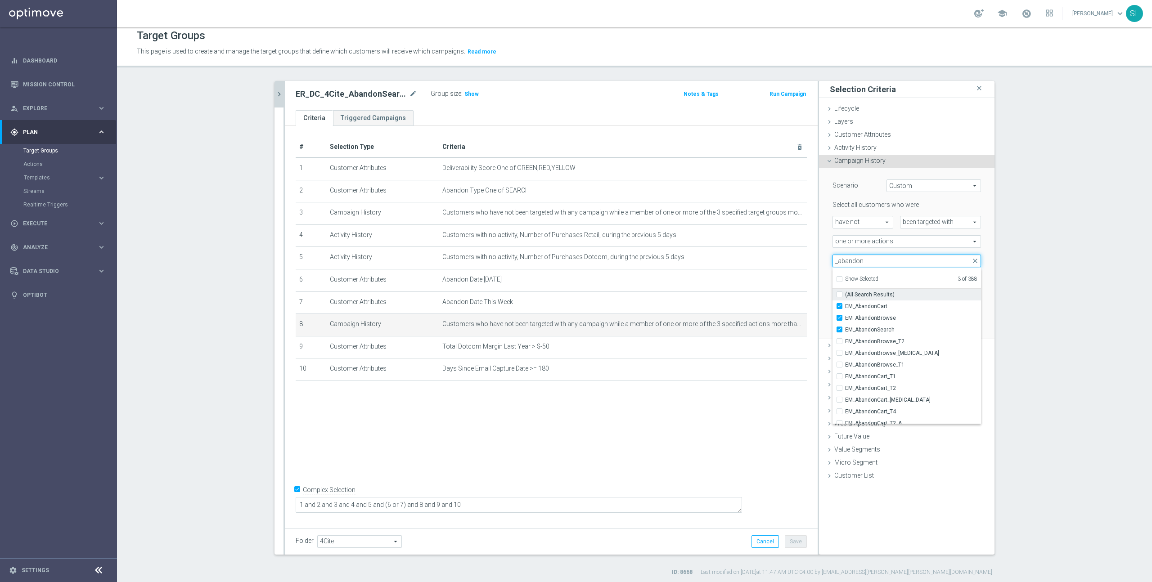
type input "_abandon"
click at [865, 295] on span "(All Search Results)" at bounding box center [869, 294] width 49 height 7
click at [845, 295] on input "(All Search Results)" at bounding box center [842, 294] width 6 height 6
checkbox input "true"
type input "Selected 17 of 388"
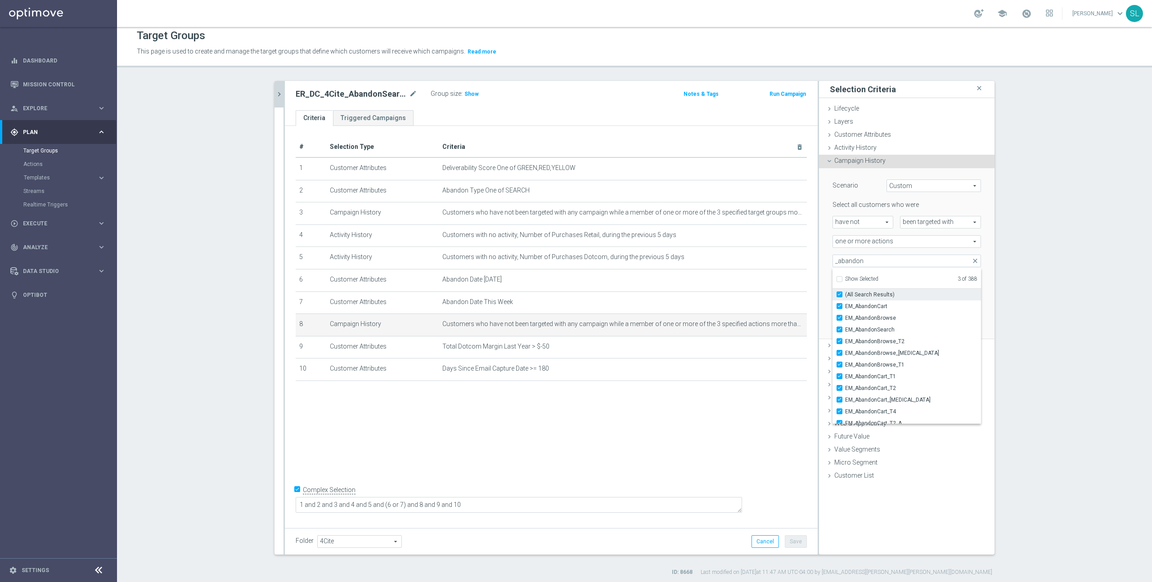
checkbox input "true"
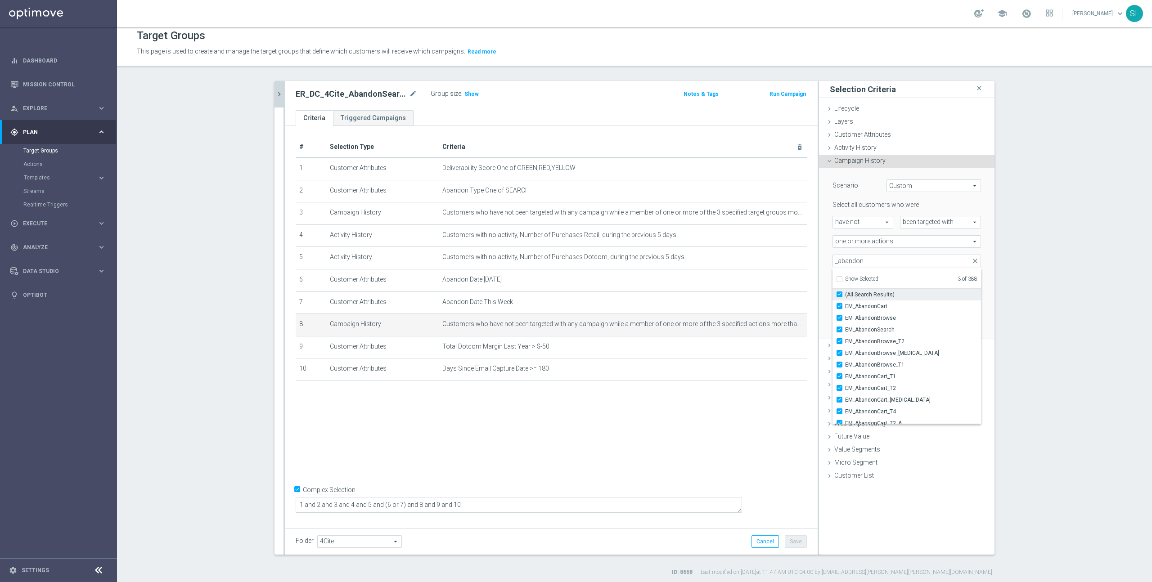
checkbox input "true"
drag, startPoint x: 1049, startPoint y: 299, endPoint x: 1004, endPoint y: 321, distance: 49.9
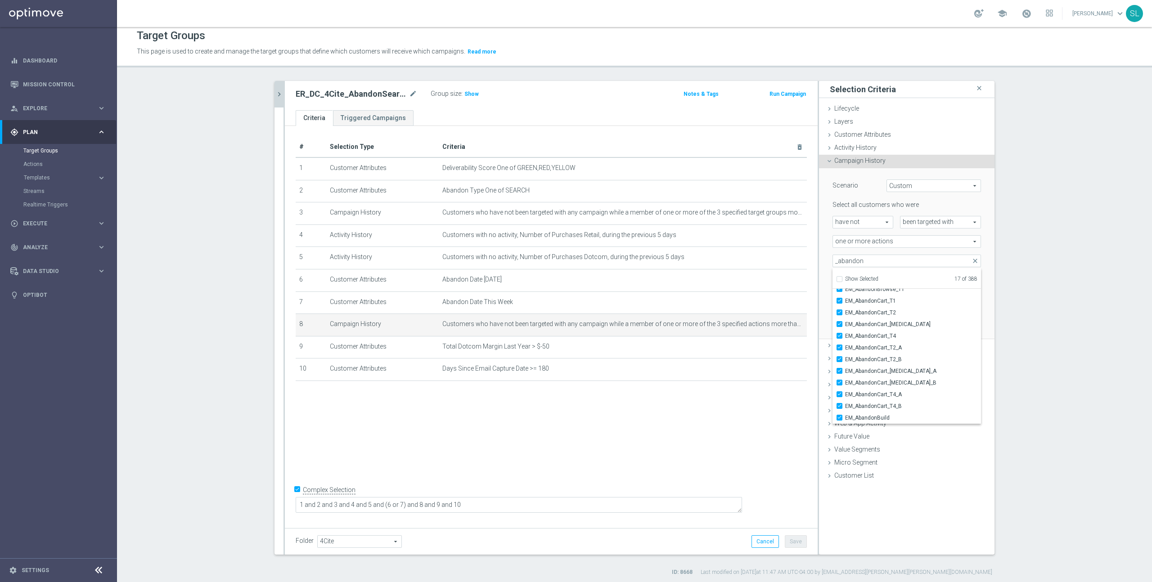
click at [1049, 299] on section "ER_DC_4Cite_AbandonSearch_T1 close more_vert Prioritize Customer Target Groups …" at bounding box center [634, 328] width 1035 height 495
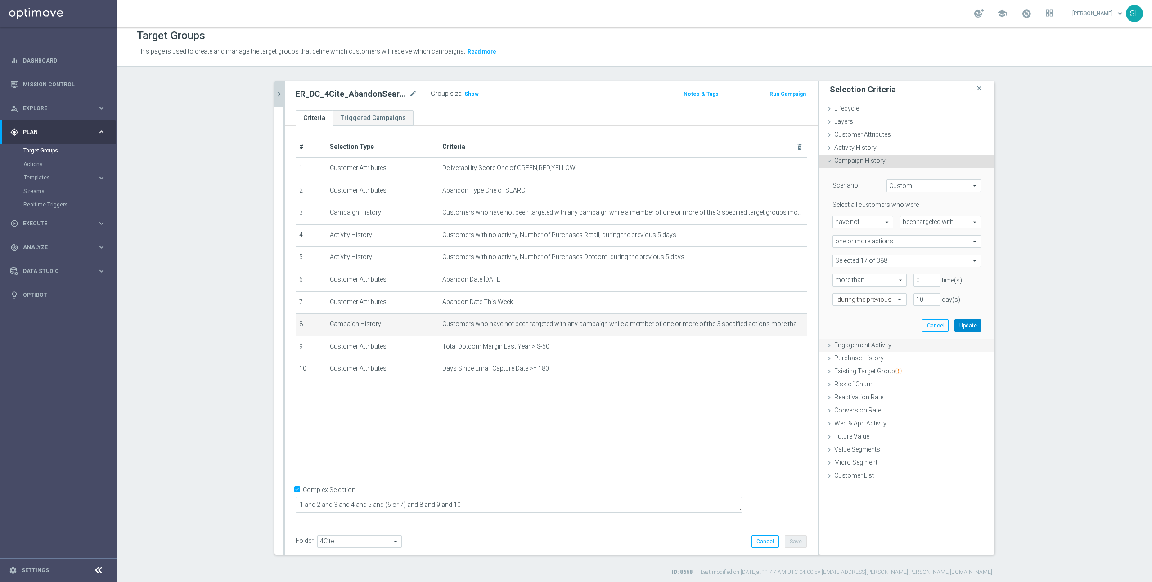
click at [967, 326] on button "Update" at bounding box center [967, 325] width 27 height 13
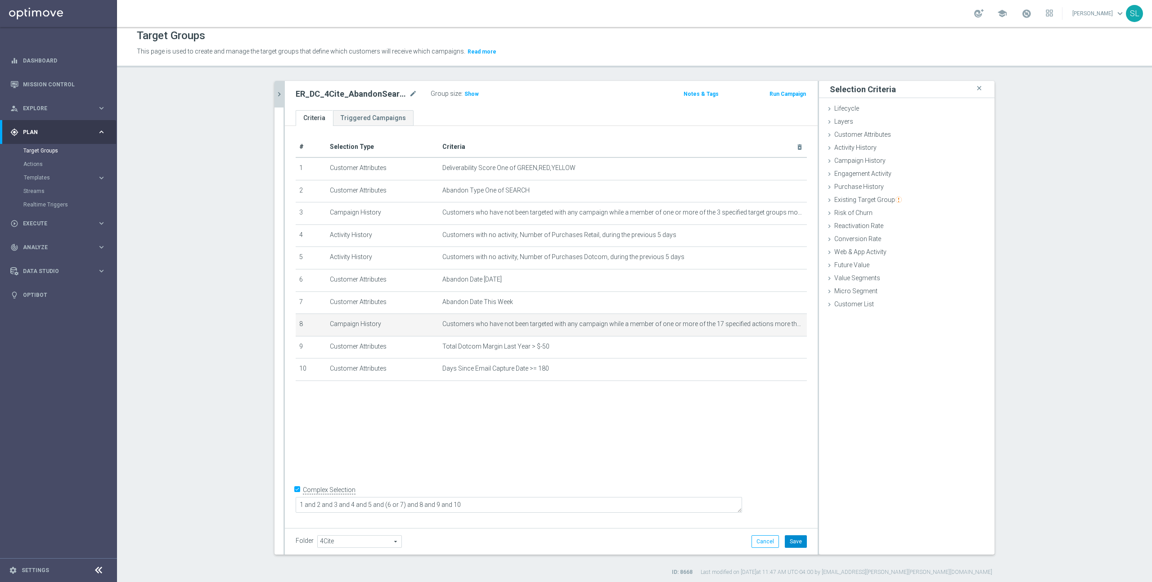
click at [794, 540] on button "Save" at bounding box center [796, 541] width 22 height 13
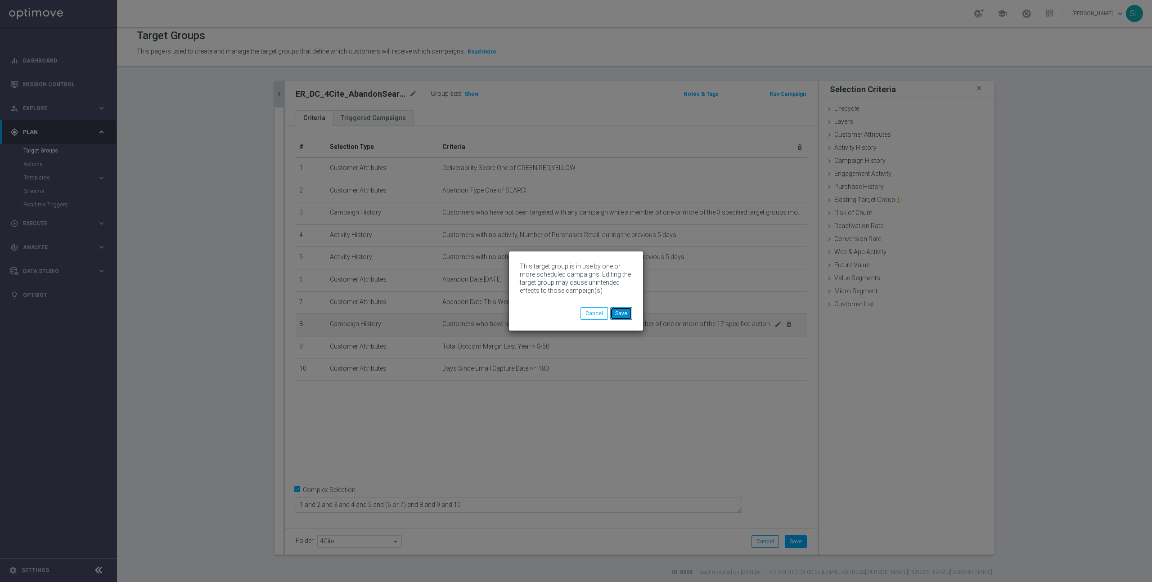
click at [622, 314] on button "Save" at bounding box center [621, 313] width 22 height 13
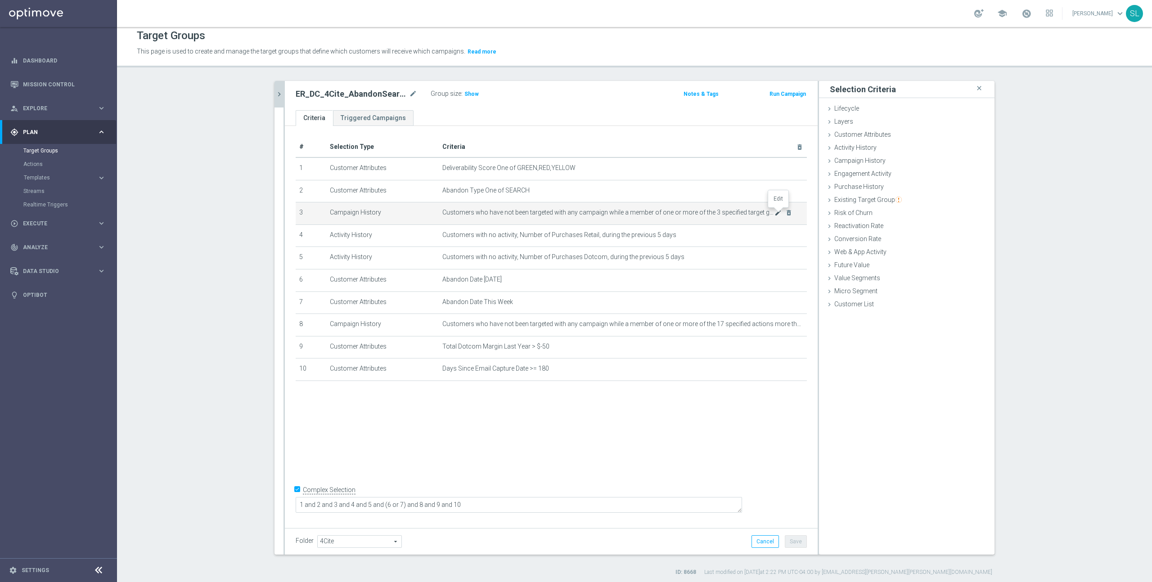
click at [780, 215] on icon "mode_edit" at bounding box center [777, 212] width 7 height 7
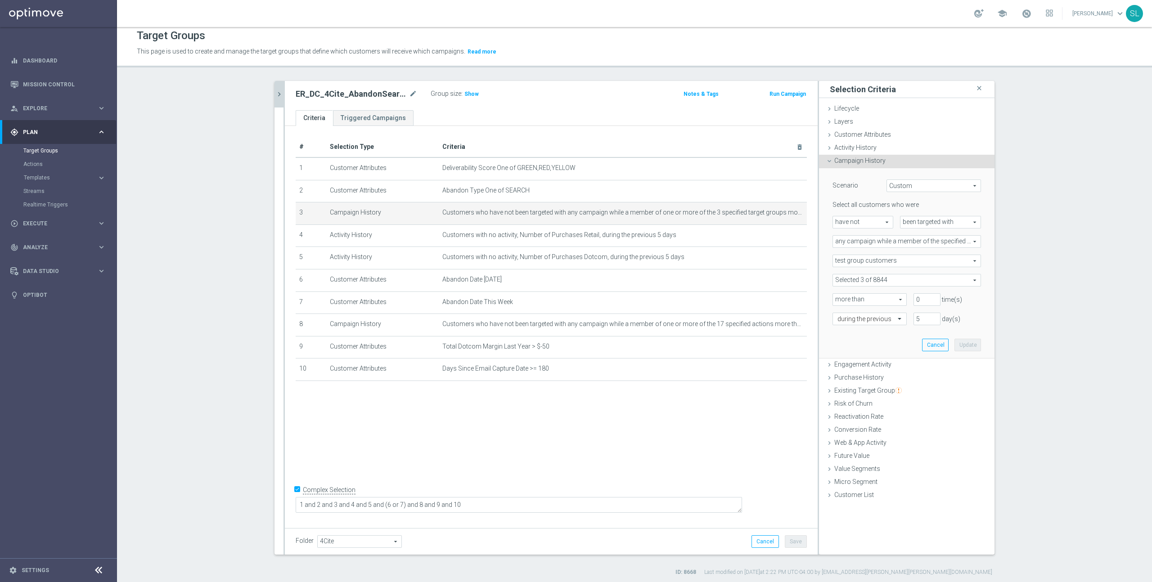
scroll to position [4, 0]
click at [876, 282] on span at bounding box center [907, 282] width 148 height 12
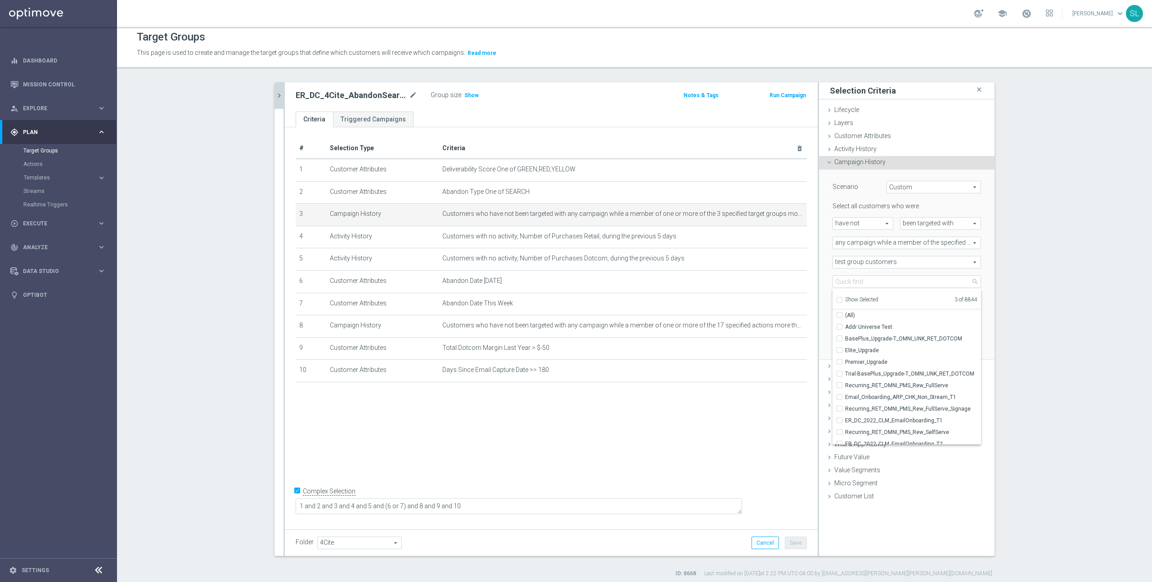
click at [874, 296] on span "Show Selected" at bounding box center [861, 299] width 33 height 6
click at [842, 298] on input "Show Selected" at bounding box center [839, 301] width 6 height 6
checkbox input "true"
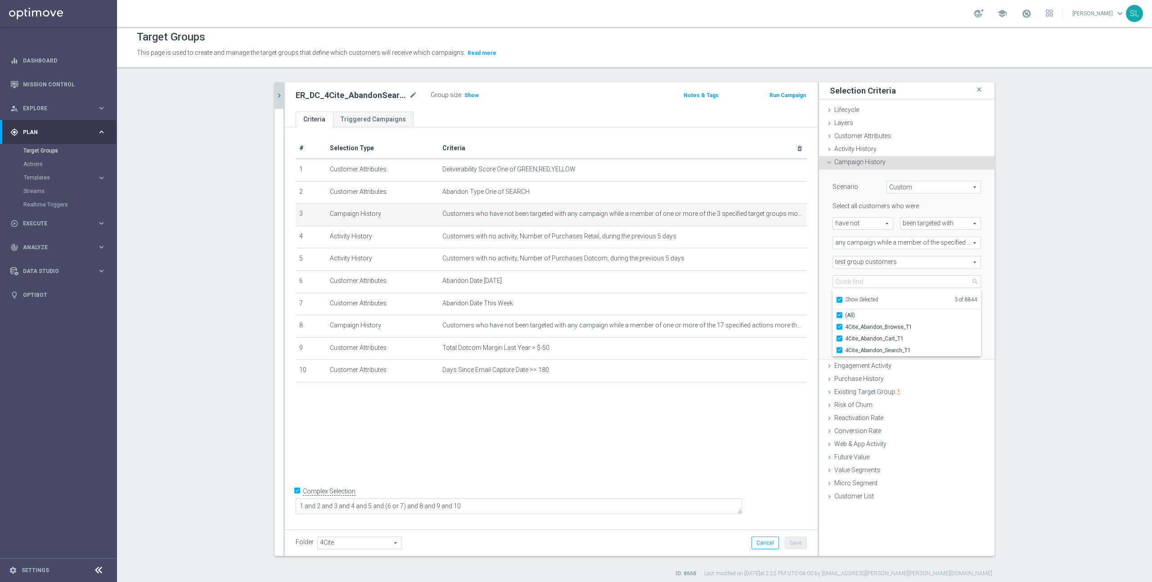
click at [874, 296] on span "Show Selected" at bounding box center [861, 299] width 33 height 6
click at [842, 298] on input "Show Selected" at bounding box center [839, 301] width 6 height 6
checkbox input "false"
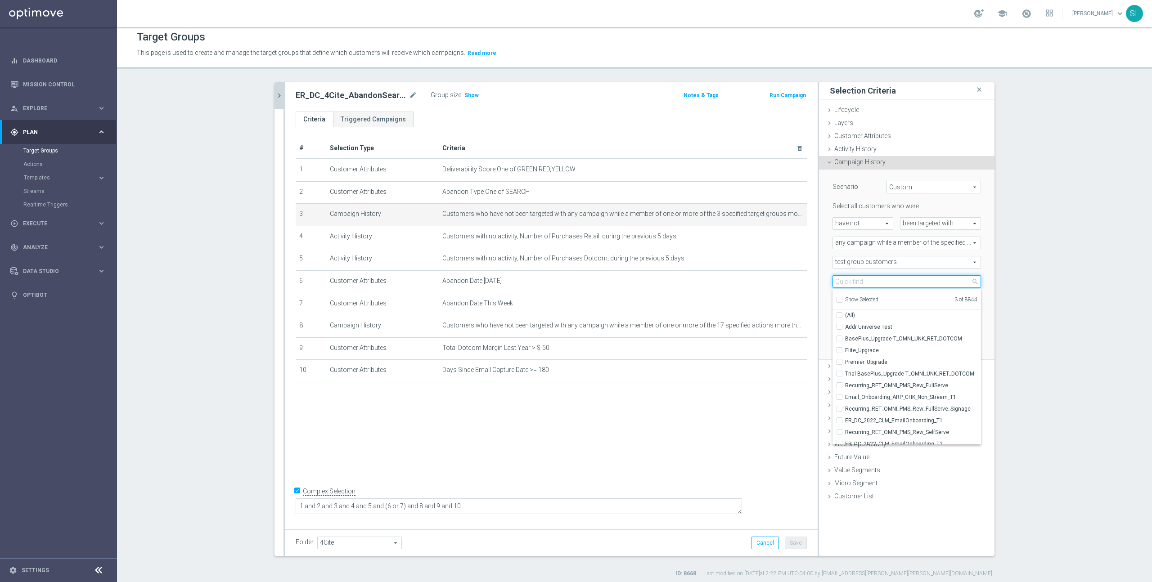
click at [864, 283] on input "search" at bounding box center [906, 281] width 148 height 13
type input "4cite"
click at [938, 390] on span "ER_DC_4Cite_AbandonBrowse_T1" at bounding box center [913, 391] width 136 height 7
click at [845, 390] on input "ER_DC_4Cite_AbandonBrowse_T1" at bounding box center [842, 392] width 6 height 6
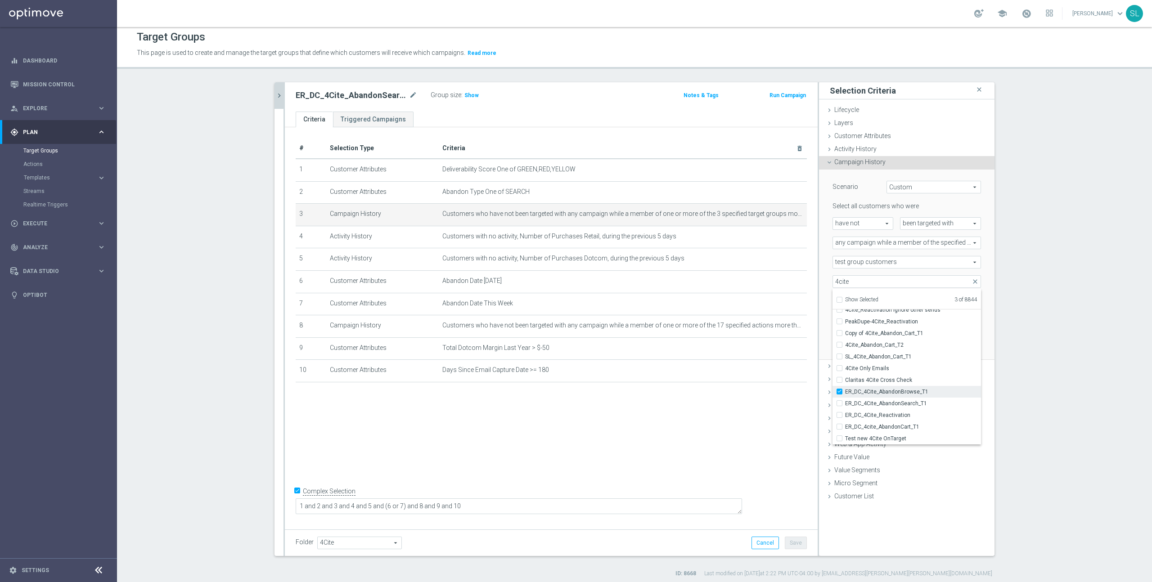
checkbox input "true"
type input "Selected 4 of 8844"
click at [939, 400] on span "ER_DC_4Cite_AbandonSearch_T1" at bounding box center [913, 403] width 136 height 7
click at [845, 400] on input "ER_DC_4Cite_AbandonSearch_T1" at bounding box center [842, 403] width 6 height 6
checkbox input "true"
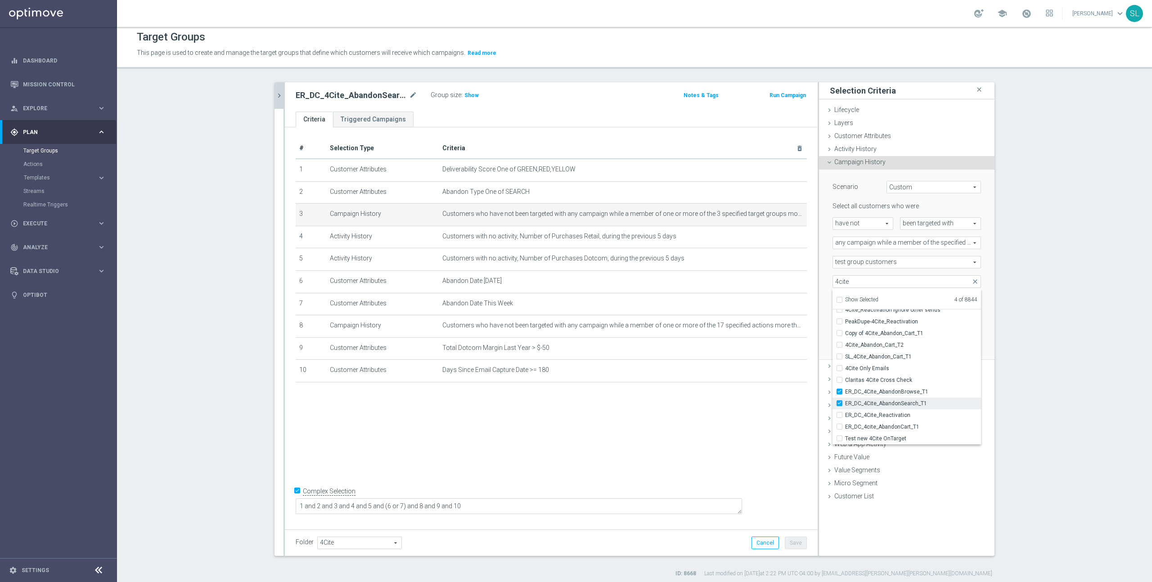
type input "Selected 5 of 8844"
click at [938, 427] on span "ER_DC_4cite_AbandonCart_T1" at bounding box center [913, 426] width 136 height 7
click at [845, 427] on input "ER_DC_4cite_AbandonCart_T1" at bounding box center [842, 427] width 6 height 6
checkbox input "true"
type input "Selected 6 of 8844"
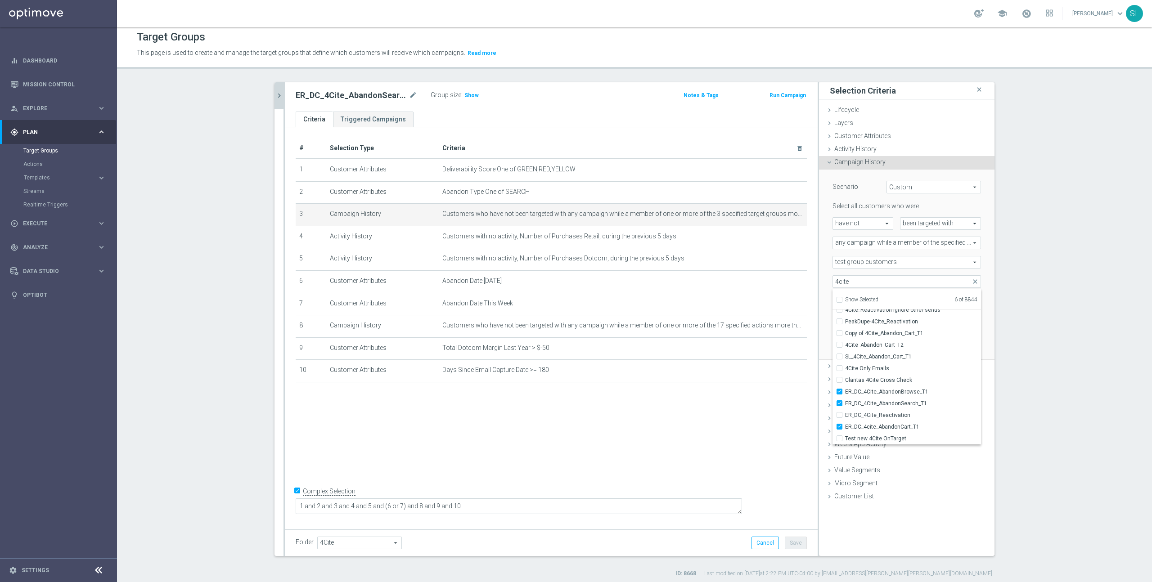
click at [998, 307] on div "ER_DC_4Cite_AbandonSearch_T1 close more_vert Prioritize Customer Target Groups …" at bounding box center [634, 329] width 756 height 495
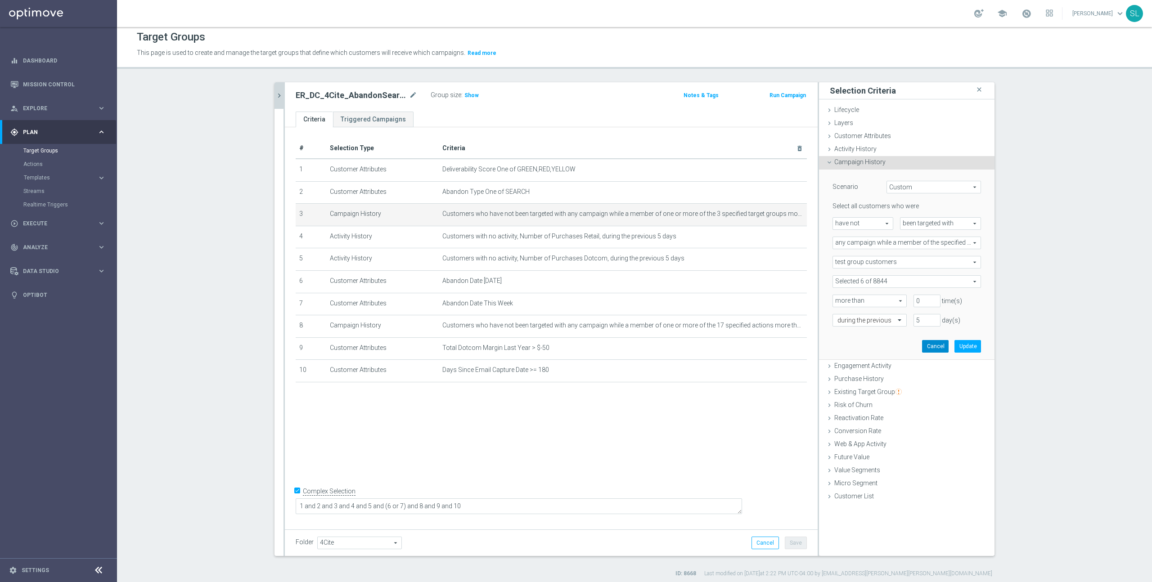
click at [935, 344] on button "Cancel" at bounding box center [935, 346] width 27 height 13
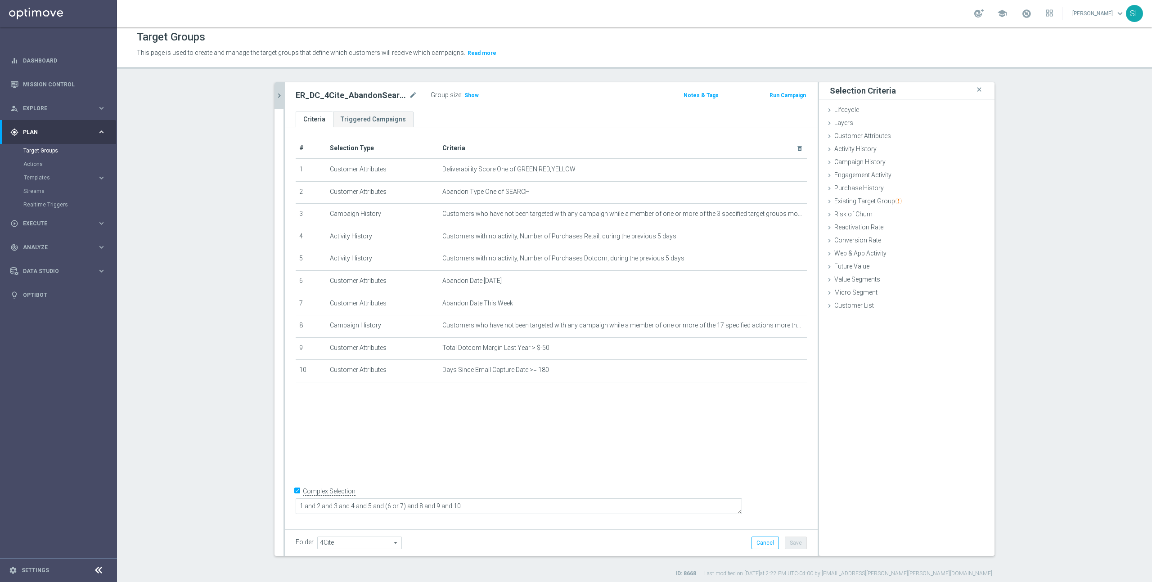
click at [280, 90] on button "chevron_right" at bounding box center [278, 95] width 9 height 27
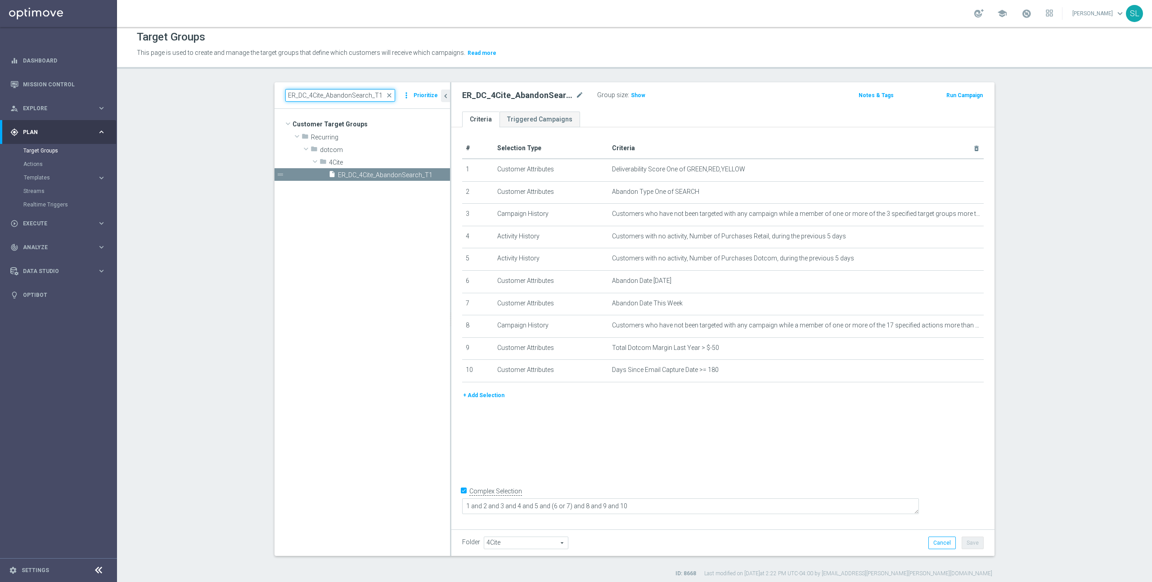
click at [303, 96] on input "ER_DC_4Cite_AbandonSearch_T1" at bounding box center [340, 95] width 110 height 13
paste input "SLP_EDU_OfferActivation"
type input "ER_SLP_EDU_OfferActivation"
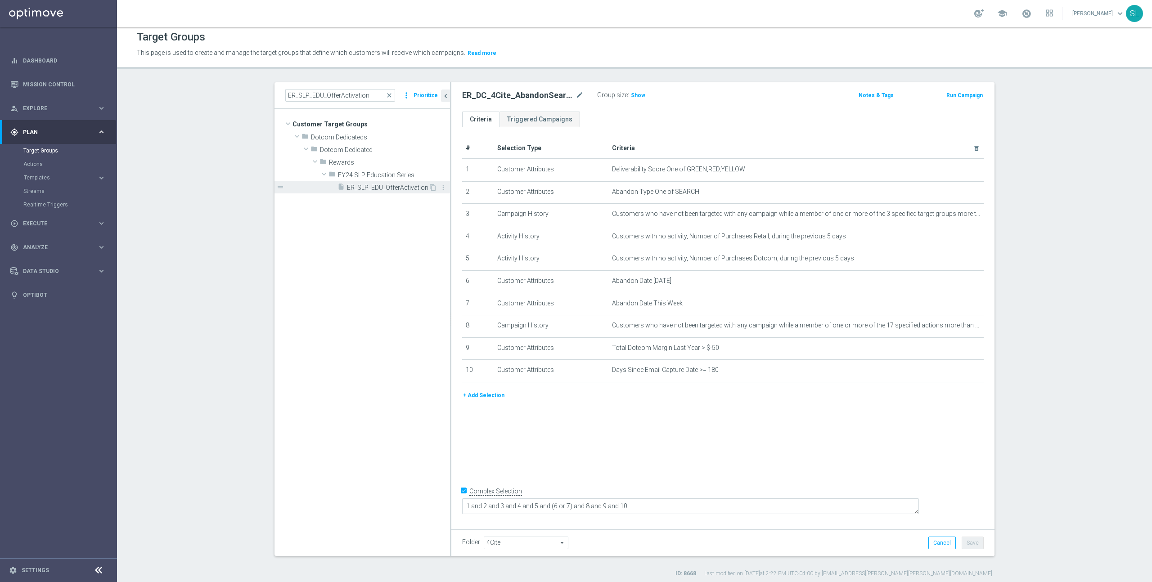
click at [376, 189] on span "ER_SLP_EDU_OfferActivation" at bounding box center [387, 188] width 81 height 8
type textarea "1 and 2 and 3 and 4 and 5 and (6 or 7)"
type input "FY24 SLP Education Series"
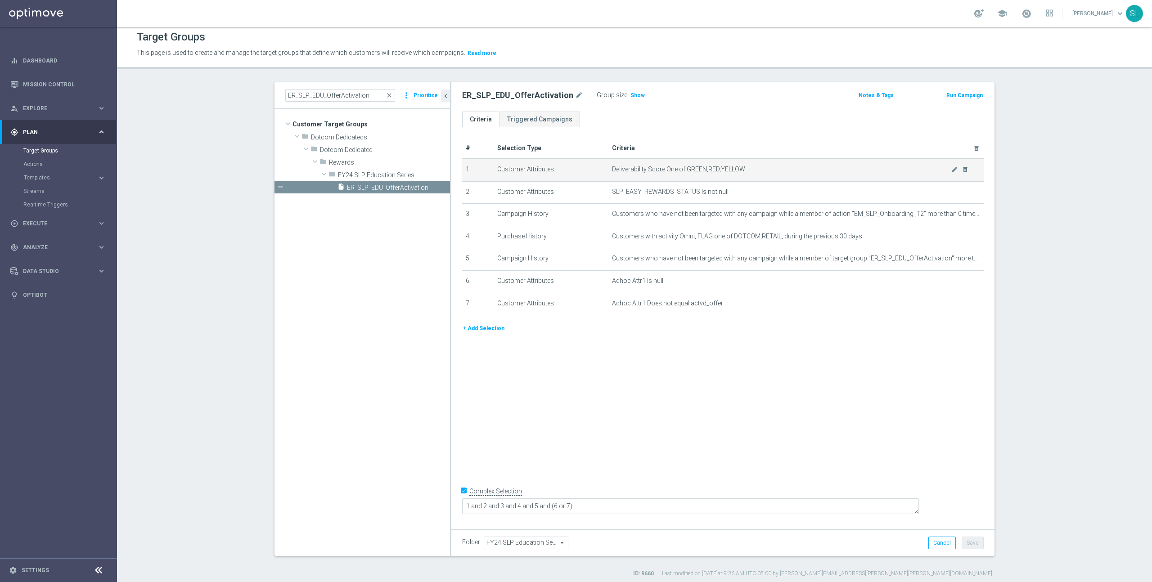
drag, startPoint x: 746, startPoint y: 192, endPoint x: 596, endPoint y: 167, distance: 151.8
click at [596, 167] on tbody "1 Customer Attributes Deliverability Score One of GREEN,RED,YELLOW mode_edit de…" at bounding box center [722, 237] width 521 height 157
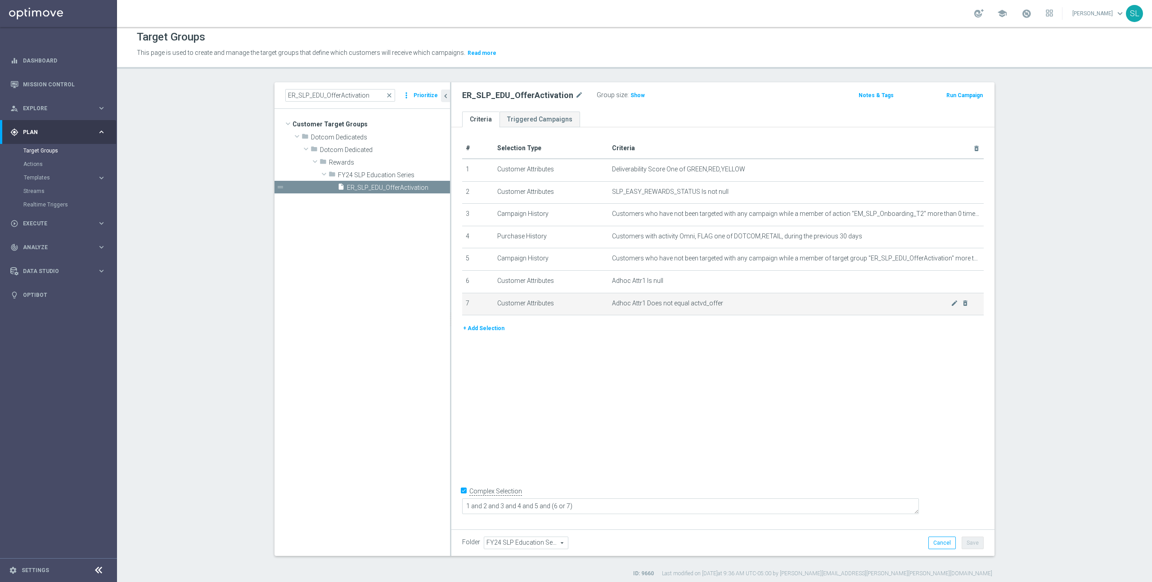
drag, startPoint x: 811, startPoint y: 289, endPoint x: 811, endPoint y: 296, distance: 6.3
click at [811, 289] on td "Adhoc Attr1 Is null mode_edit delete_forever" at bounding box center [796, 281] width 376 height 22
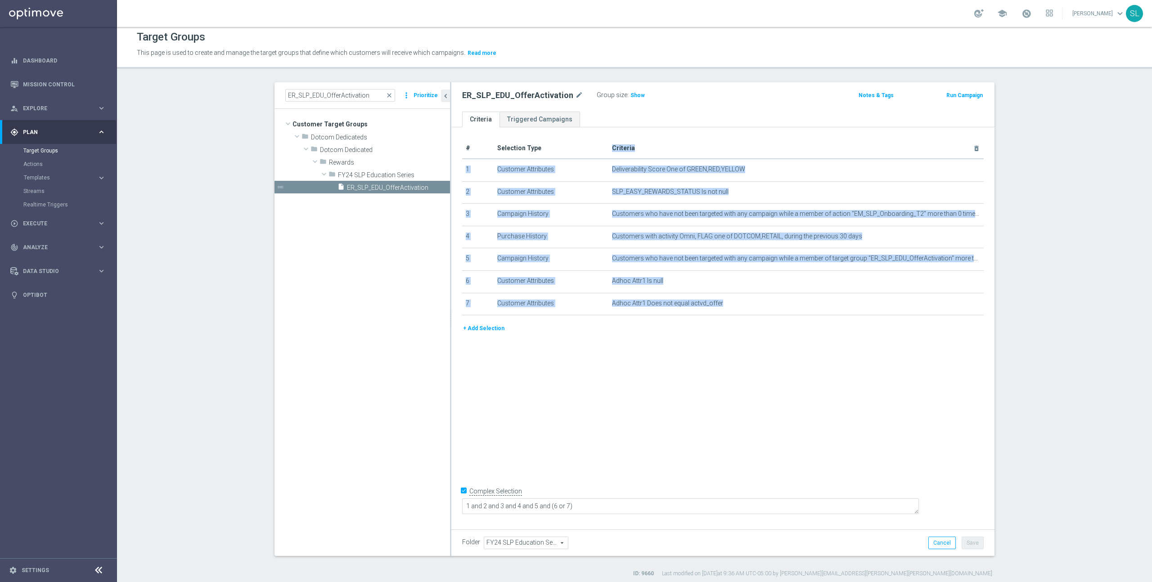
drag, startPoint x: 781, startPoint y: 292, endPoint x: 517, endPoint y: 136, distance: 306.1
click at [541, 148] on table "# Selection Type Criteria delete_forever 1 Customer Attributes Deliverability S…" at bounding box center [722, 226] width 521 height 177
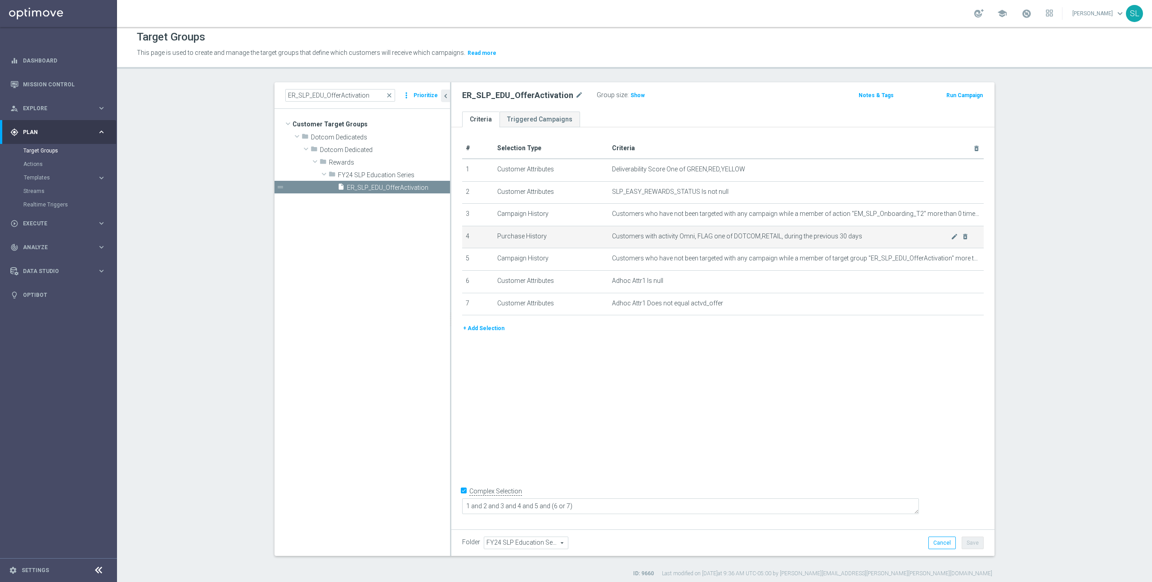
click at [768, 247] on td "Customers with activity Omni, FLAG one of DOTCOM,RETAIL, during the previous 30…" at bounding box center [796, 237] width 376 height 22
drag, startPoint x: 654, startPoint y: 190, endPoint x: 775, endPoint y: 201, distance: 121.5
click at [775, 201] on td "SLP_EASY_REWARDS_STATUS Is not null mode_edit delete_forever" at bounding box center [796, 192] width 376 height 22
click at [776, 201] on td "SLP_EASY_REWARDS_STATUS Is not null mode_edit delete_forever" at bounding box center [796, 192] width 376 height 22
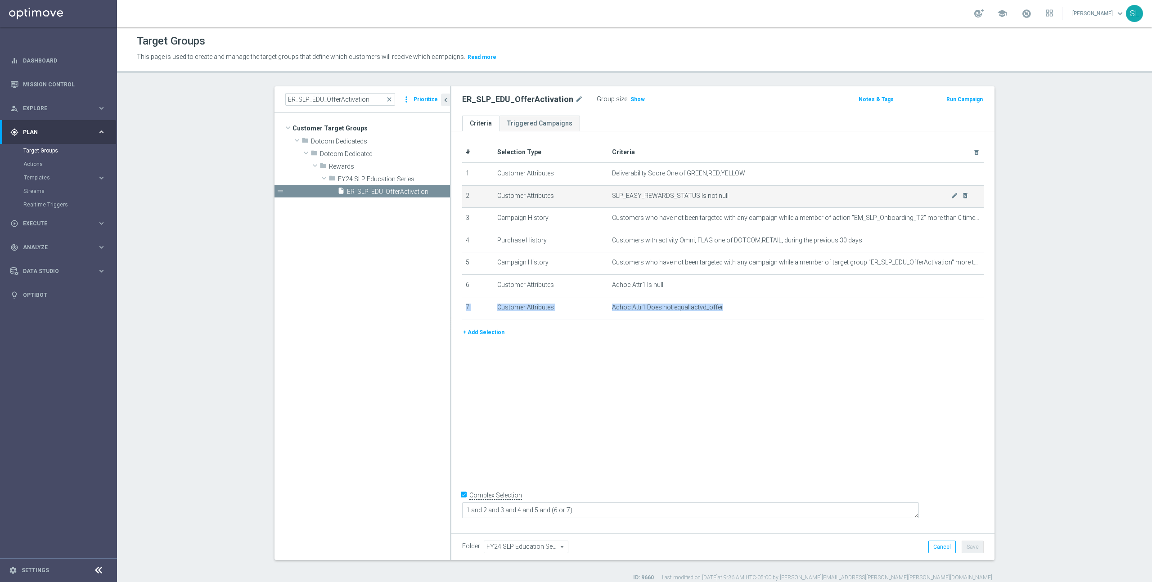
drag, startPoint x: 765, startPoint y: 315, endPoint x: 582, endPoint y: 190, distance: 221.3
click at [627, 224] on tbody "1 Customer Attributes Deliverability Score One of GREEN,RED,YELLOW mode_edit de…" at bounding box center [722, 241] width 521 height 157
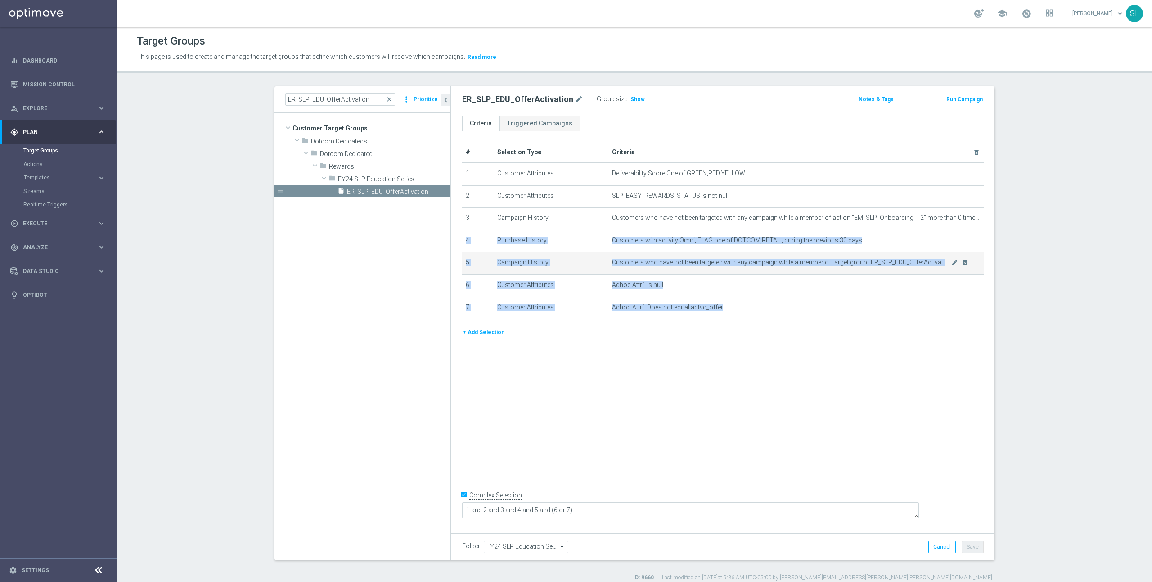
click at [733, 262] on span "Customers who have not been targeted with any campaign while a member of target…" at bounding box center [781, 263] width 339 height 8
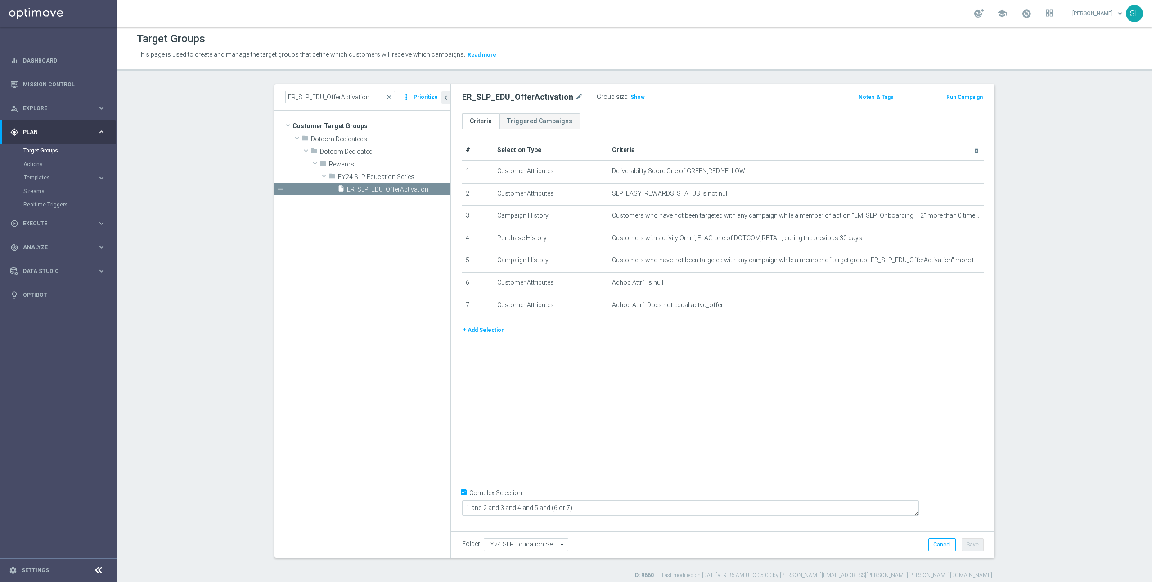
scroll to position [3, 0]
click at [81, 87] on link "Mission Control" at bounding box center [64, 84] width 83 height 24
